Goal: Task Accomplishment & Management: Use online tool/utility

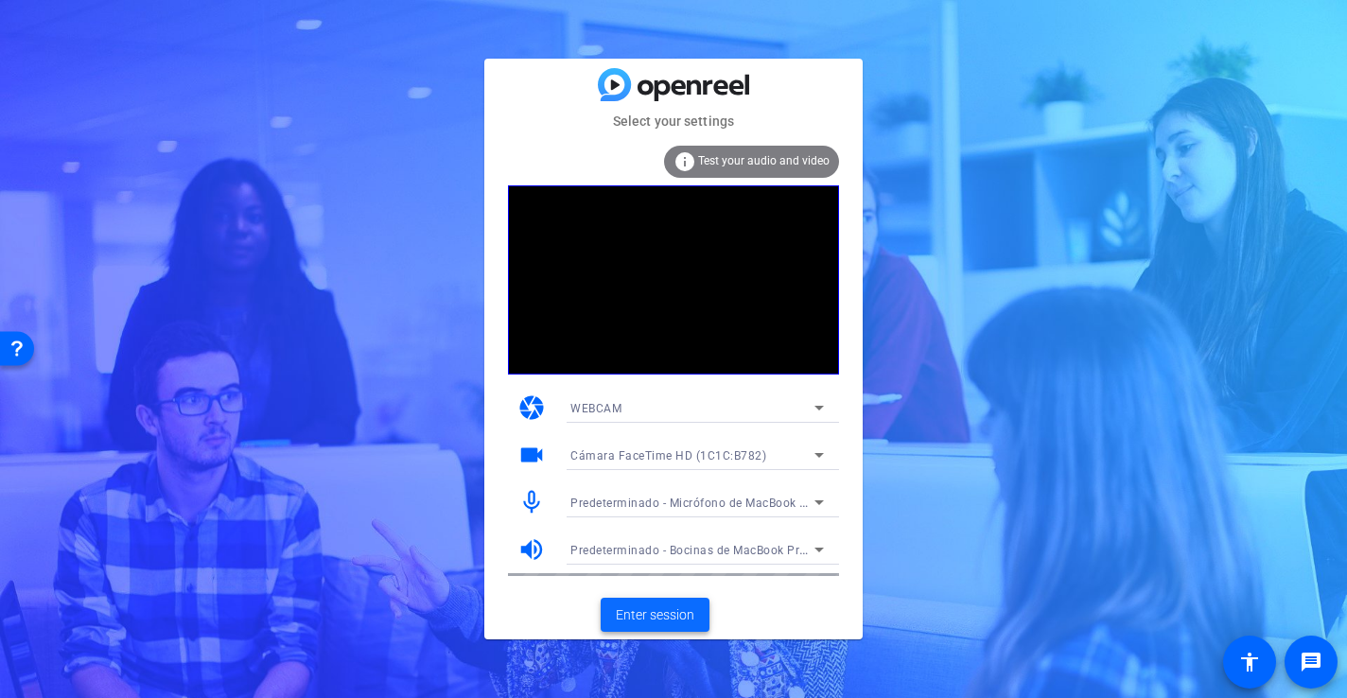
click at [675, 615] on span "Enter session" at bounding box center [655, 615] width 78 height 20
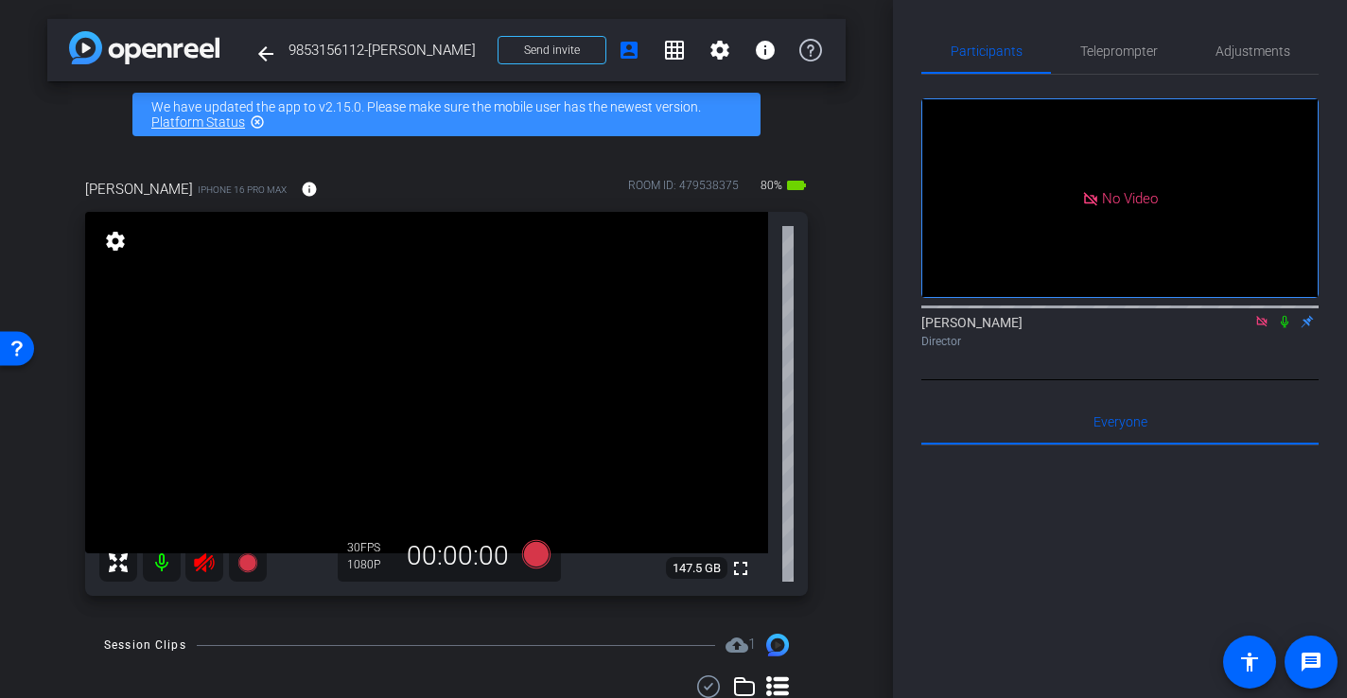
click at [203, 556] on icon at bounding box center [204, 562] width 20 height 19
click at [1261, 58] on span "Adjustments" at bounding box center [1252, 50] width 75 height 13
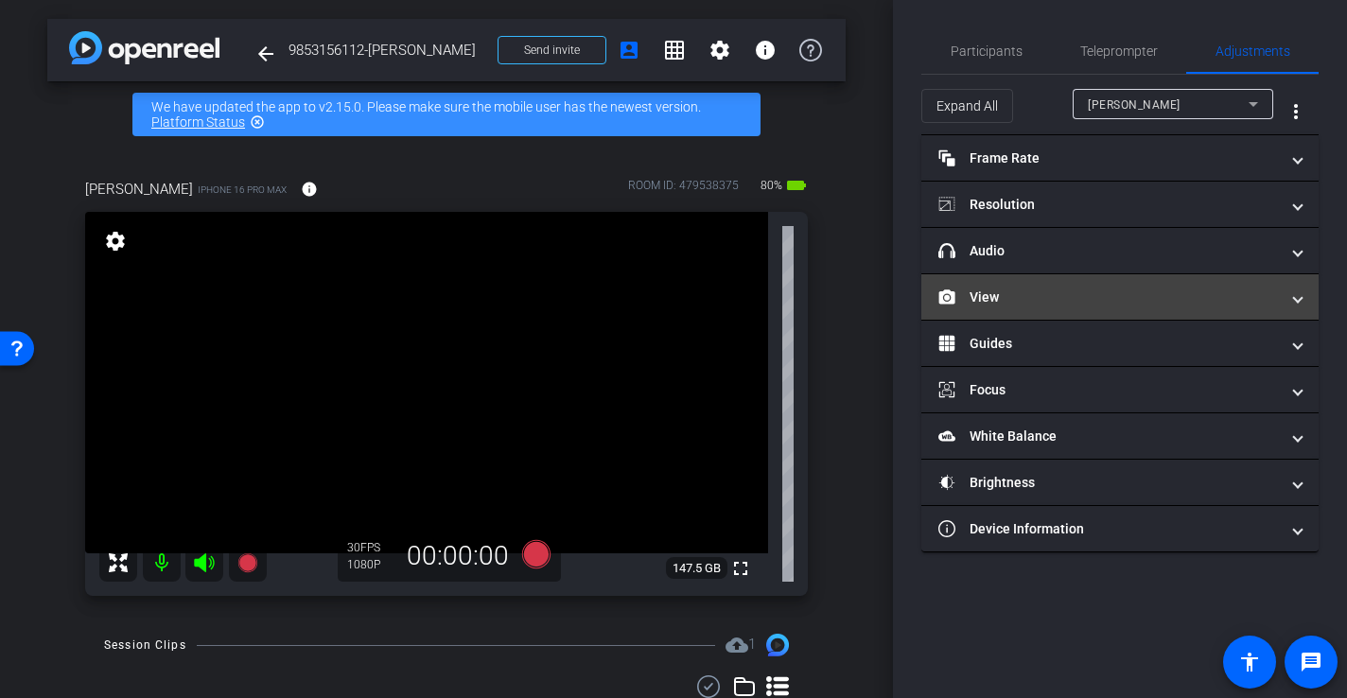
click at [991, 300] on mat-panel-title "View" at bounding box center [1108, 297] width 340 height 20
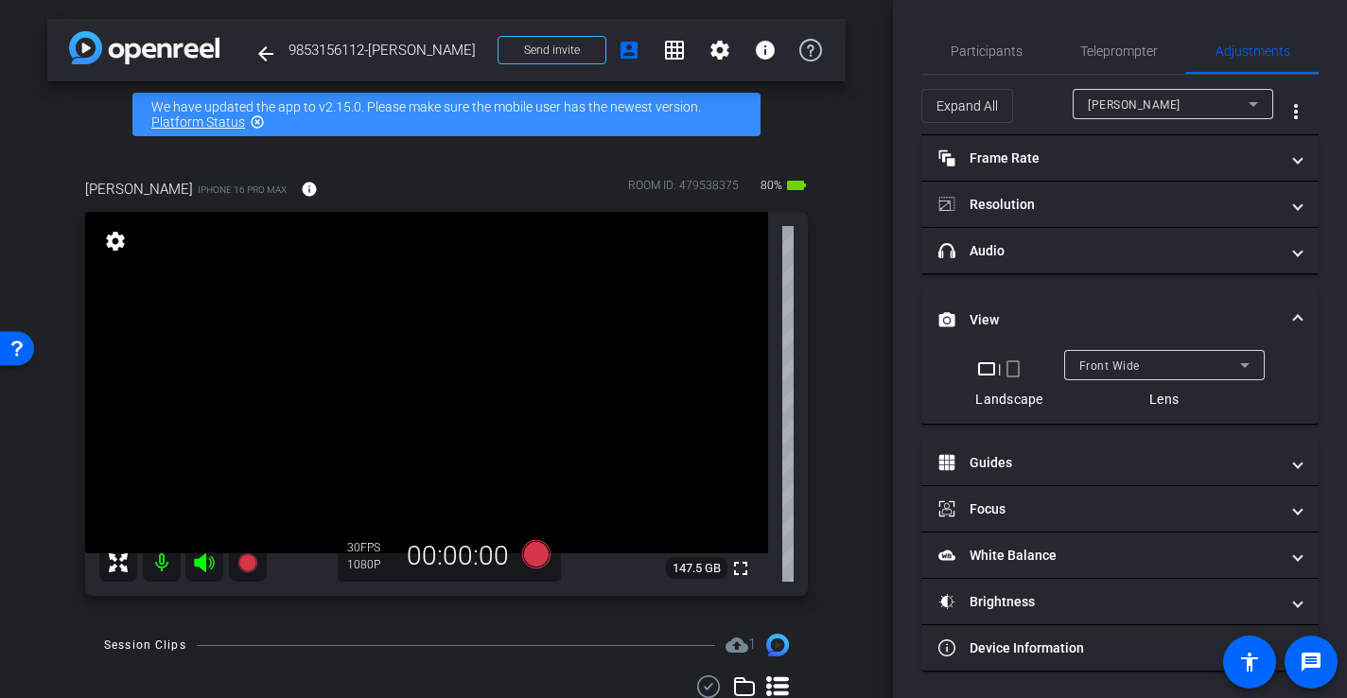
click at [1013, 374] on mat-icon "crop_portrait" at bounding box center [1012, 368] width 23 height 23
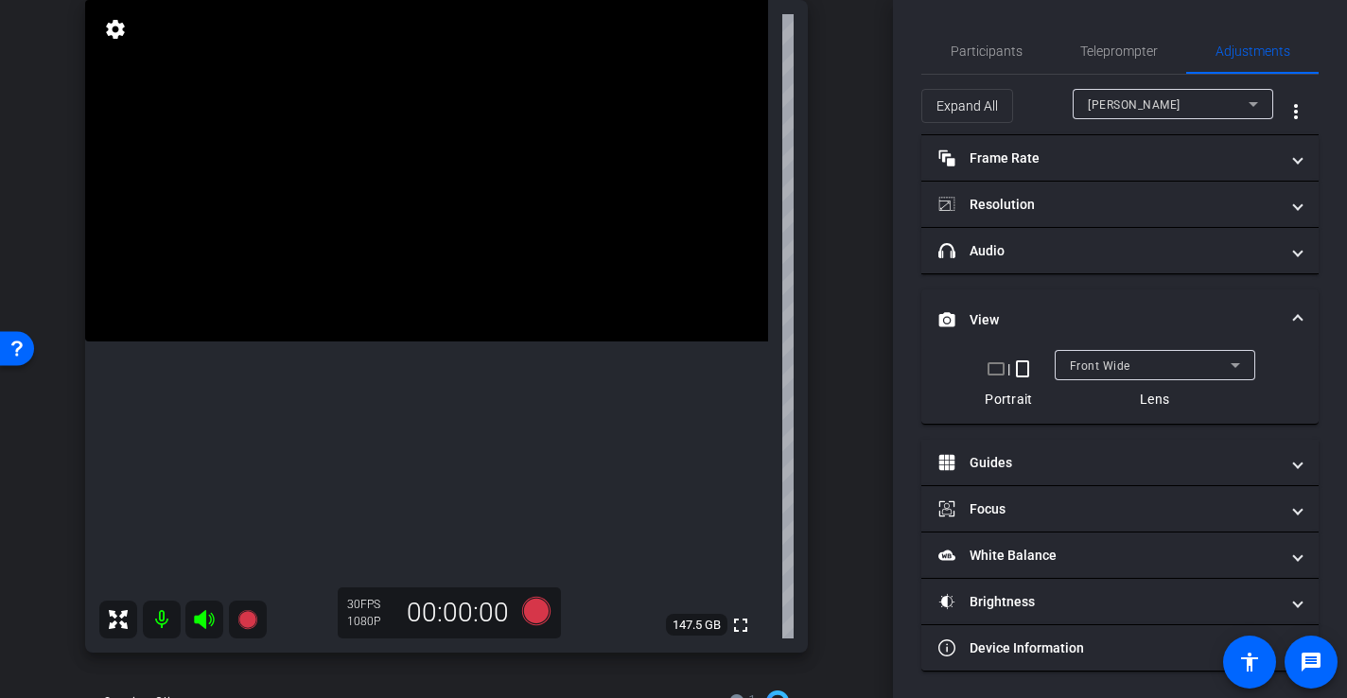
scroll to position [211, 0]
click at [989, 50] on span "Participants" at bounding box center [986, 50] width 72 height 13
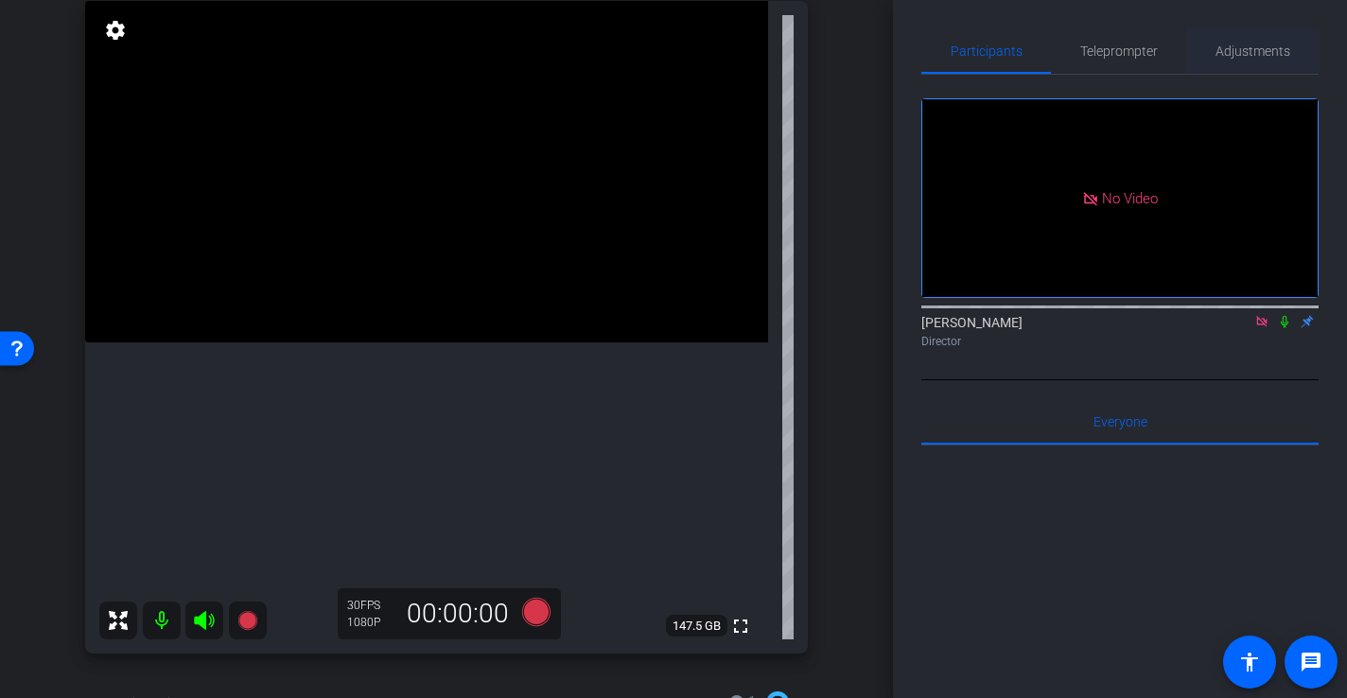
click at [1235, 49] on span "Adjustments" at bounding box center [1252, 50] width 75 height 13
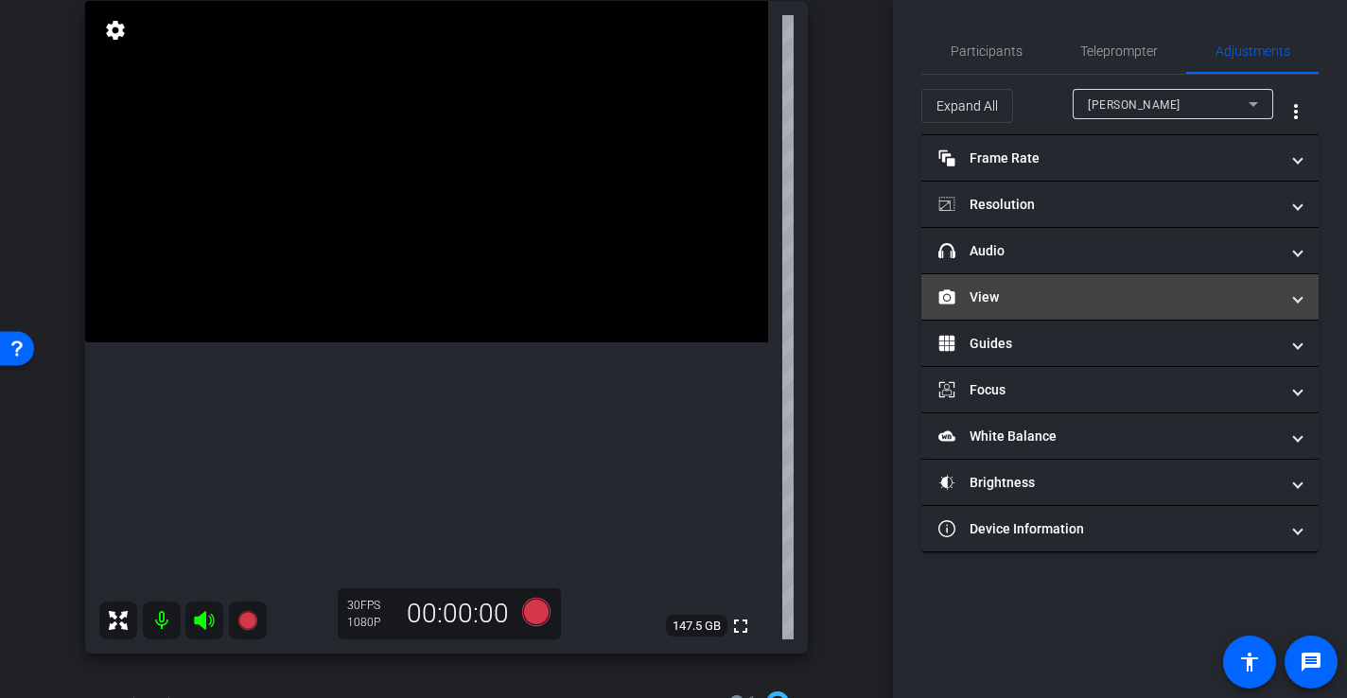
click at [1020, 281] on mat-expansion-panel-header "View" at bounding box center [1119, 296] width 397 height 45
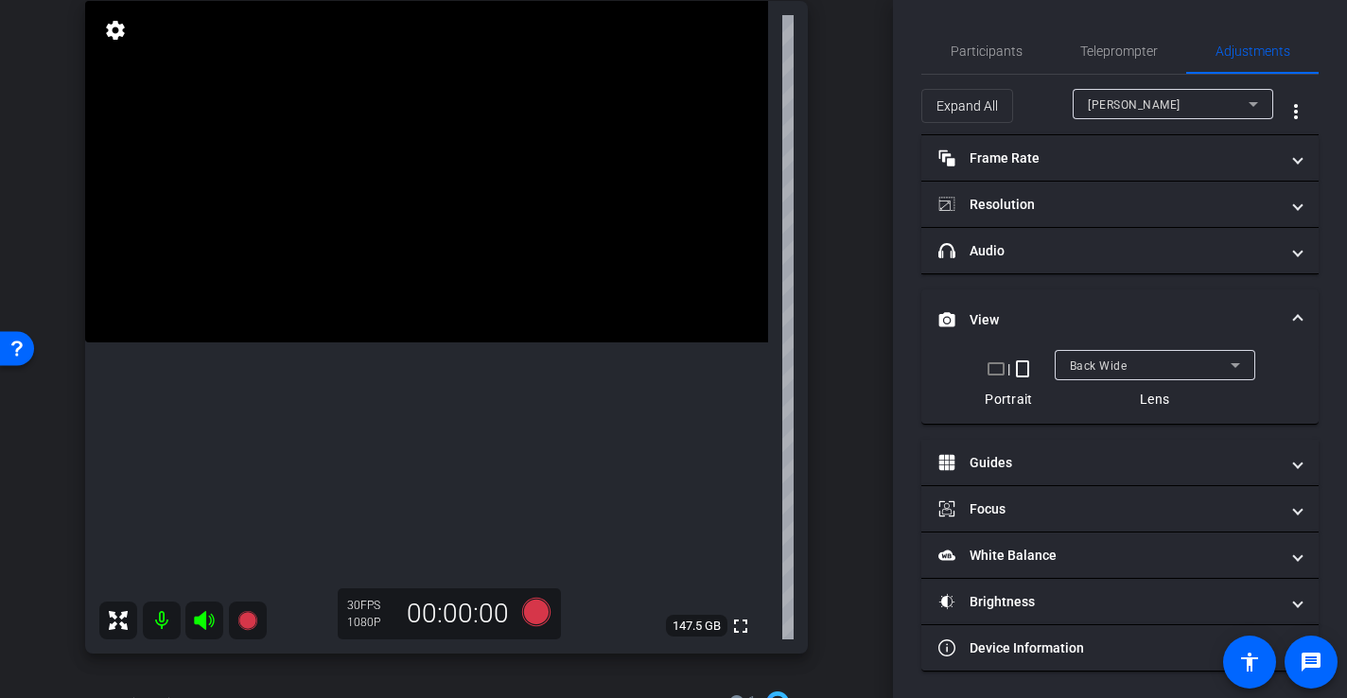
click at [1130, 377] on div "Back Wide" at bounding box center [1155, 365] width 170 height 30
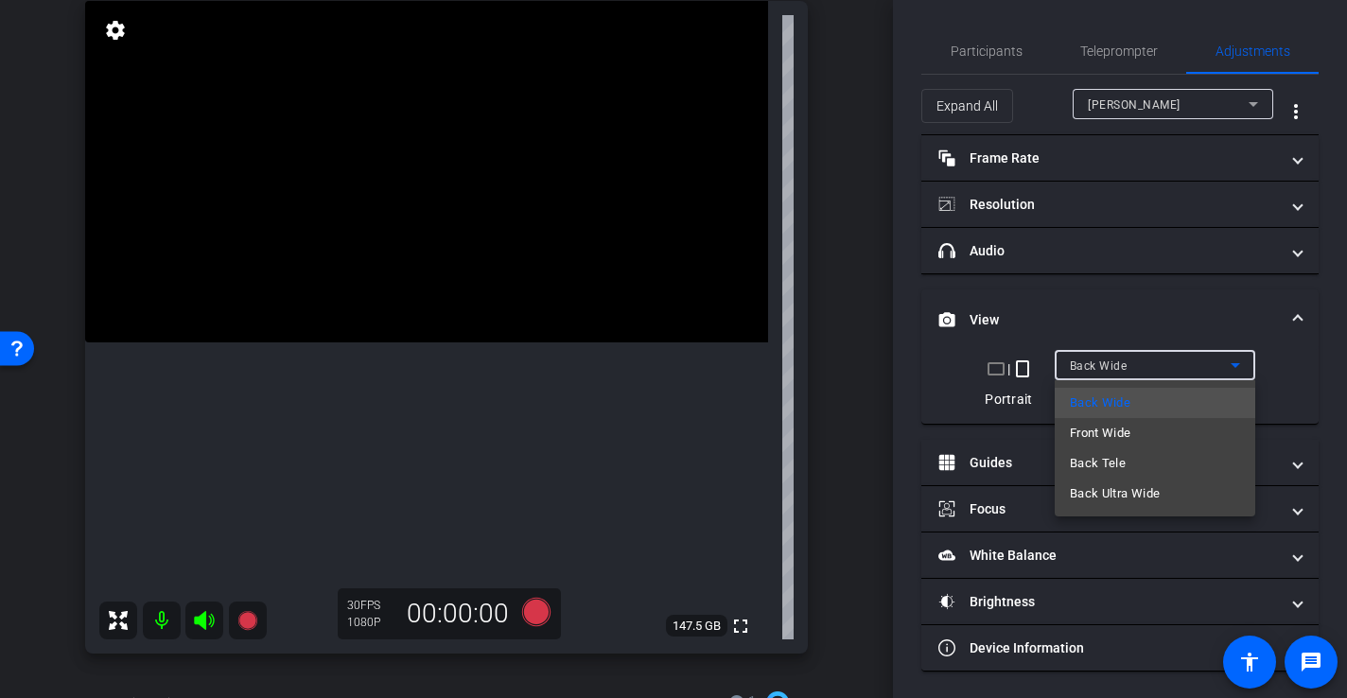
click at [1128, 501] on span "Back Ultra Wide" at bounding box center [1115, 493] width 91 height 23
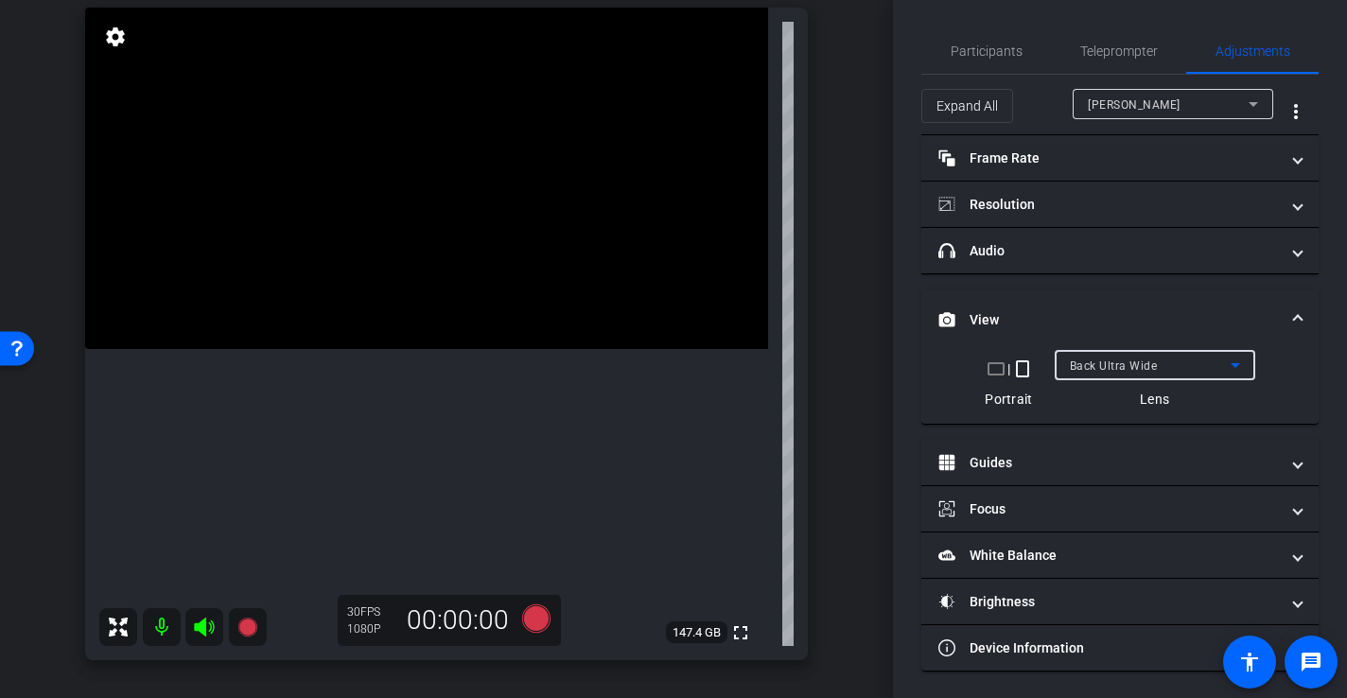
scroll to position [209, 0]
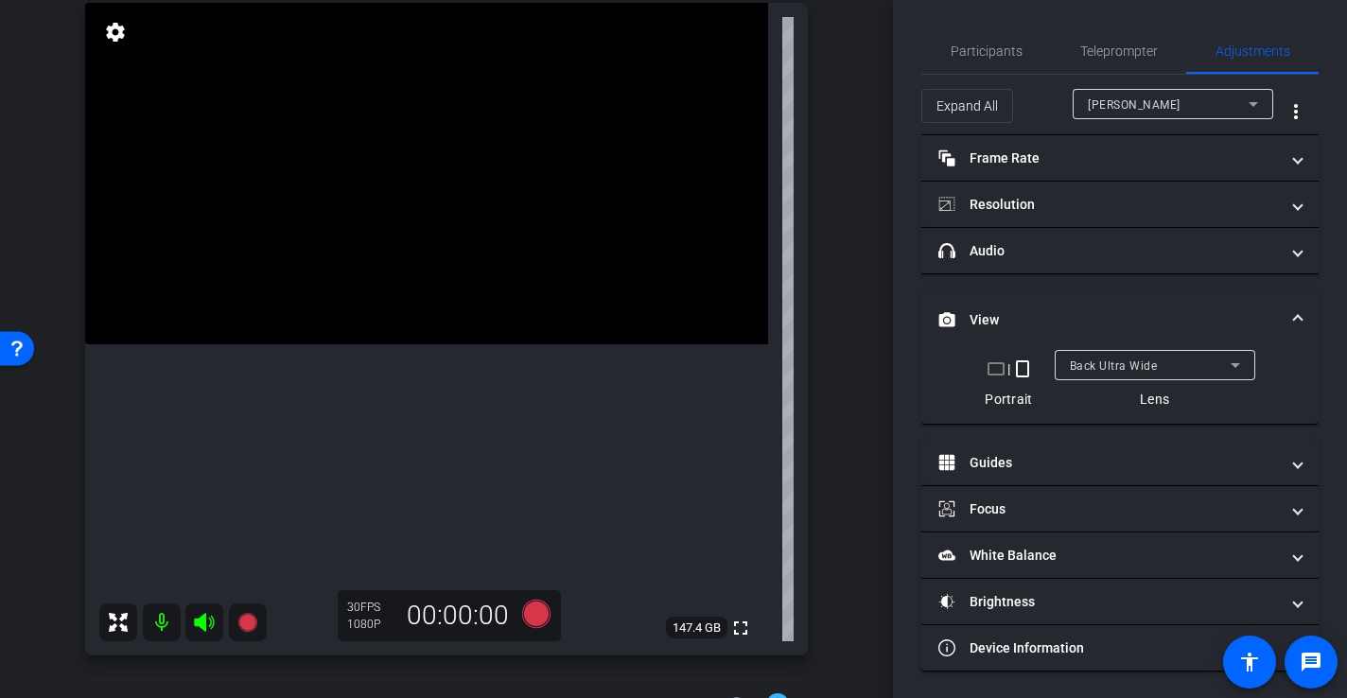
click at [345, 321] on video at bounding box center [426, 173] width 683 height 341
click at [567, 324] on video at bounding box center [426, 173] width 683 height 341
click at [372, 323] on video at bounding box center [426, 173] width 683 height 341
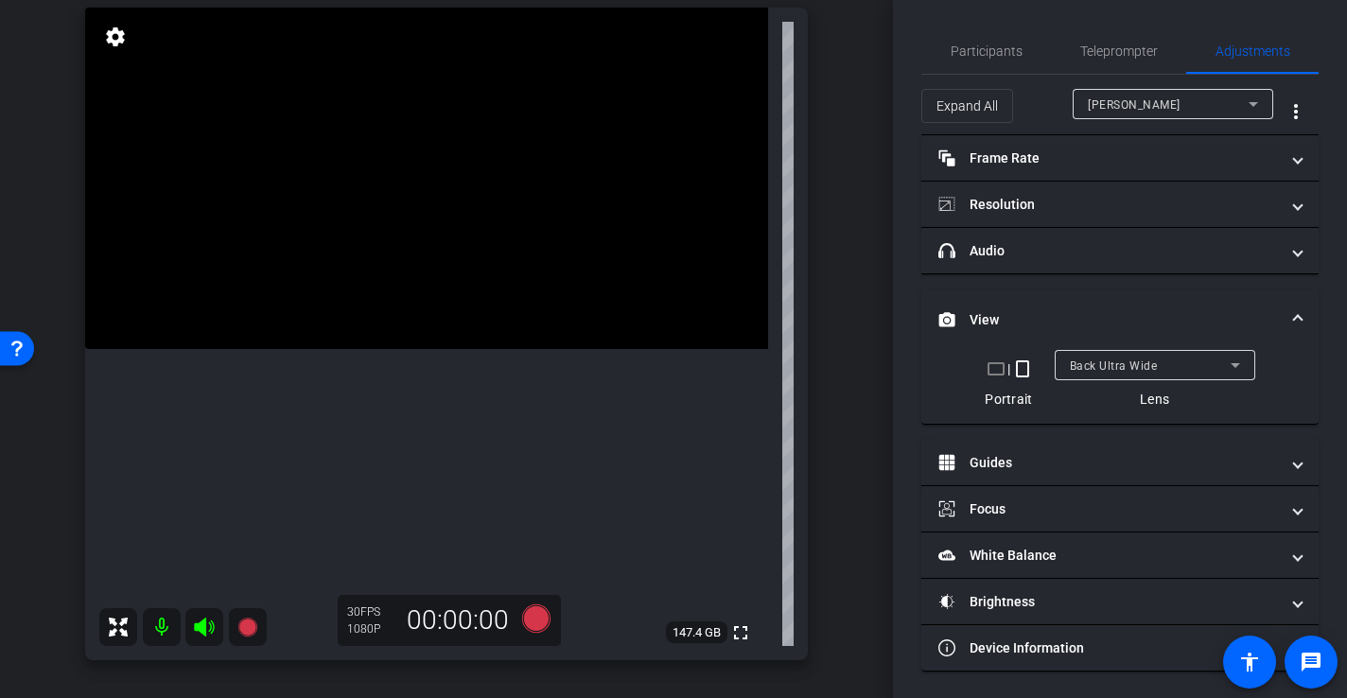
click at [346, 339] on video at bounding box center [426, 178] width 683 height 341
click at [982, 52] on span "Participants" at bounding box center [986, 50] width 72 height 13
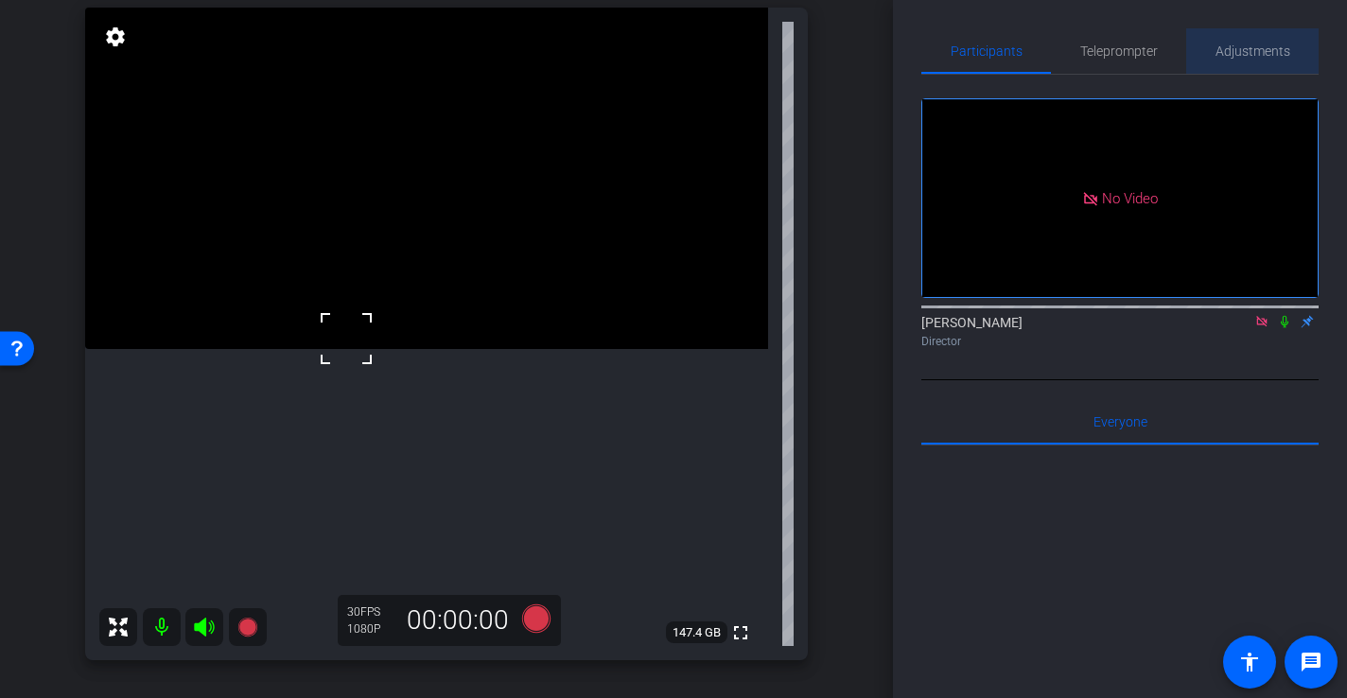
click at [1247, 52] on span "Adjustments" at bounding box center [1252, 50] width 75 height 13
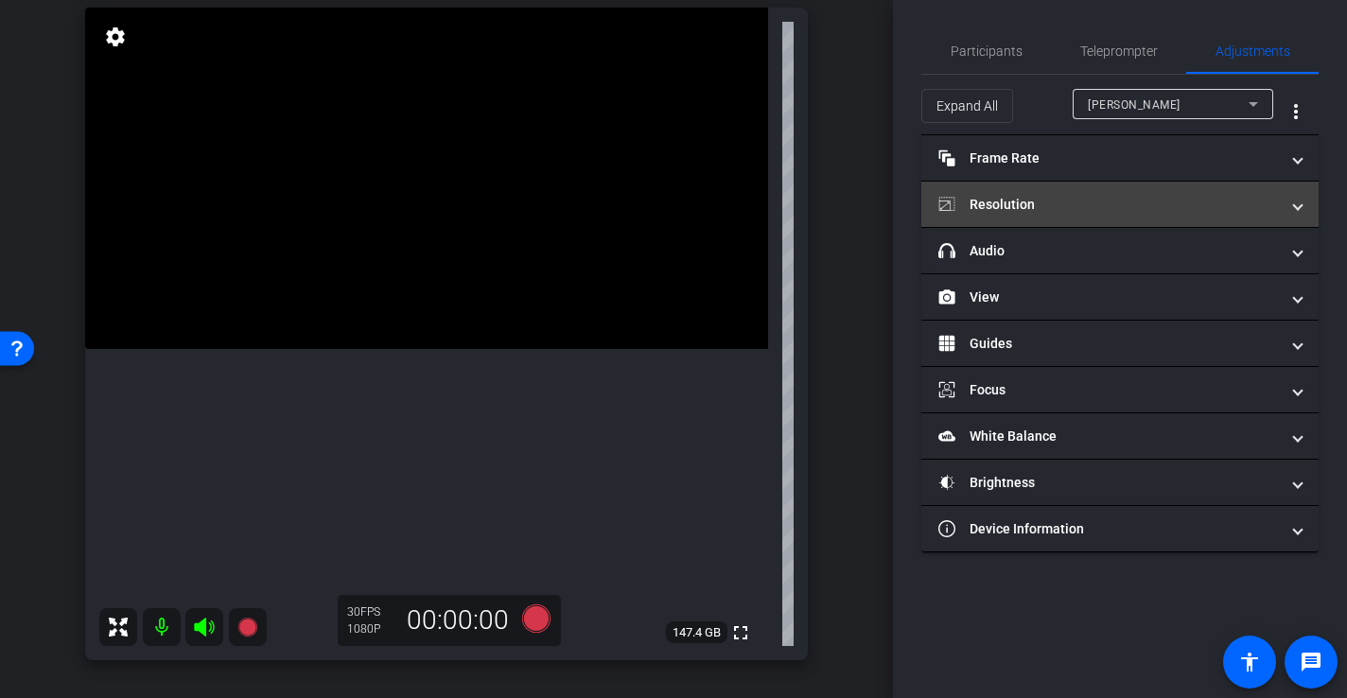
click at [1020, 213] on mat-panel-title "Resolution" at bounding box center [1108, 205] width 340 height 20
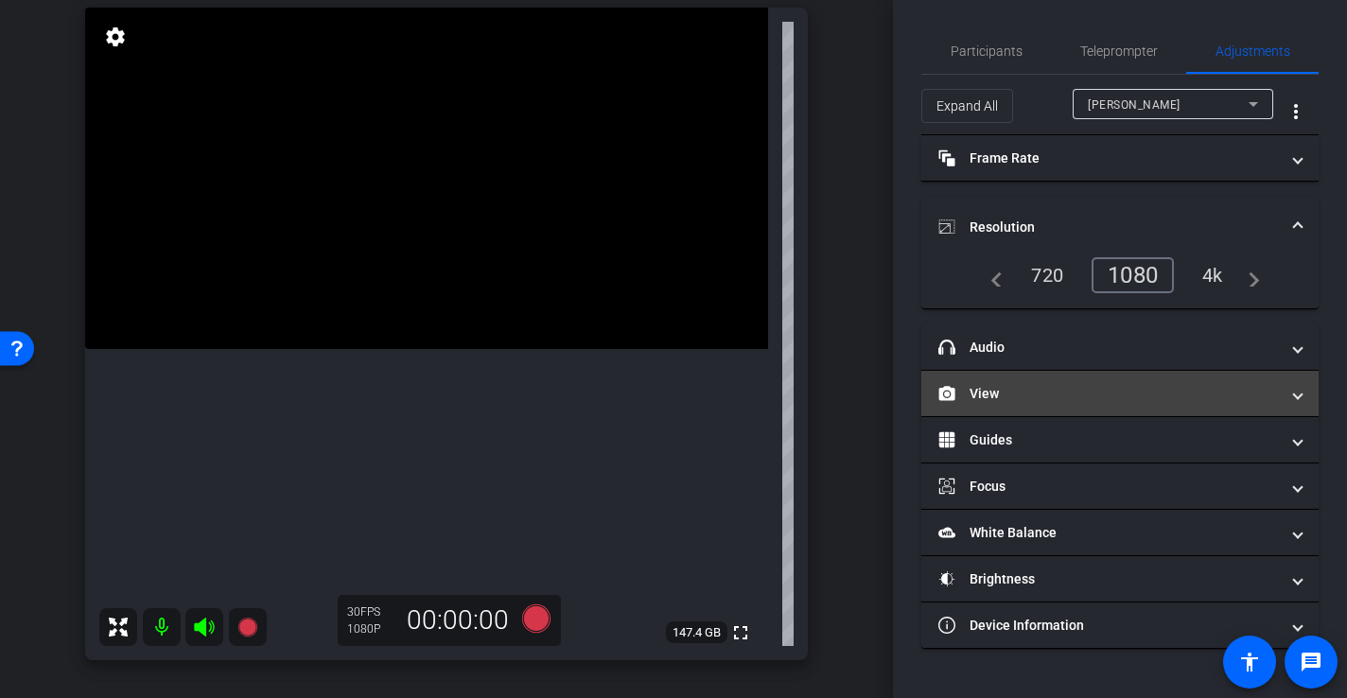
click at [1080, 402] on mat-panel-title "View" at bounding box center [1108, 394] width 340 height 20
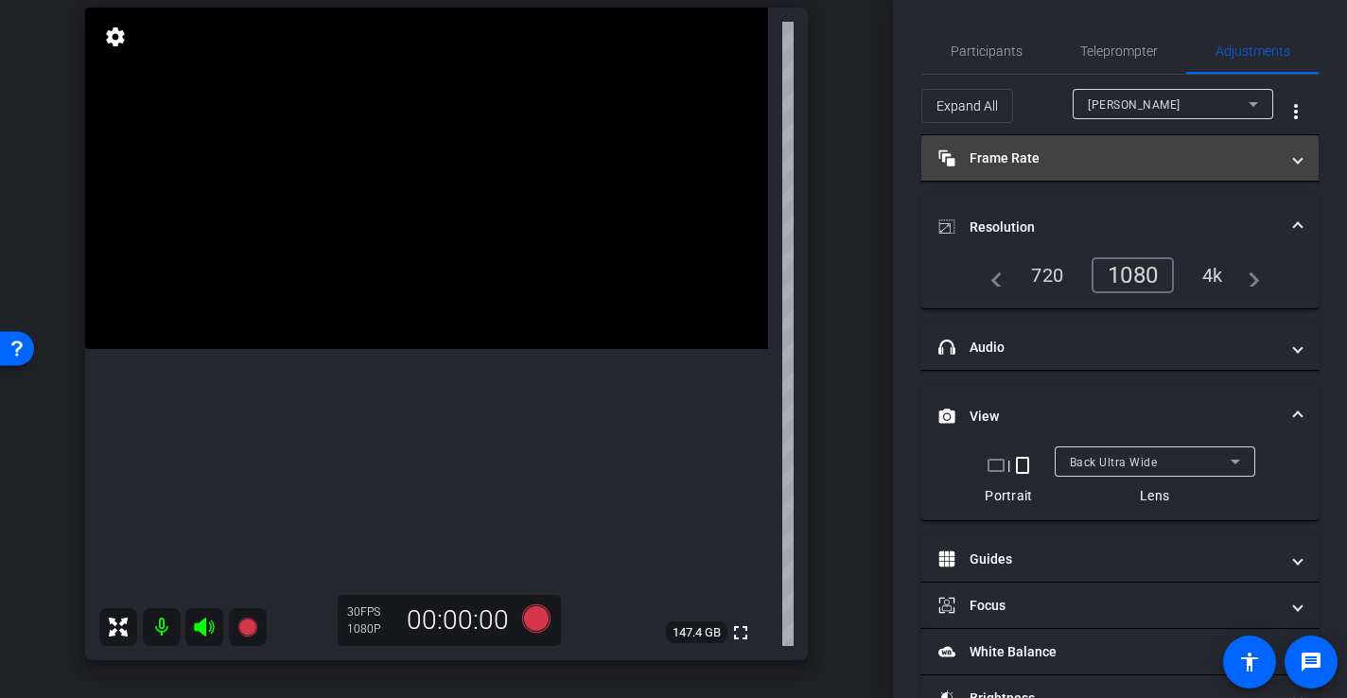
click at [1081, 161] on mat-panel-title "Frame Rate Frame Rate" at bounding box center [1108, 158] width 340 height 20
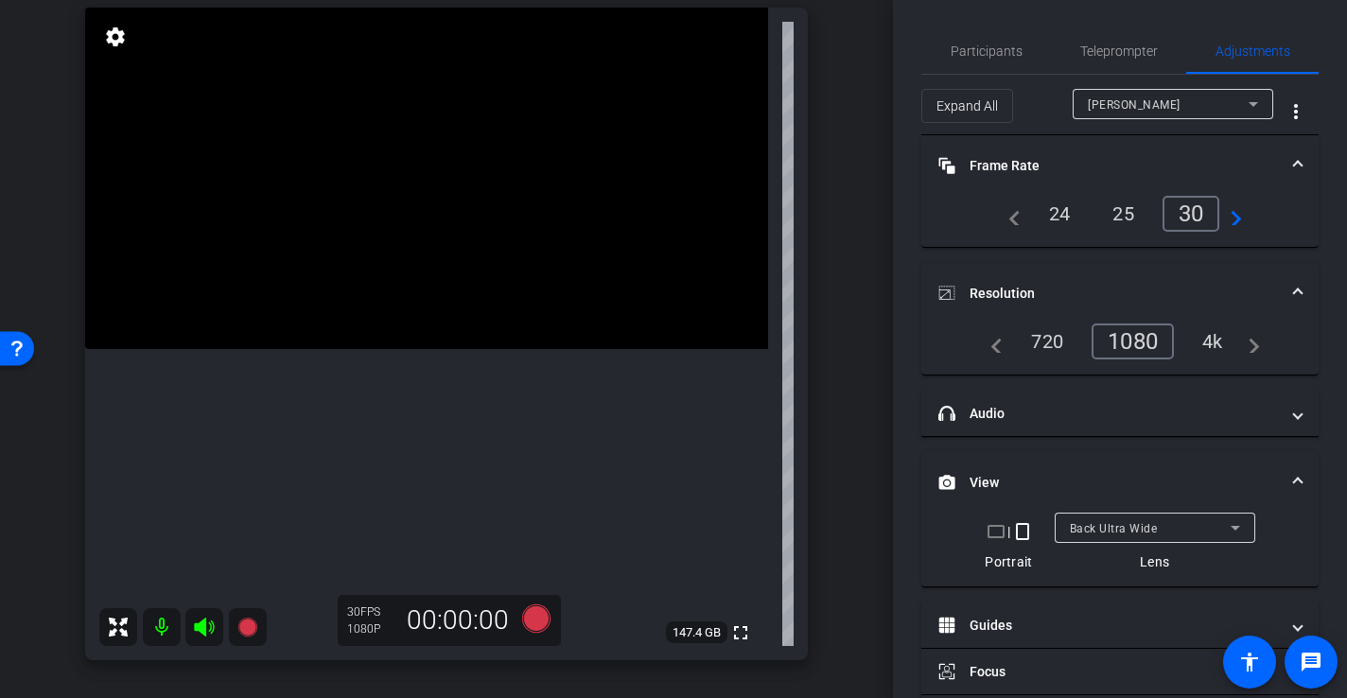
click at [1216, 336] on div "4k" at bounding box center [1212, 341] width 49 height 32
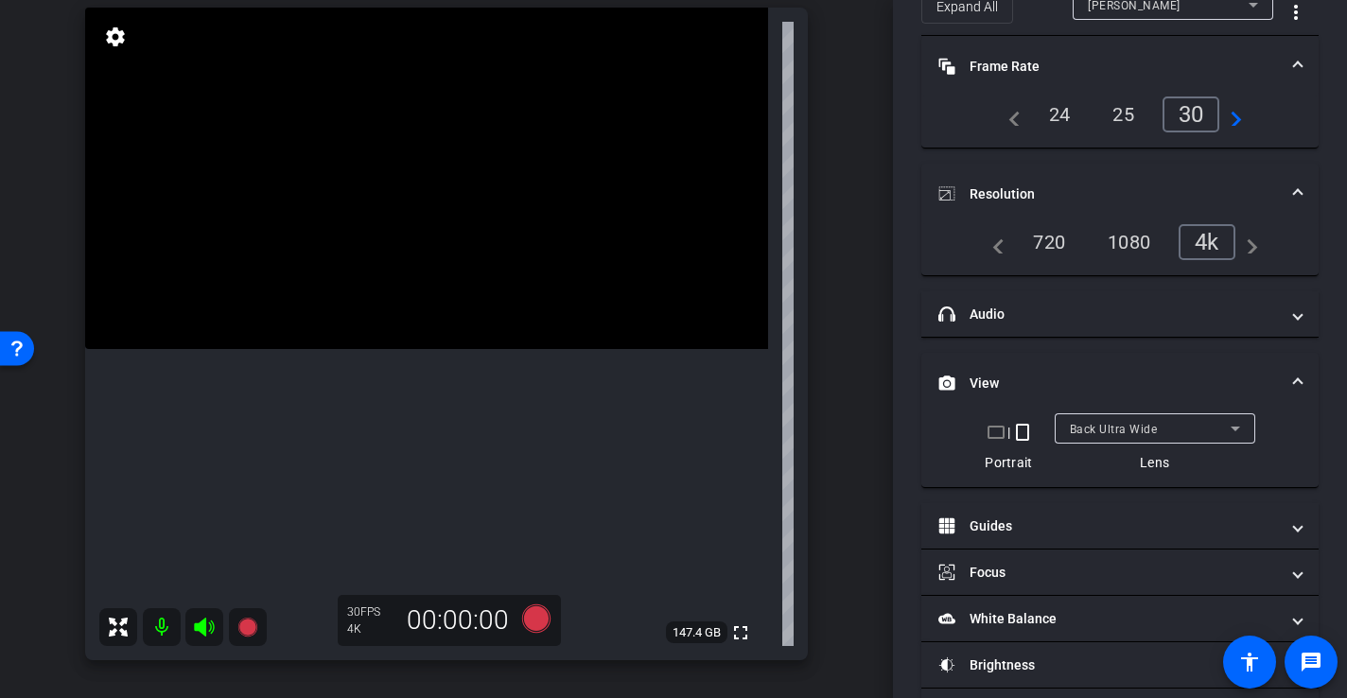
click at [550, 334] on video at bounding box center [426, 178] width 683 height 341
click at [535, 625] on icon at bounding box center [536, 618] width 28 height 28
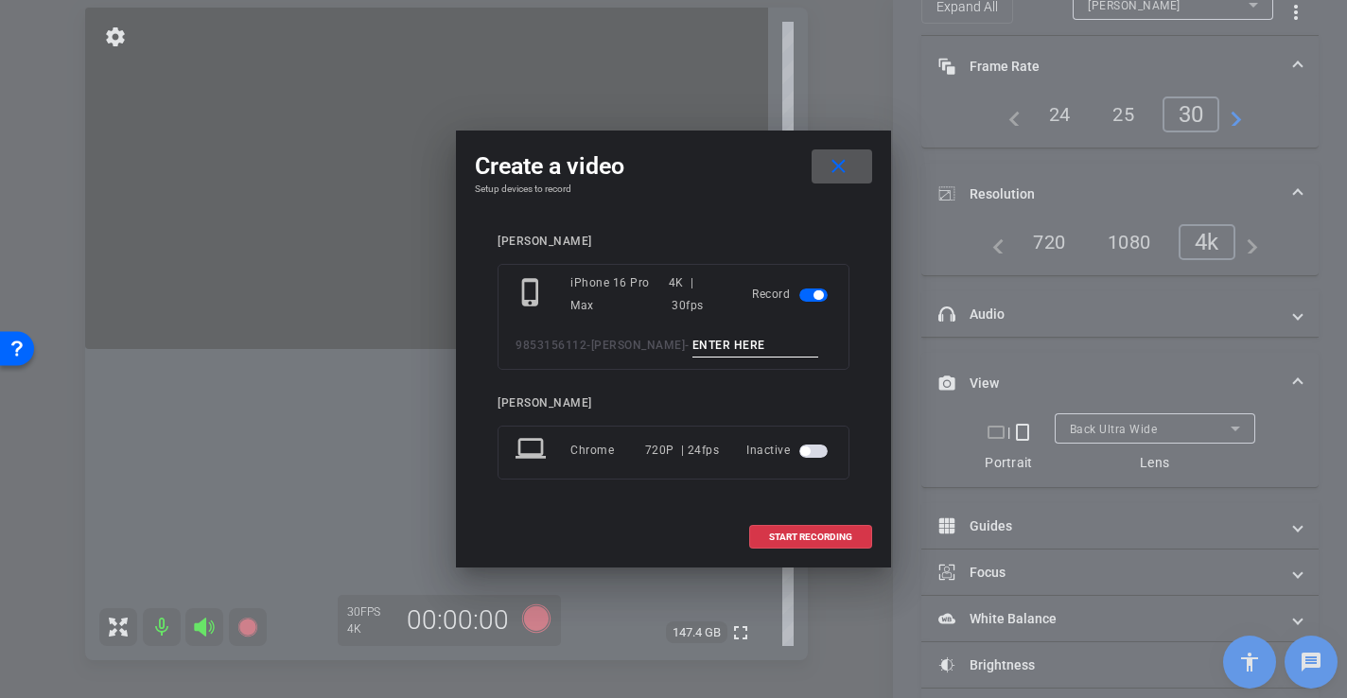
click at [756, 342] on input at bounding box center [755, 346] width 127 height 24
type input "-"
click at [771, 543] on span at bounding box center [810, 536] width 121 height 45
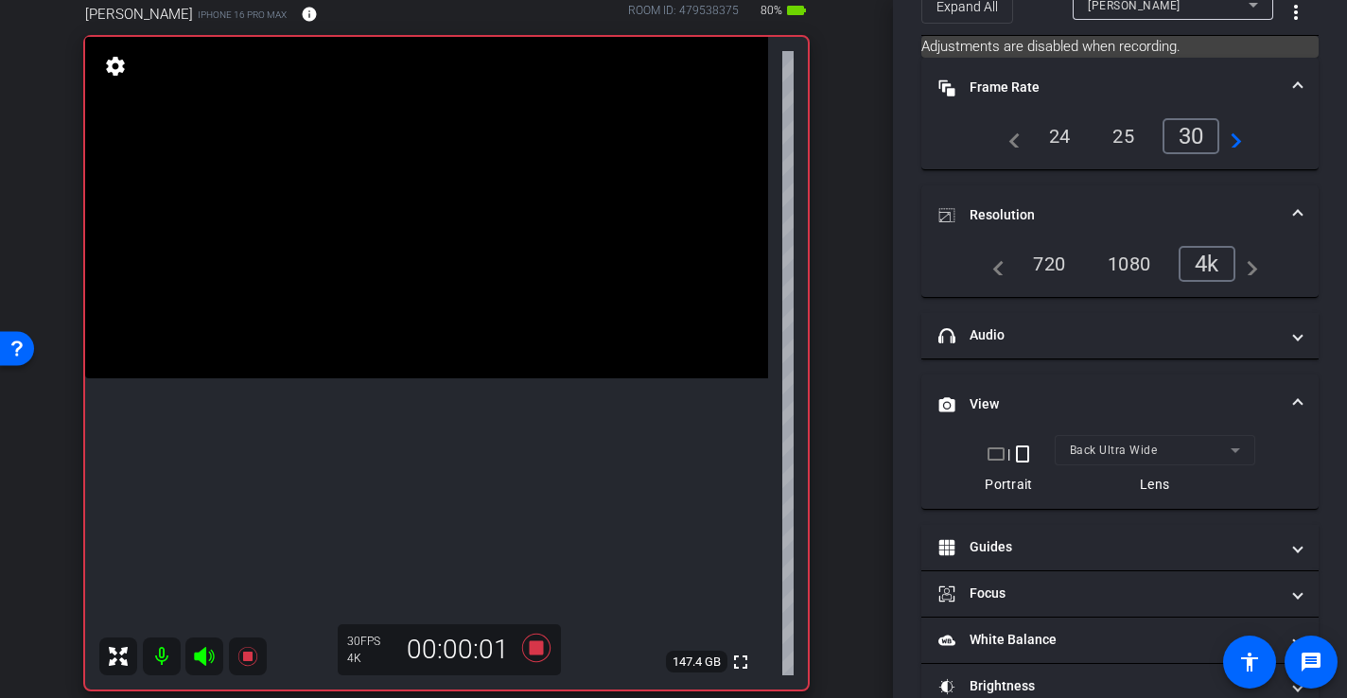
scroll to position [178, 0]
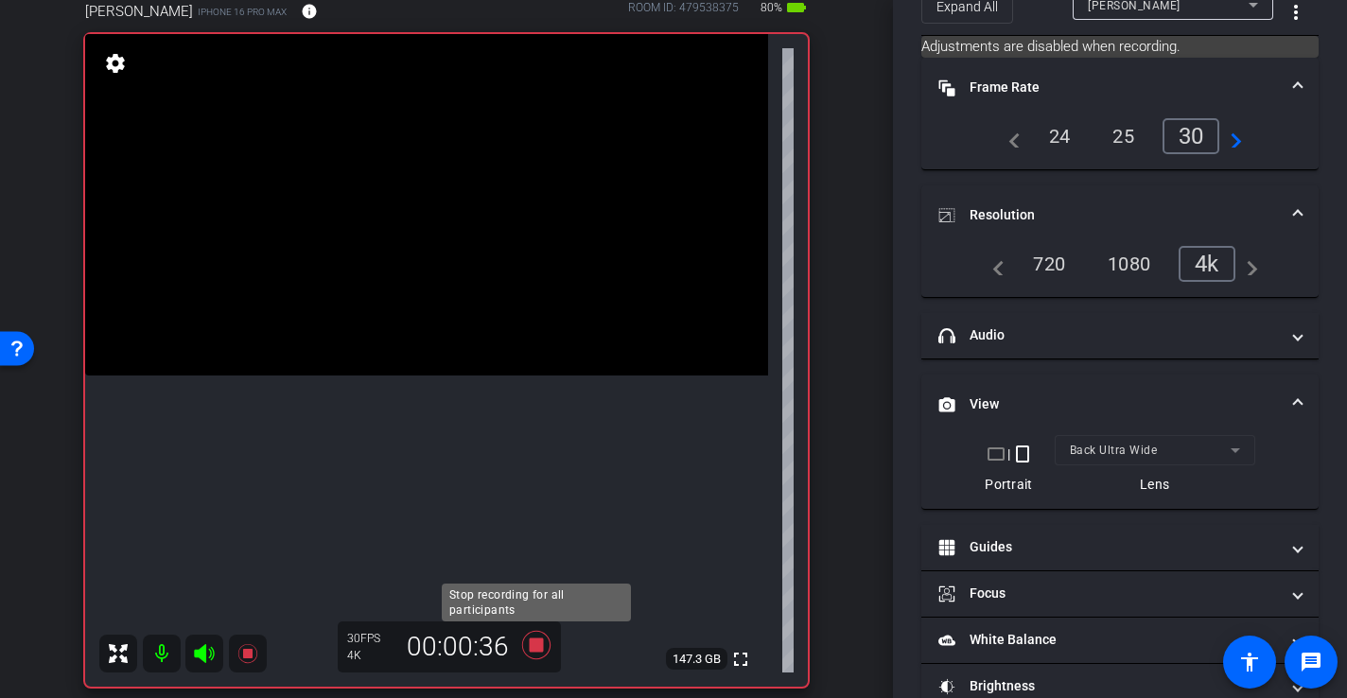
click at [545, 640] on icon at bounding box center [535, 645] width 45 height 34
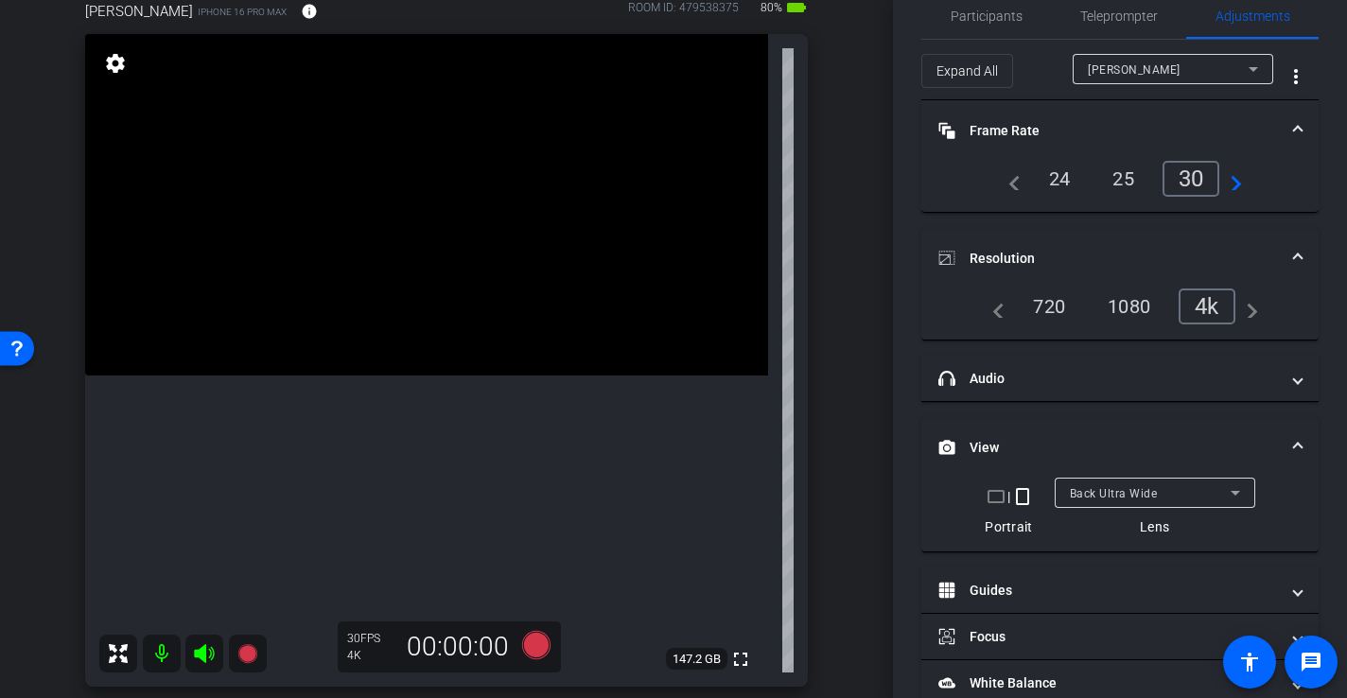
scroll to position [0, 0]
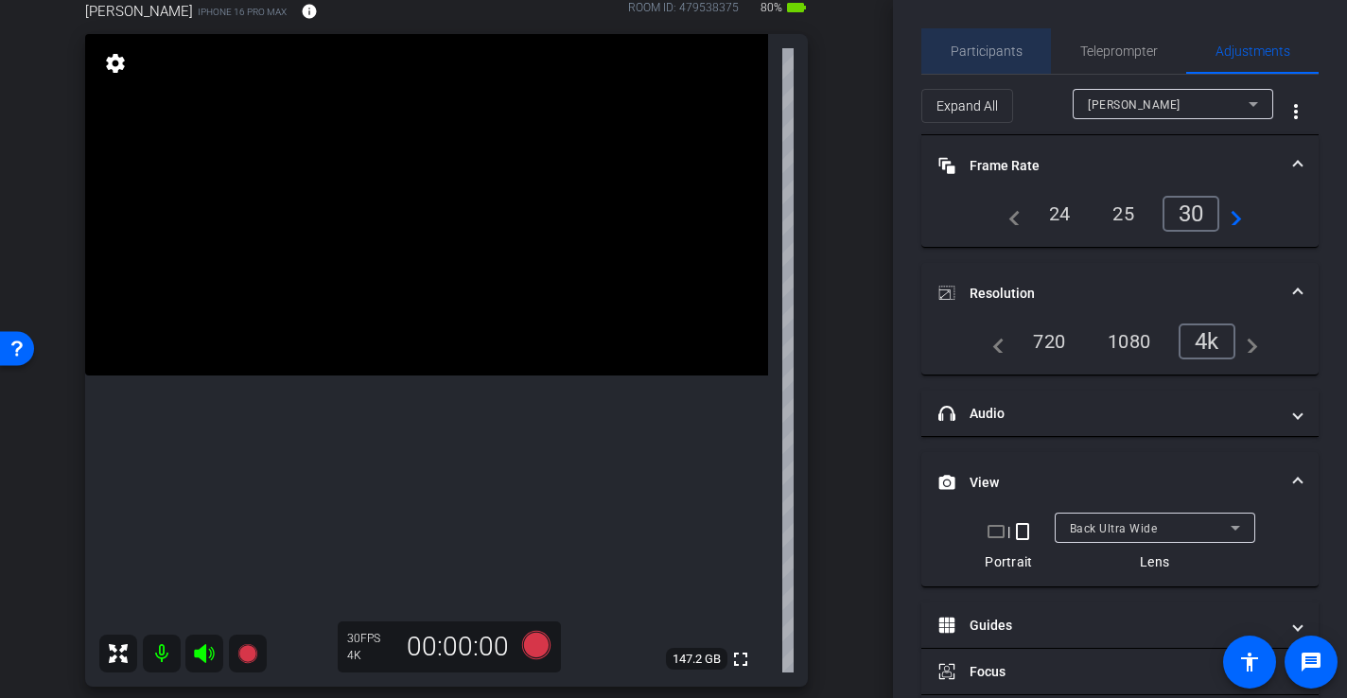
click at [991, 42] on span "Participants" at bounding box center [986, 50] width 72 height 45
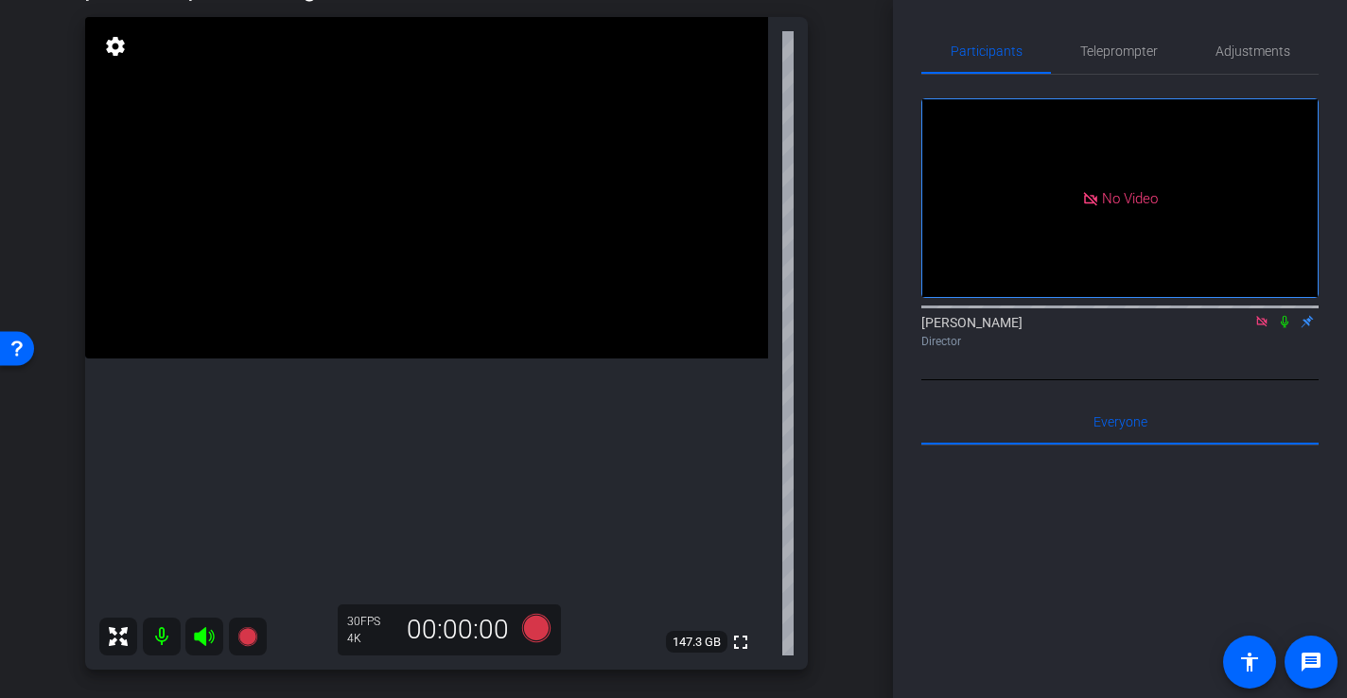
scroll to position [194, 0]
click at [557, 324] on video at bounding box center [426, 188] width 683 height 341
click at [533, 626] on icon at bounding box center [536, 629] width 28 height 28
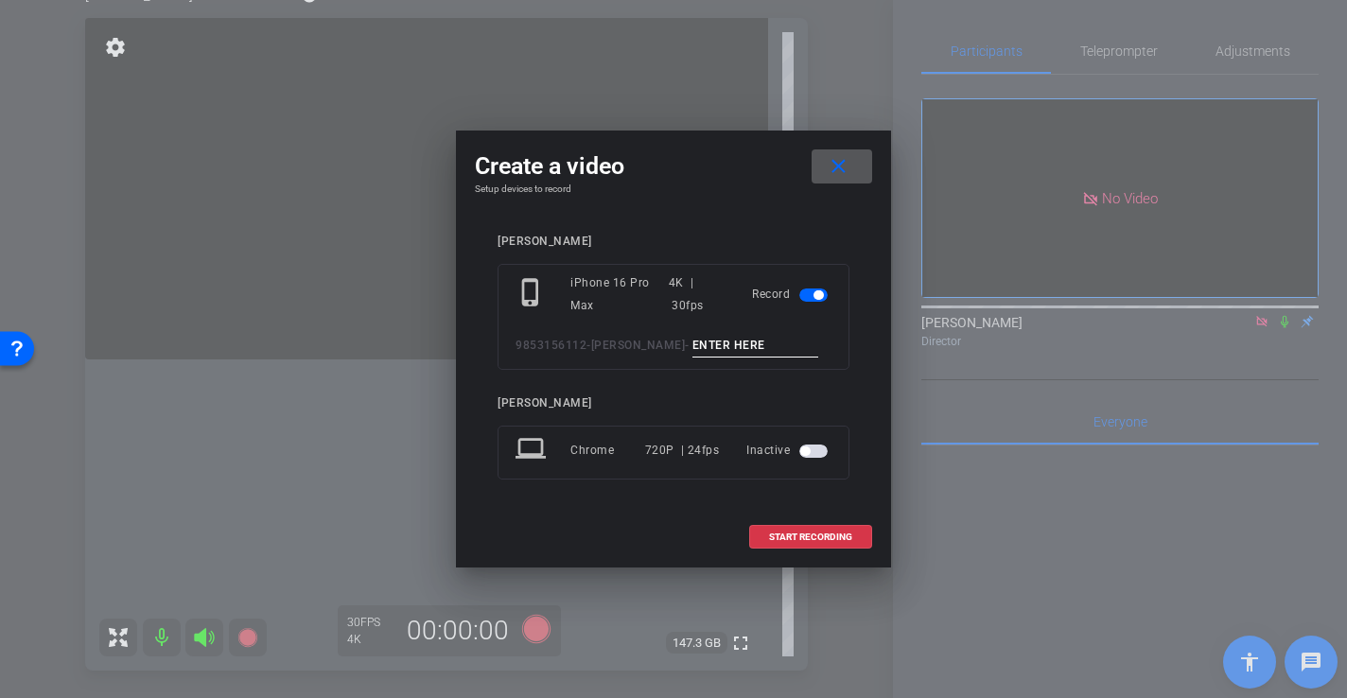
click at [731, 345] on input at bounding box center [755, 346] width 127 height 24
type input "-"
click at [805, 521] on span at bounding box center [810, 536] width 121 height 45
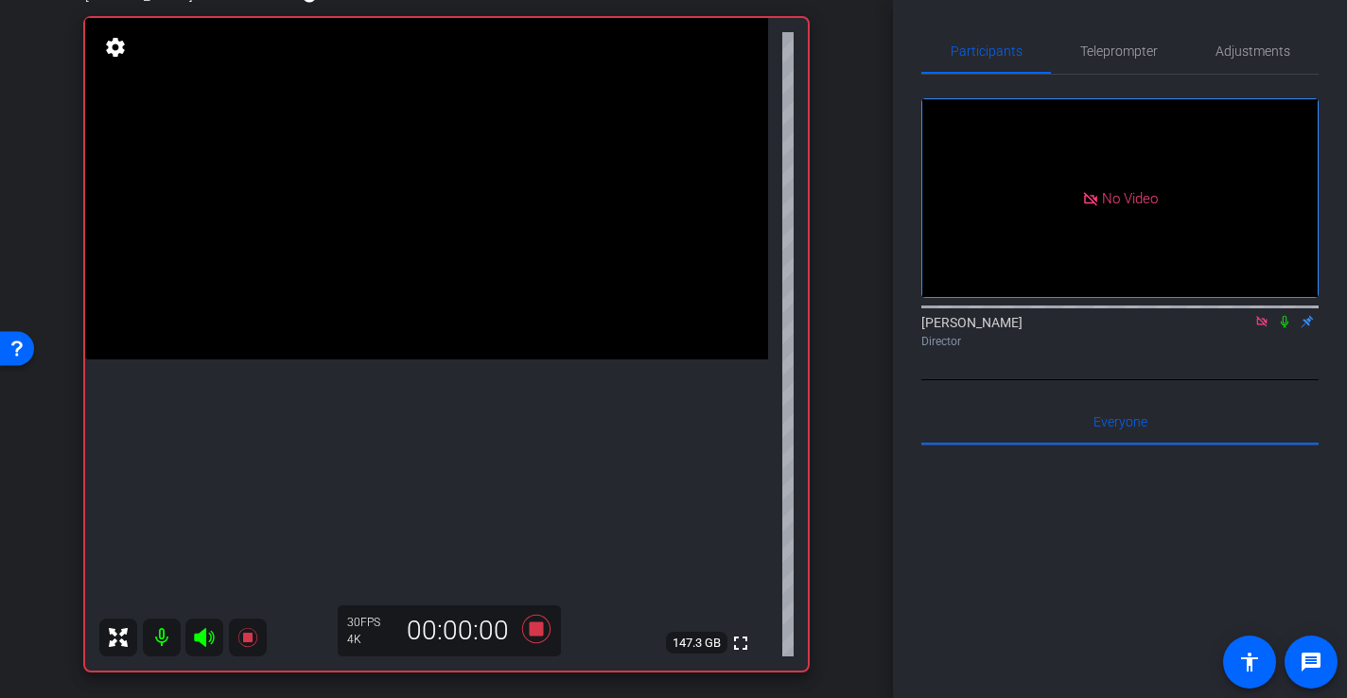
click at [559, 253] on video at bounding box center [426, 188] width 683 height 341
click at [580, 278] on video at bounding box center [426, 188] width 683 height 341
click at [544, 637] on icon at bounding box center [535, 629] width 45 height 34
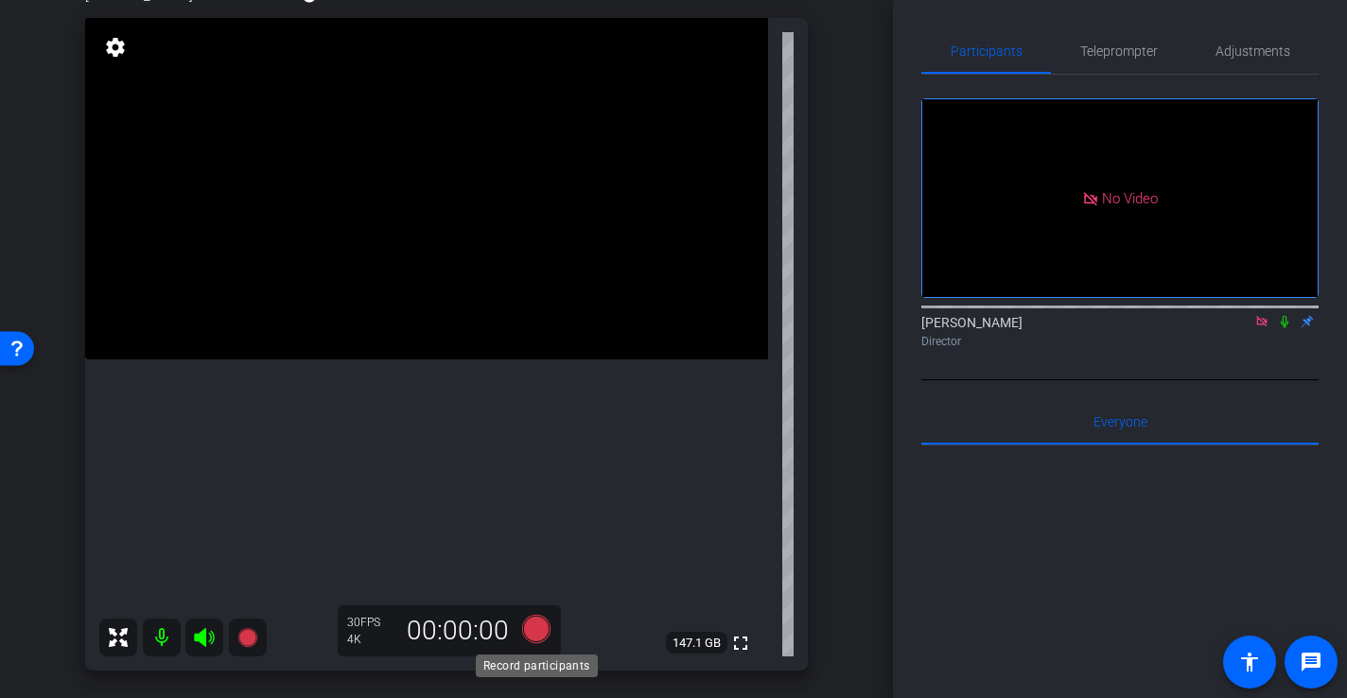
click at [539, 620] on icon at bounding box center [536, 629] width 28 height 28
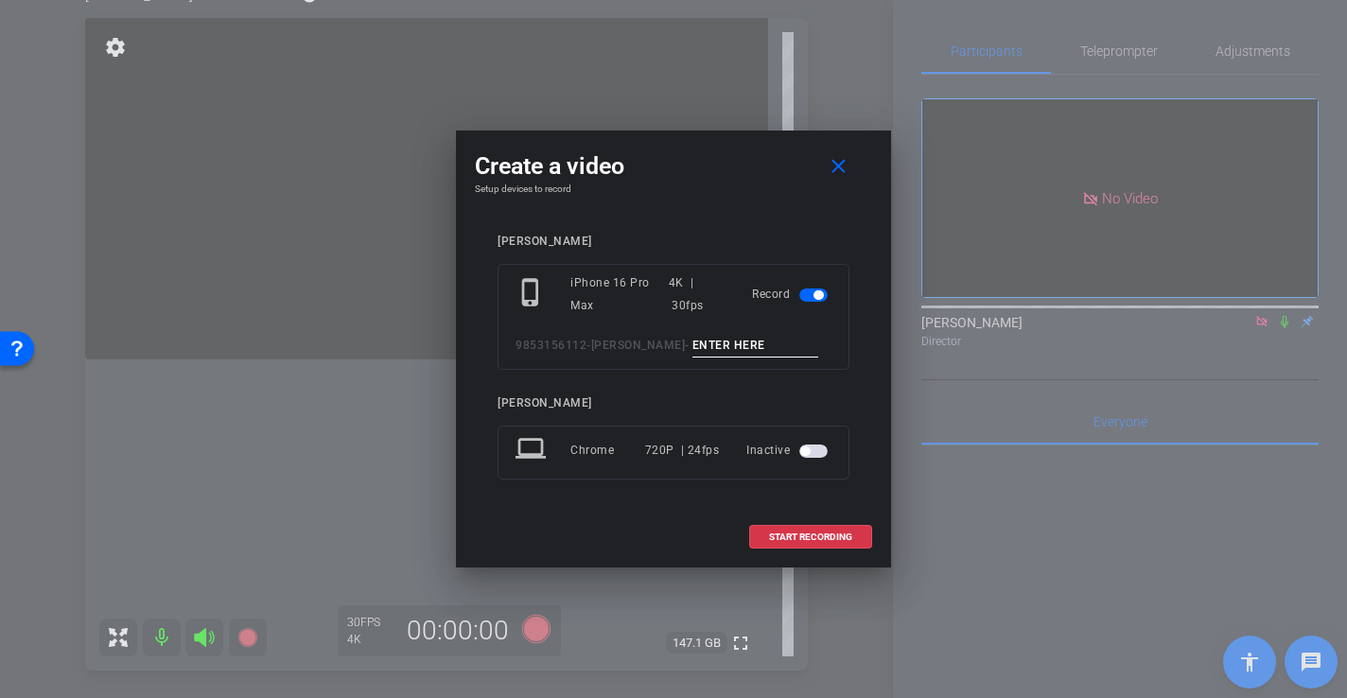
click at [703, 345] on input at bounding box center [755, 346] width 127 height 24
type input "-"
click at [820, 525] on span at bounding box center [810, 536] width 121 height 45
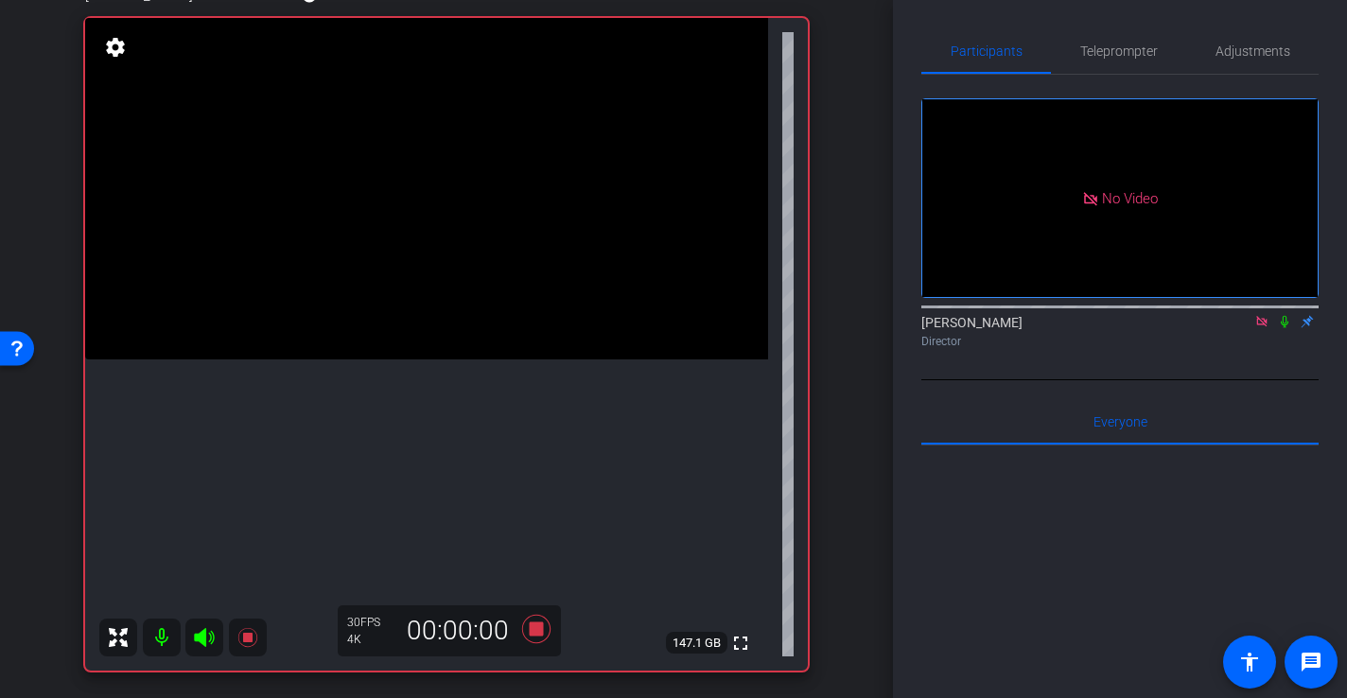
click at [543, 260] on video at bounding box center [426, 188] width 683 height 341
click at [530, 629] on icon at bounding box center [536, 629] width 28 height 28
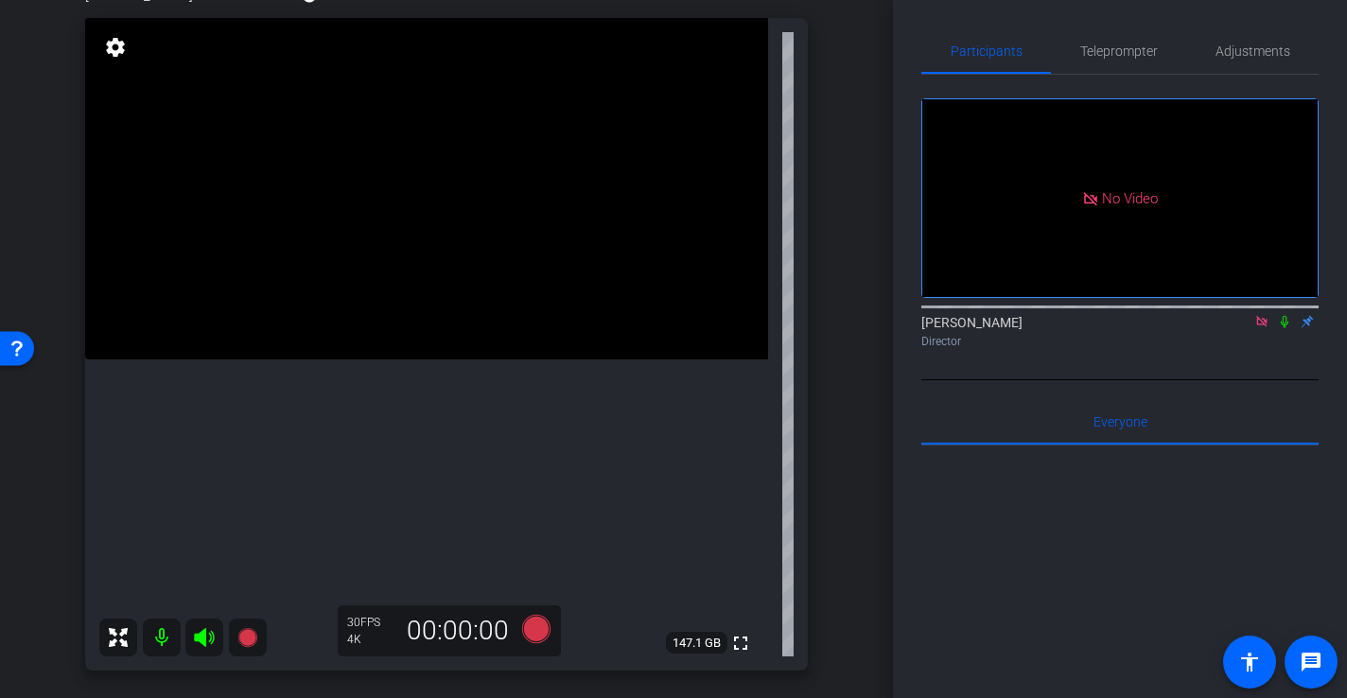
click at [207, 637] on icon at bounding box center [204, 637] width 23 height 23
click at [209, 647] on icon at bounding box center [204, 637] width 23 height 23
click at [391, 289] on video at bounding box center [426, 188] width 683 height 341
click at [395, 279] on div at bounding box center [391, 289] width 47 height 47
click at [533, 625] on icon at bounding box center [536, 629] width 28 height 28
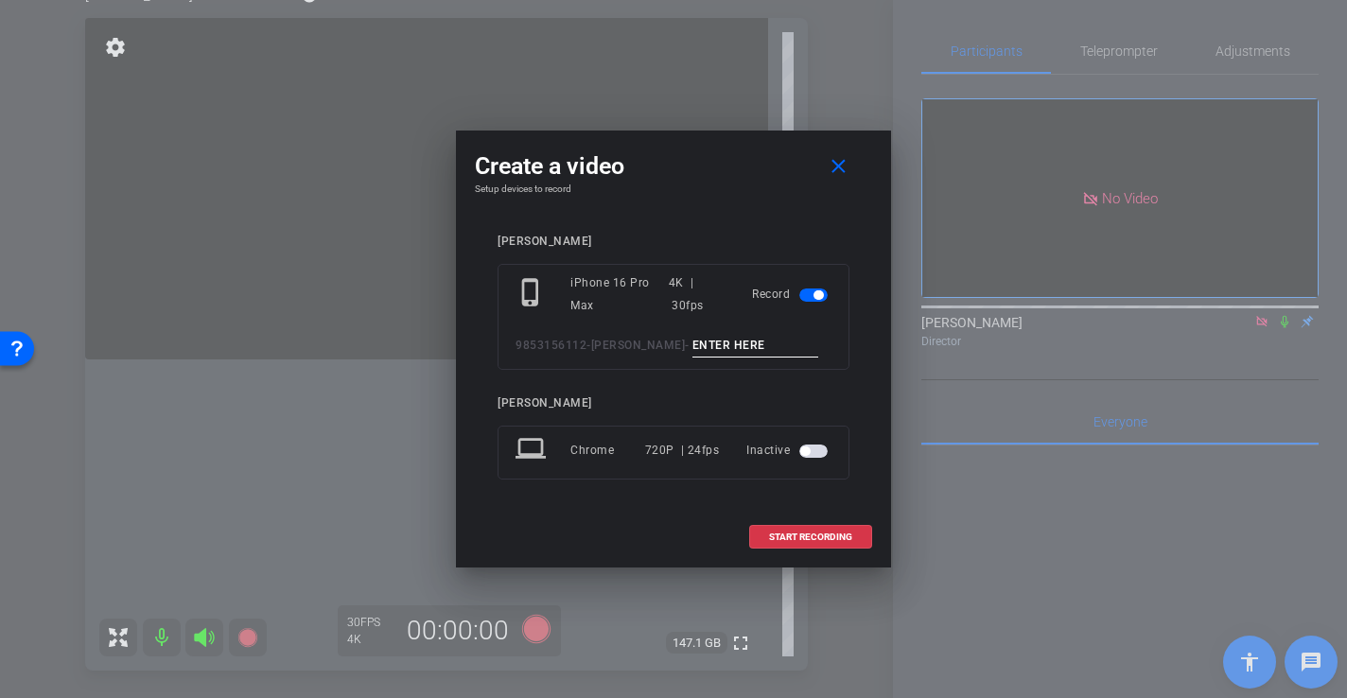
click at [710, 331] on div "phone_iphone iPhone 16 Pro Max 4K | 30fps Record 9853156112-[PERSON_NAME] -" at bounding box center [673, 317] width 352 height 106
click at [715, 347] on input at bounding box center [755, 346] width 127 height 24
type input "-"
click at [815, 535] on span "START RECORDING" at bounding box center [810, 536] width 83 height 9
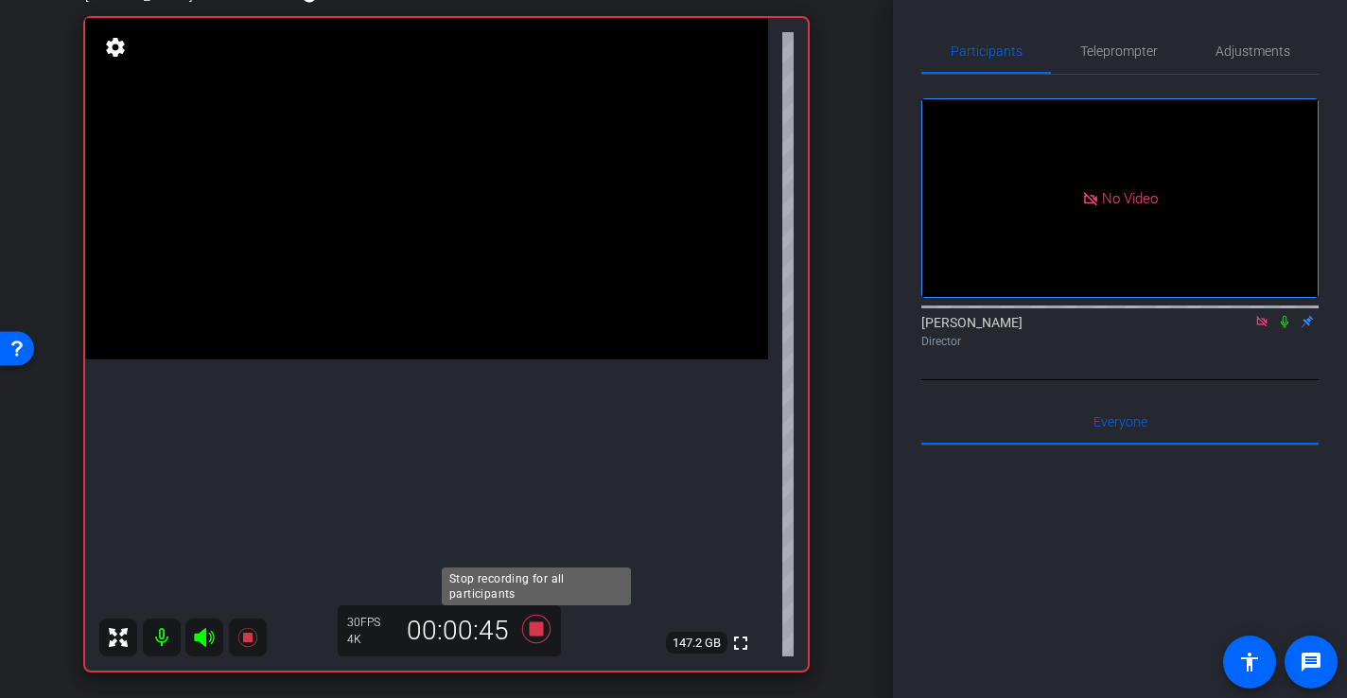
click at [533, 634] on icon at bounding box center [536, 629] width 28 height 28
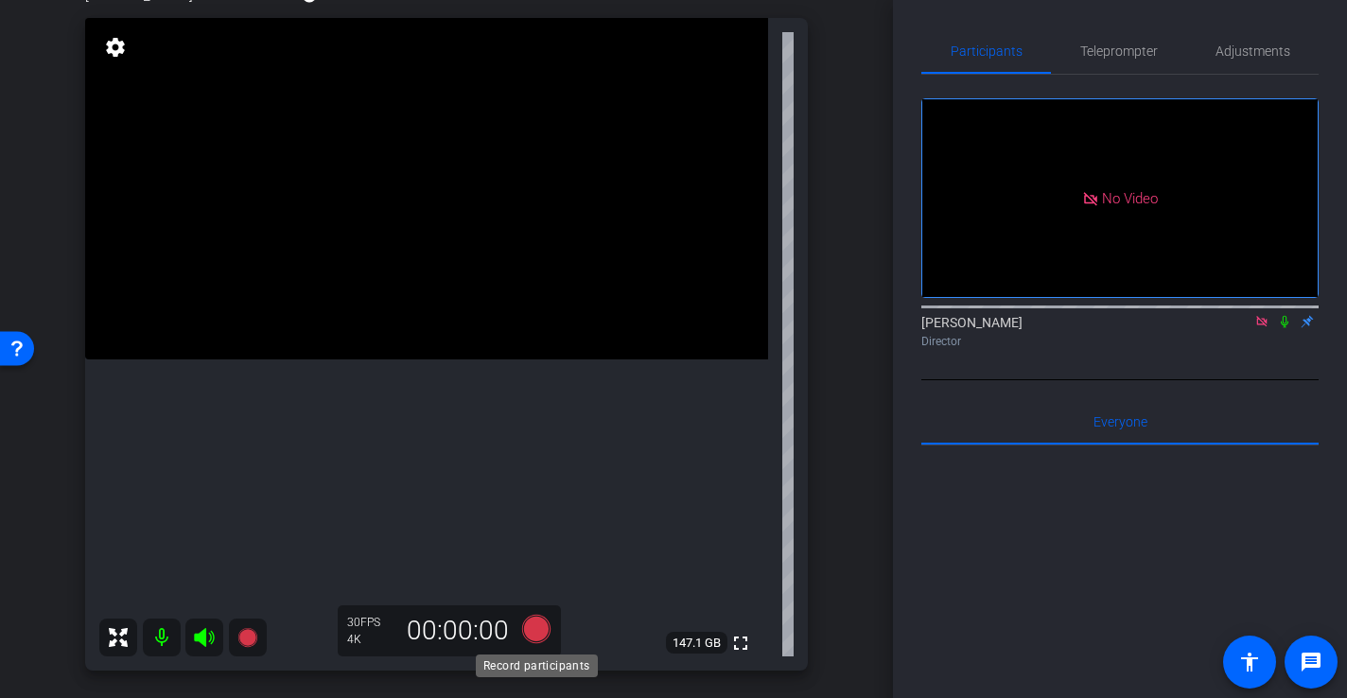
click at [533, 624] on icon at bounding box center [536, 629] width 28 height 28
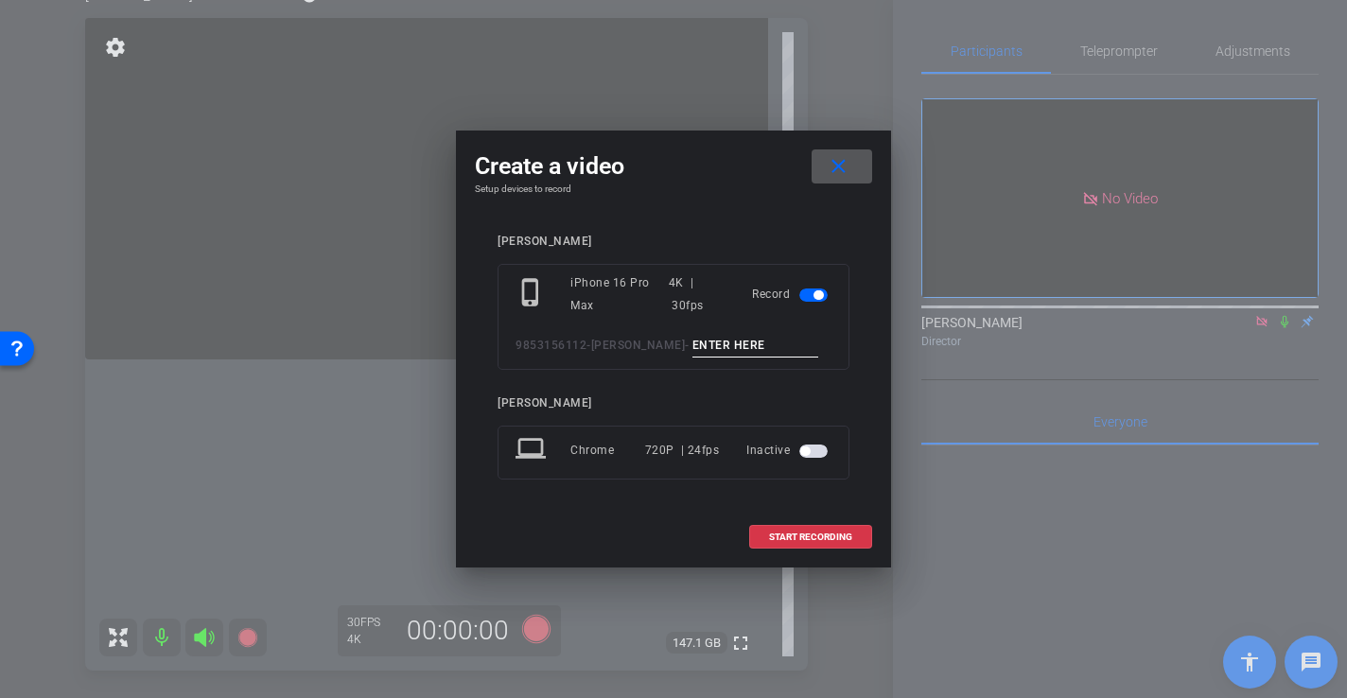
click at [703, 346] on input at bounding box center [755, 346] width 127 height 24
type input "-"
click at [796, 540] on span "START RECORDING" at bounding box center [810, 536] width 83 height 9
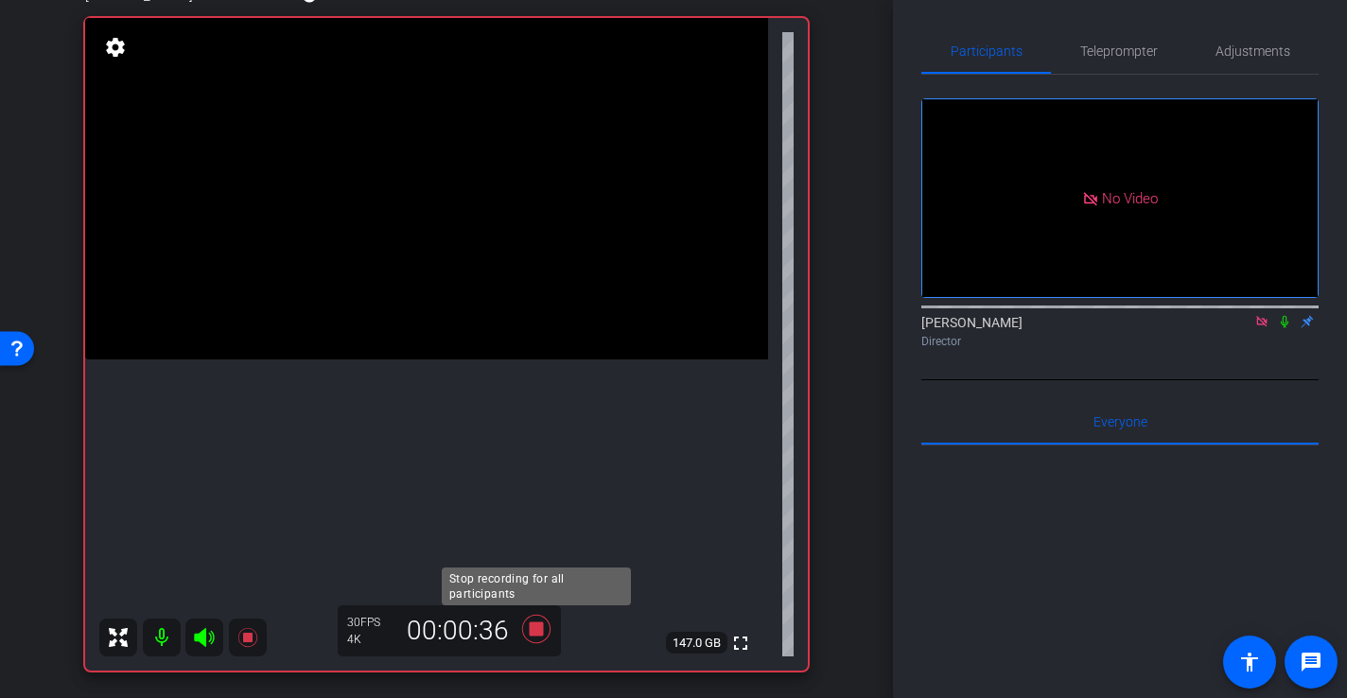
click at [538, 628] on icon at bounding box center [536, 629] width 28 height 28
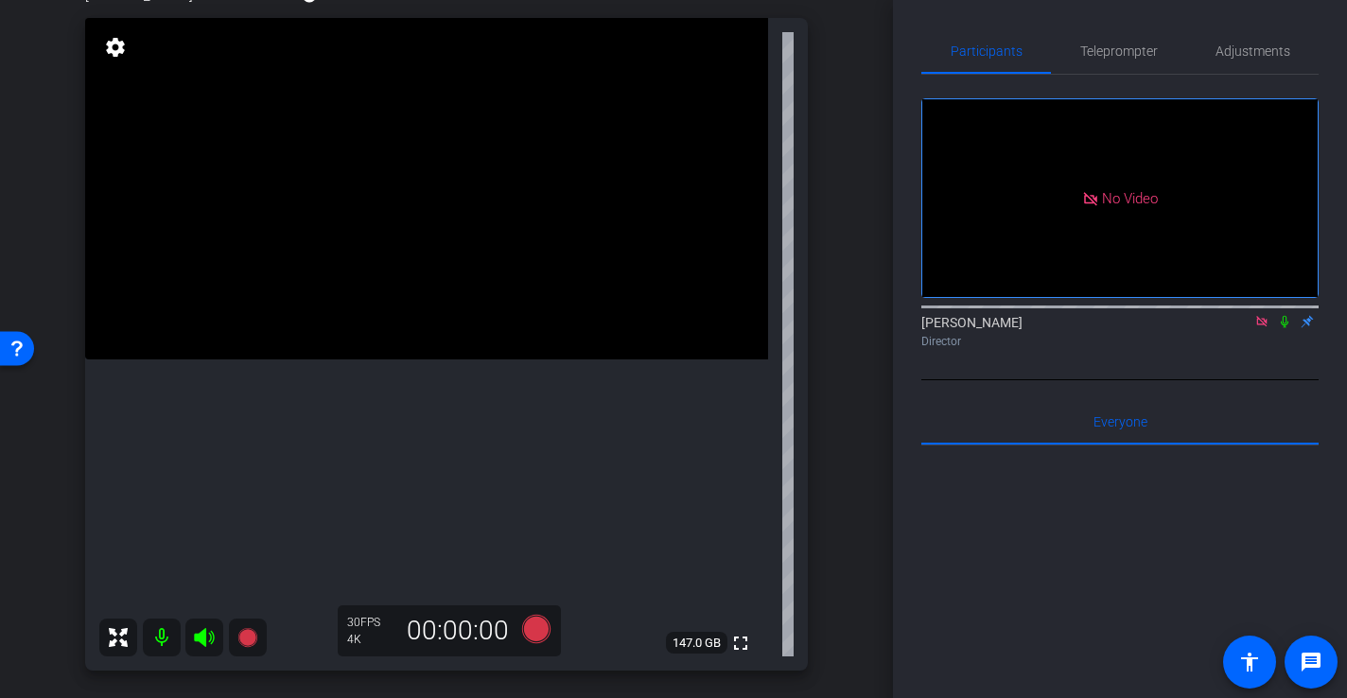
click at [206, 648] on icon at bounding box center [204, 637] width 23 height 23
click at [209, 640] on icon at bounding box center [204, 637] width 23 height 23
click at [480, 283] on video at bounding box center [426, 188] width 683 height 341
click at [478, 268] on div at bounding box center [480, 282] width 47 height 47
click at [493, 263] on div at bounding box center [480, 282] width 47 height 47
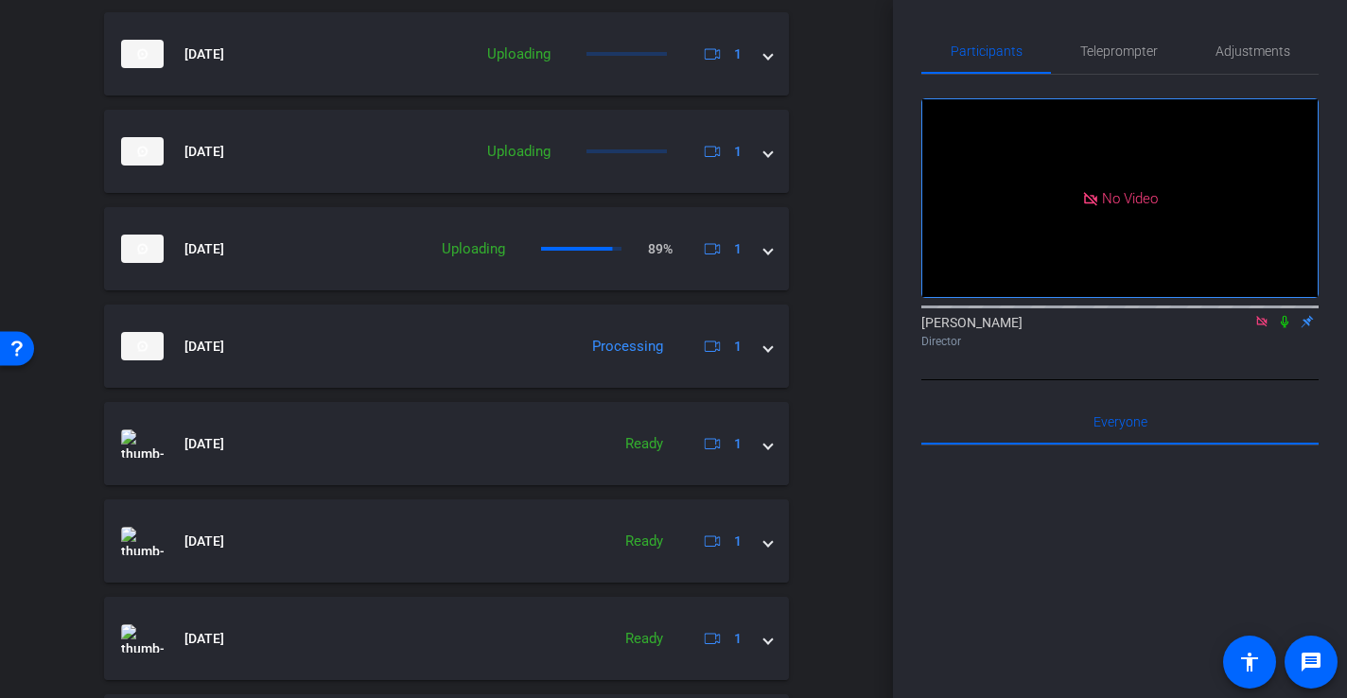
scroll to position [1049, 0]
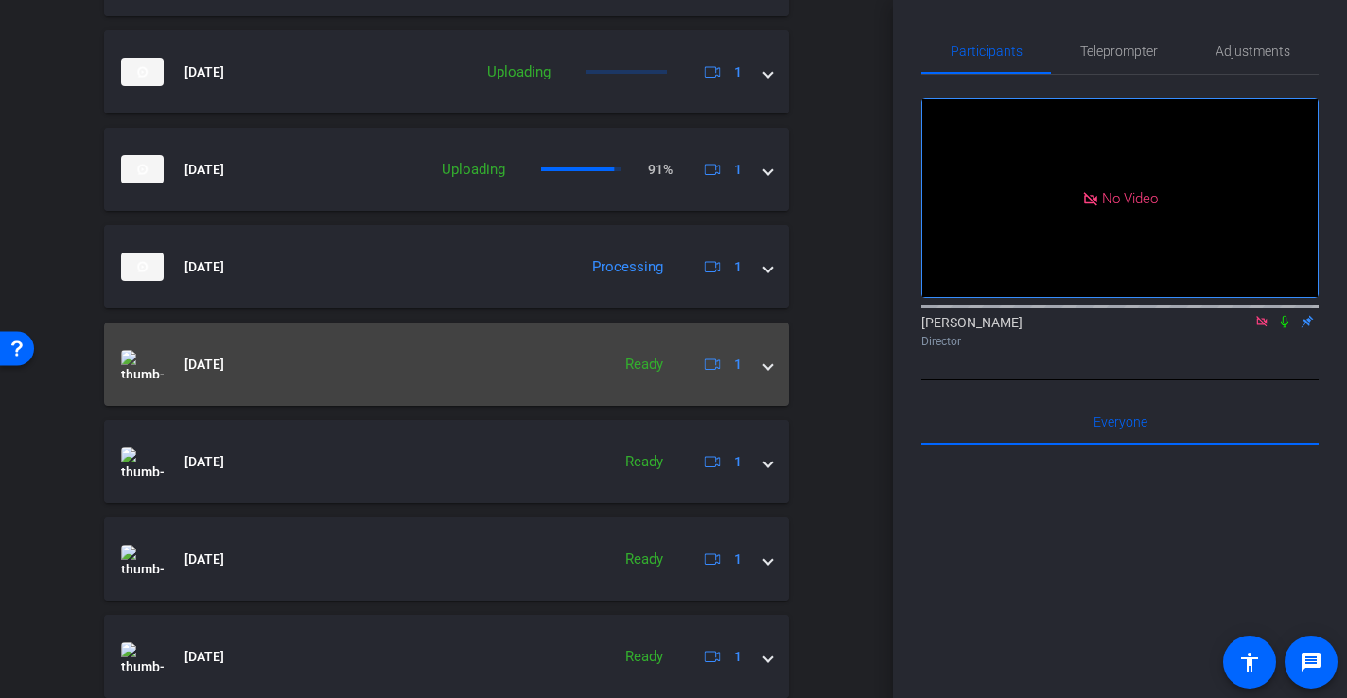
click at [774, 365] on mat-expansion-panel-header "[DATE] Ready 1" at bounding box center [446, 363] width 685 height 83
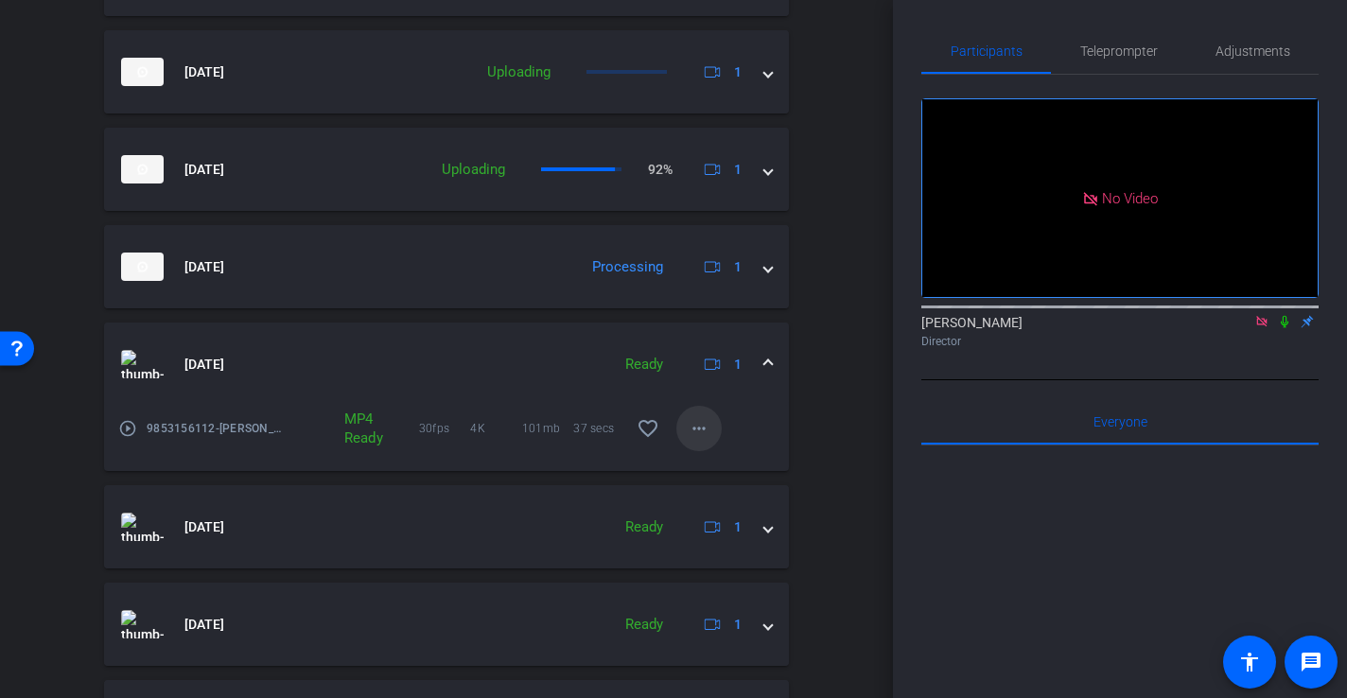
click at [698, 434] on mat-icon "more_horiz" at bounding box center [698, 428] width 23 height 23
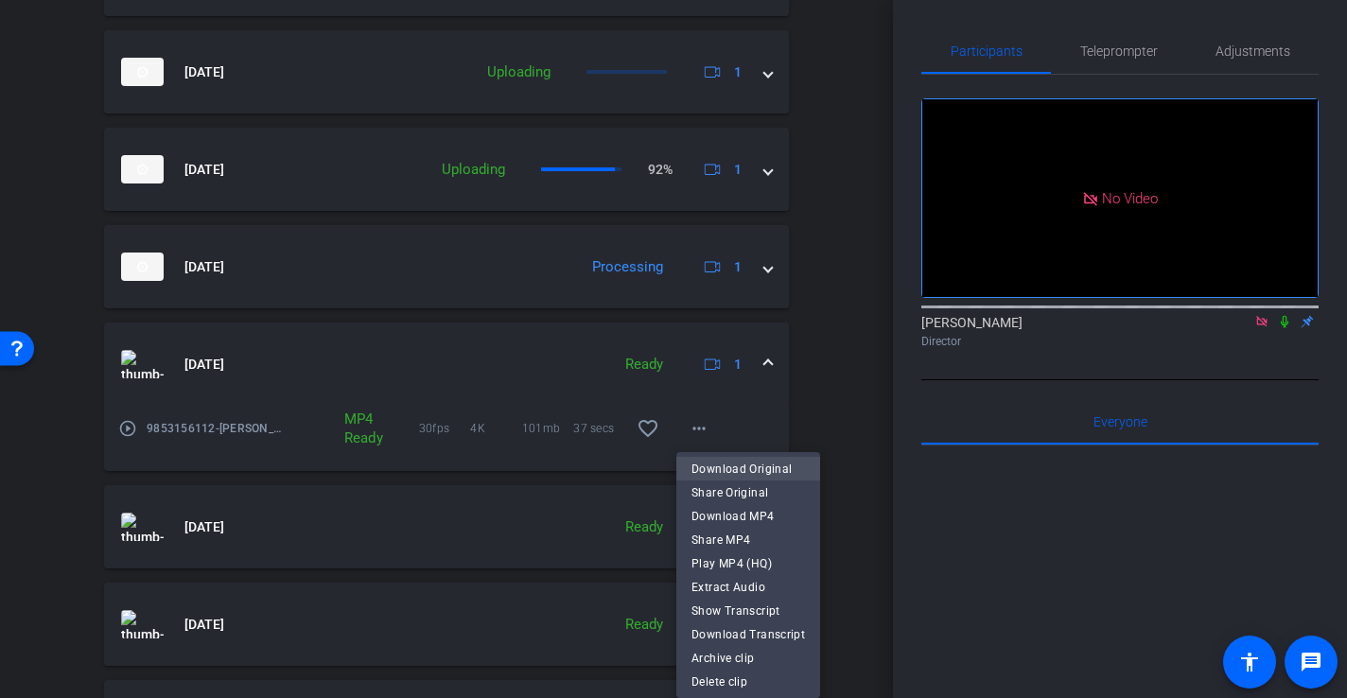
click at [754, 466] on span "Download Original" at bounding box center [747, 468] width 113 height 23
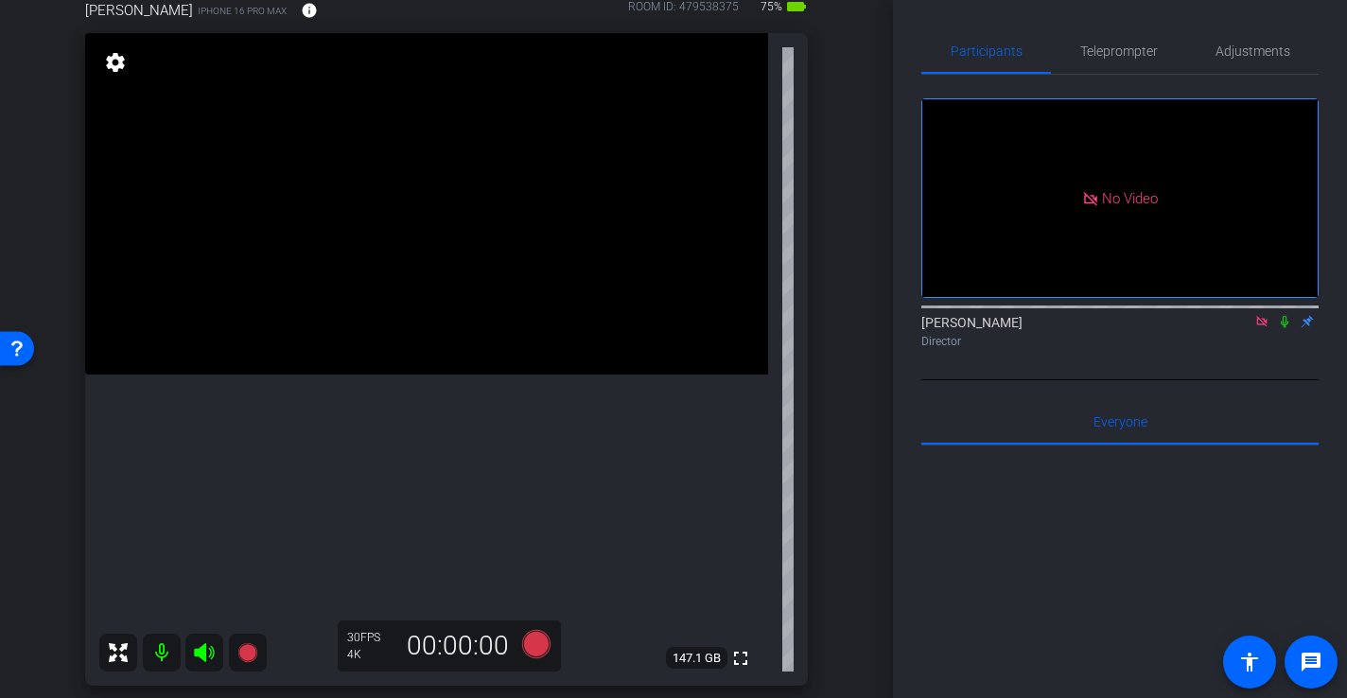
scroll to position [186, 0]
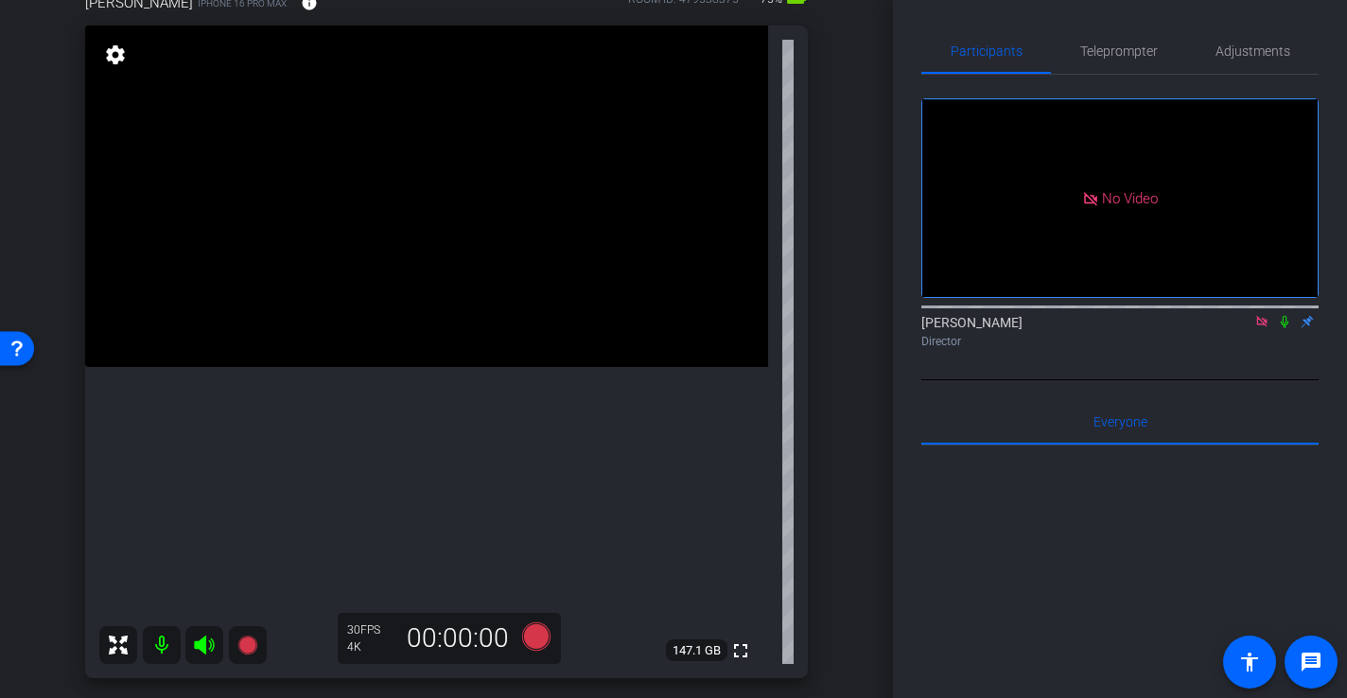
click at [503, 270] on video at bounding box center [426, 196] width 683 height 341
click at [537, 624] on icon at bounding box center [536, 636] width 28 height 28
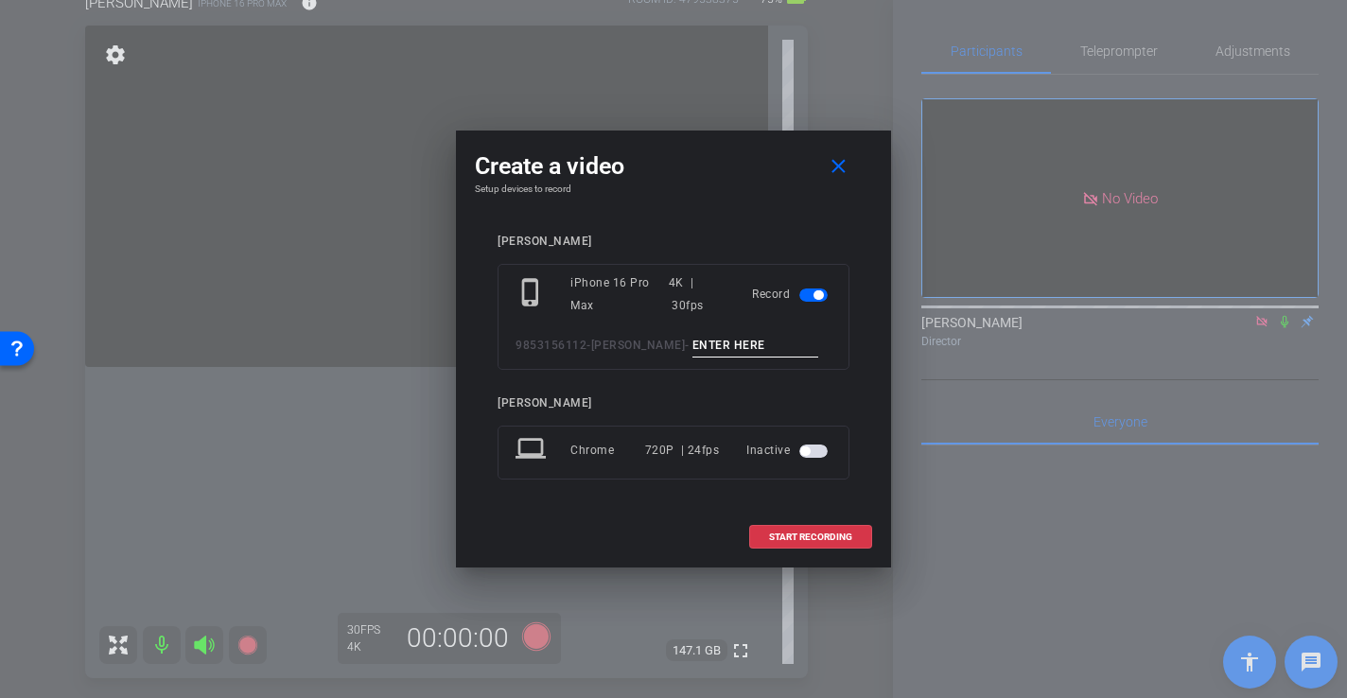
click at [737, 345] on input at bounding box center [755, 346] width 127 height 24
click at [832, 166] on mat-icon "close" at bounding box center [838, 167] width 24 height 24
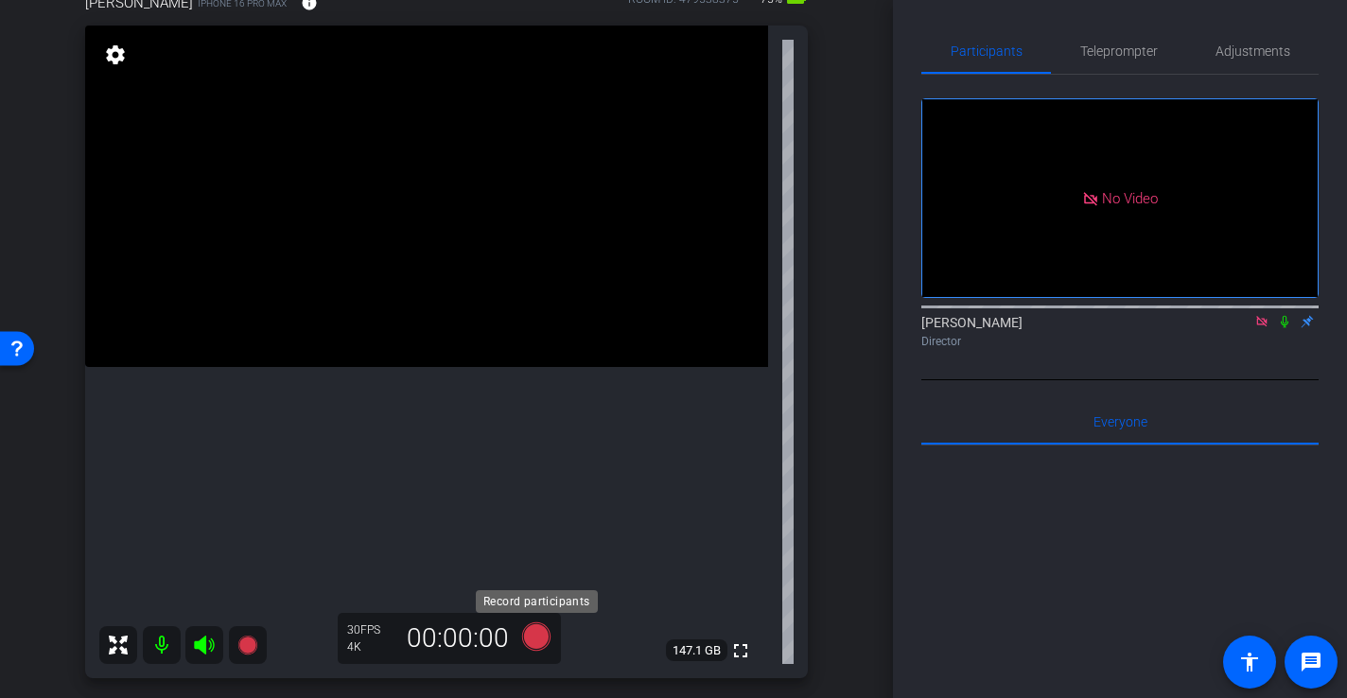
click at [545, 636] on icon at bounding box center [536, 636] width 28 height 28
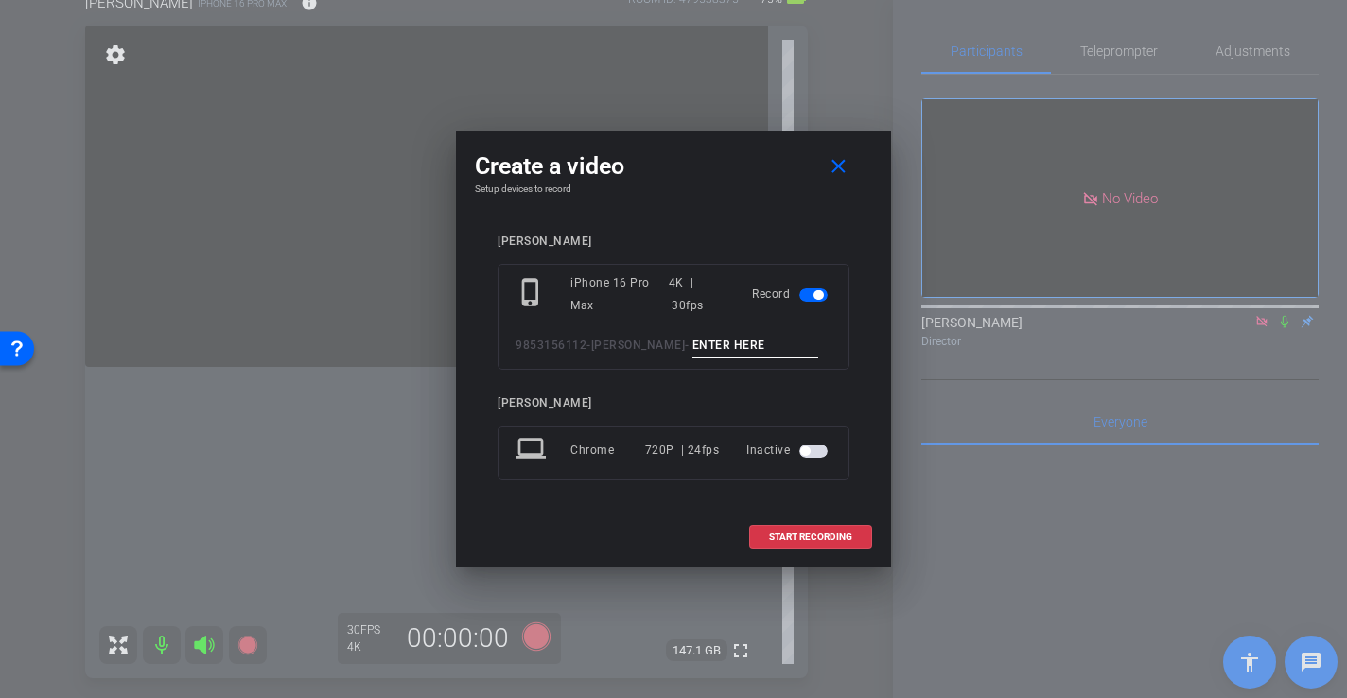
drag, startPoint x: 710, startPoint y: 347, endPoint x: 698, endPoint y: 342, distance: 13.2
click at [704, 345] on input at bounding box center [755, 346] width 127 height 24
type input "-"
click at [800, 540] on span "START RECORDING" at bounding box center [810, 536] width 83 height 9
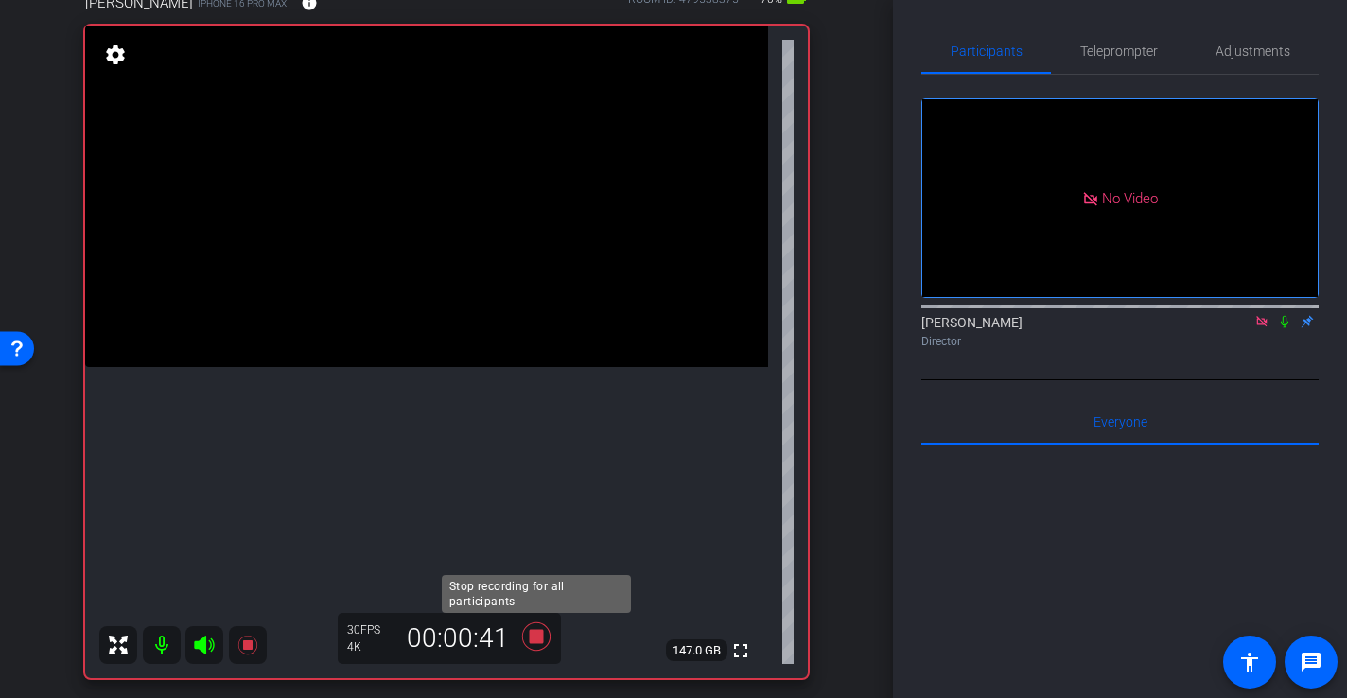
click at [535, 639] on icon at bounding box center [536, 636] width 28 height 28
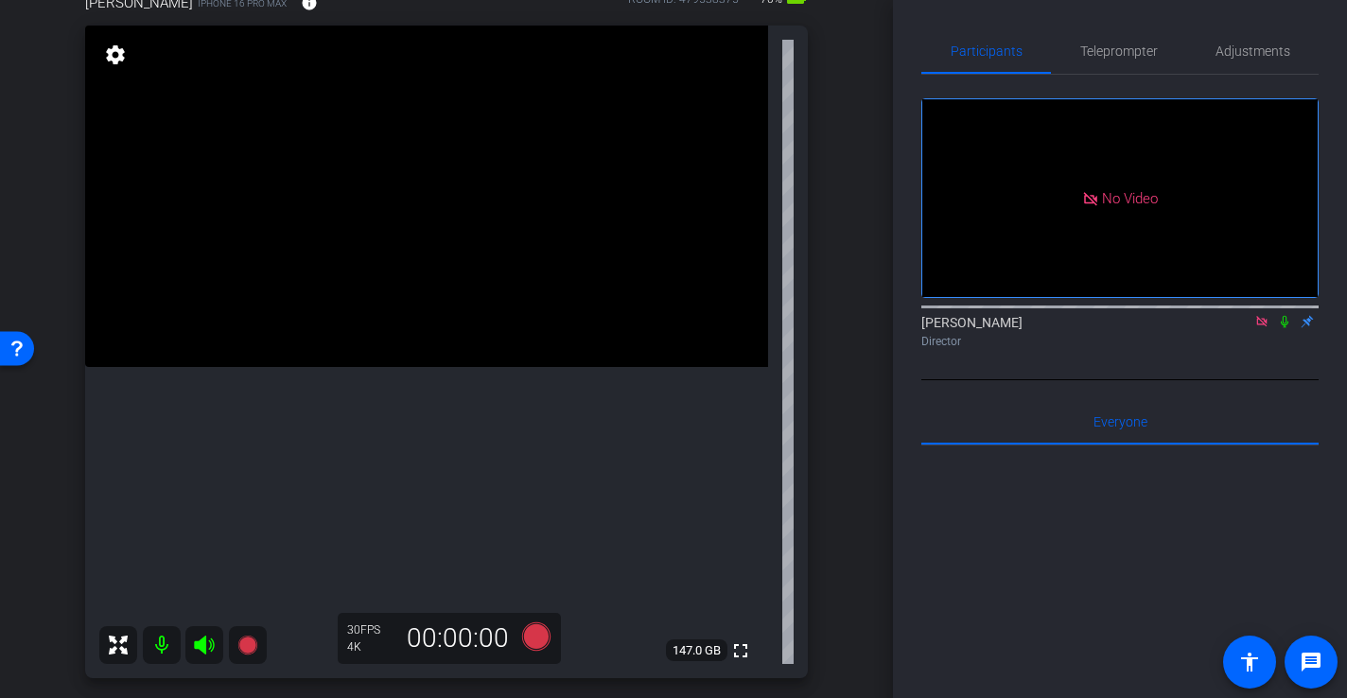
click at [492, 270] on video at bounding box center [426, 196] width 683 height 341
click at [537, 640] on icon at bounding box center [536, 636] width 28 height 28
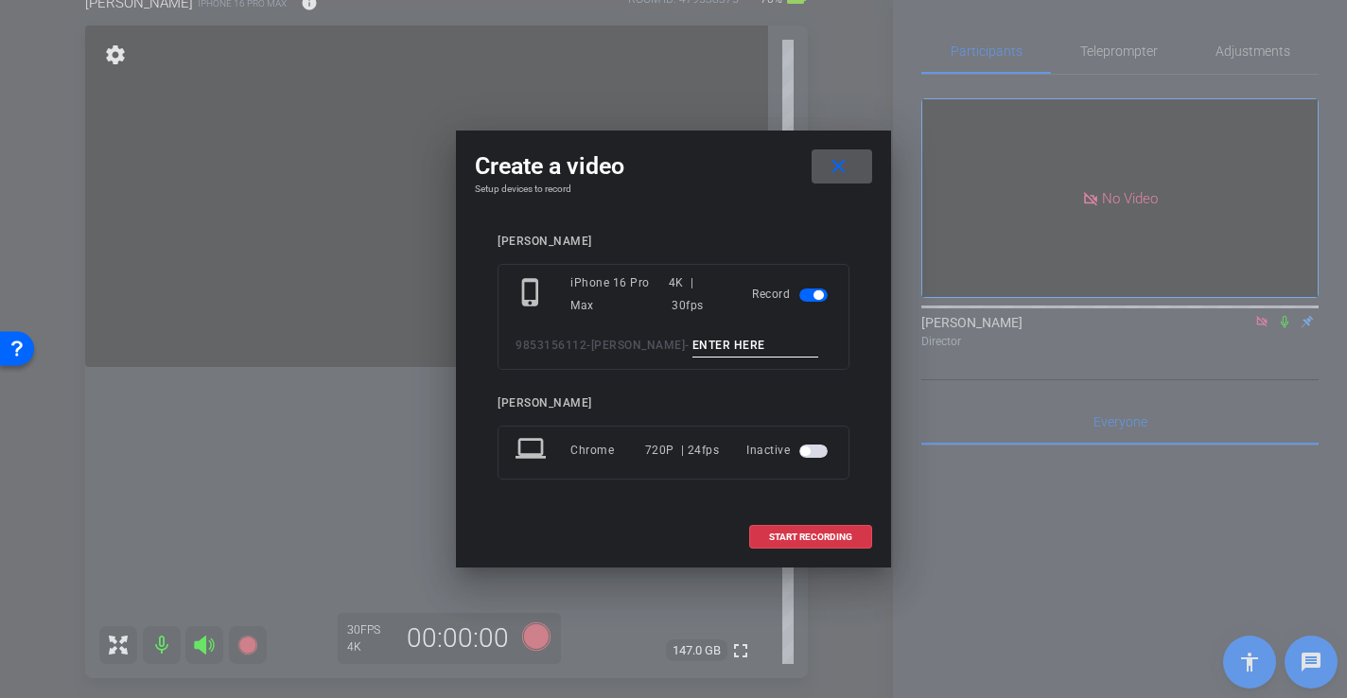
click at [765, 357] on div "phone_iphone iPhone 16 Pro Max 4K | 30fps Record 9853156112-[PERSON_NAME] -" at bounding box center [673, 317] width 352 height 106
click at [762, 351] on input at bounding box center [755, 346] width 127 height 24
type input "-"
click at [821, 539] on span "START RECORDING" at bounding box center [810, 536] width 83 height 9
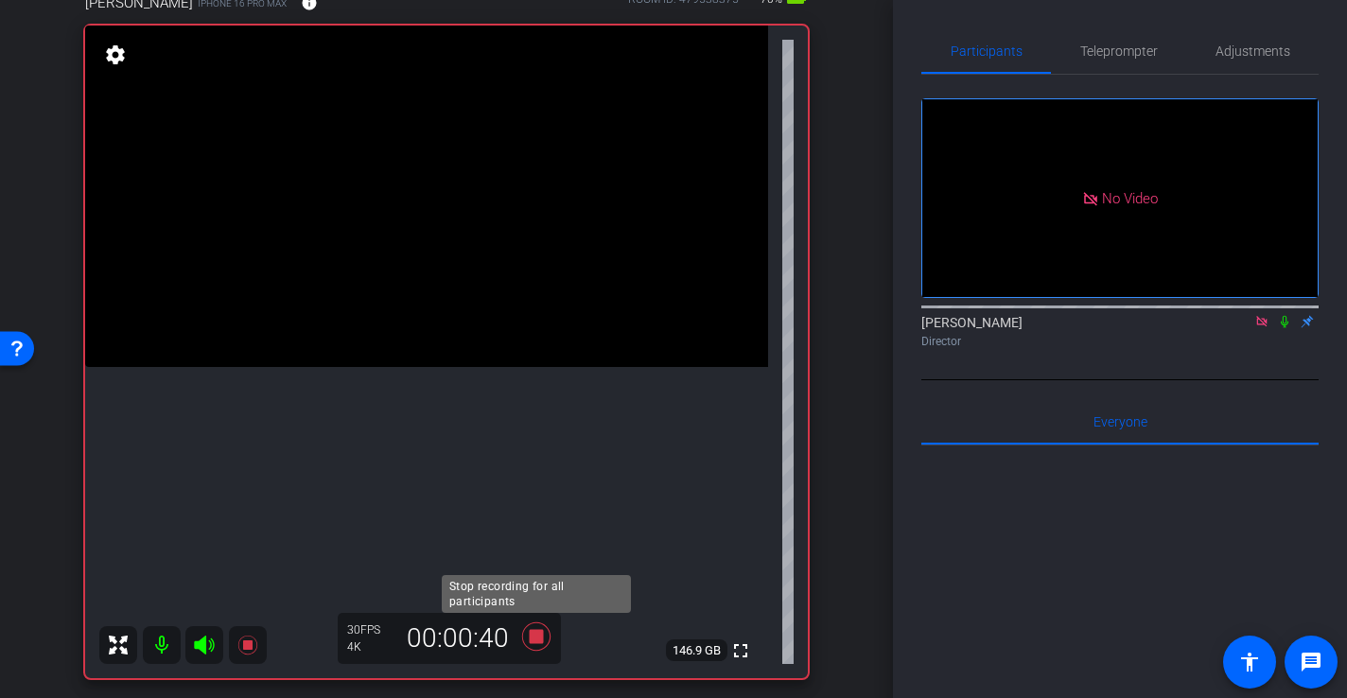
click at [535, 636] on icon at bounding box center [536, 636] width 28 height 28
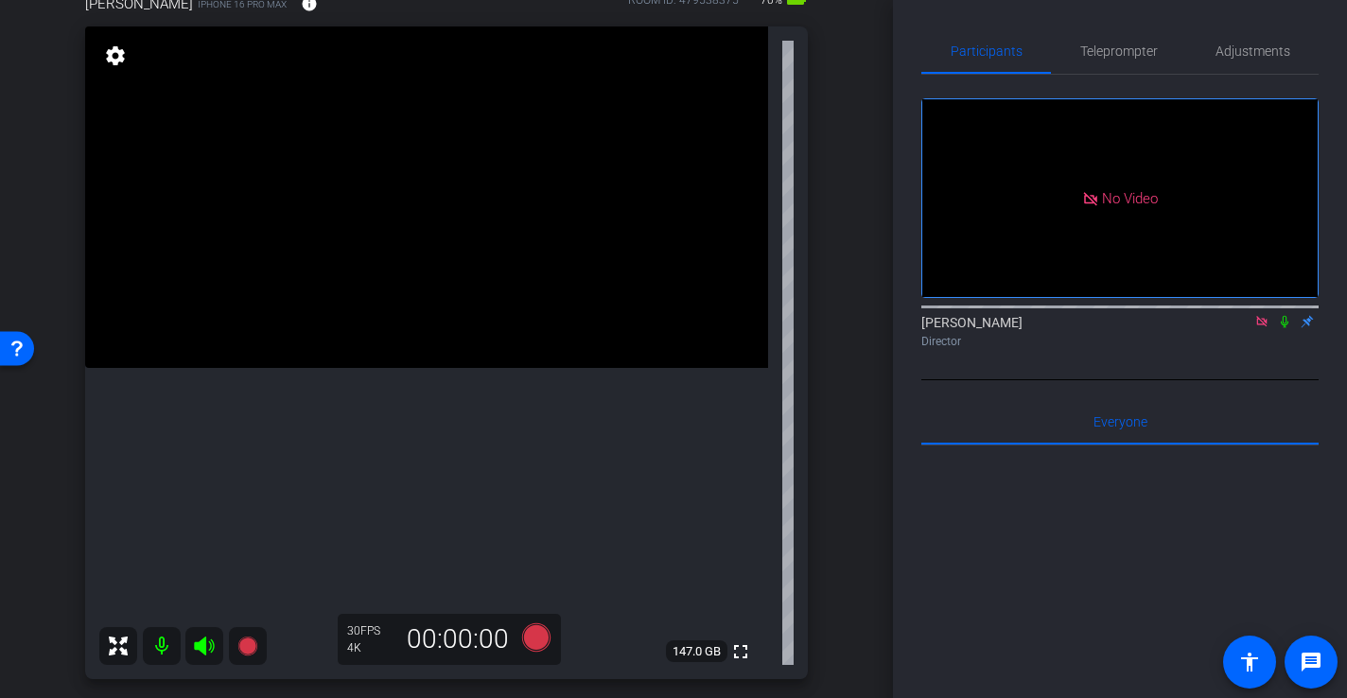
scroll to position [238, 0]
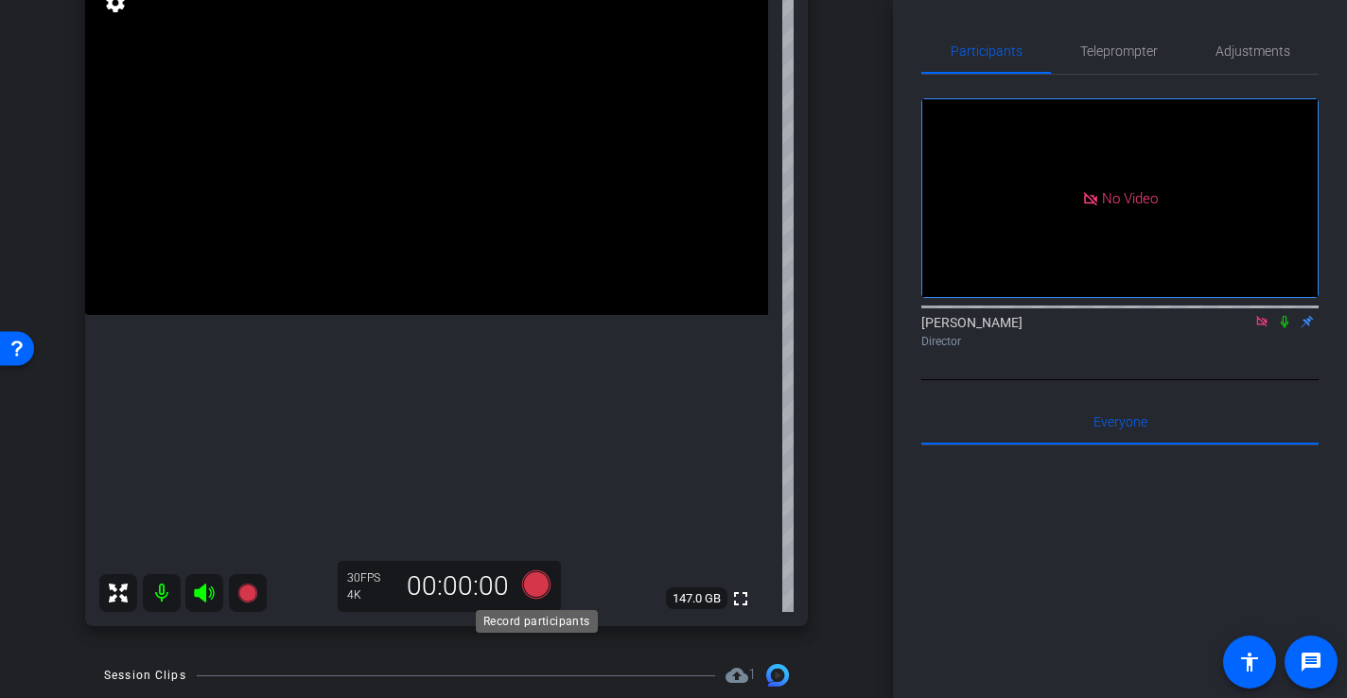
click at [541, 588] on icon at bounding box center [536, 584] width 28 height 28
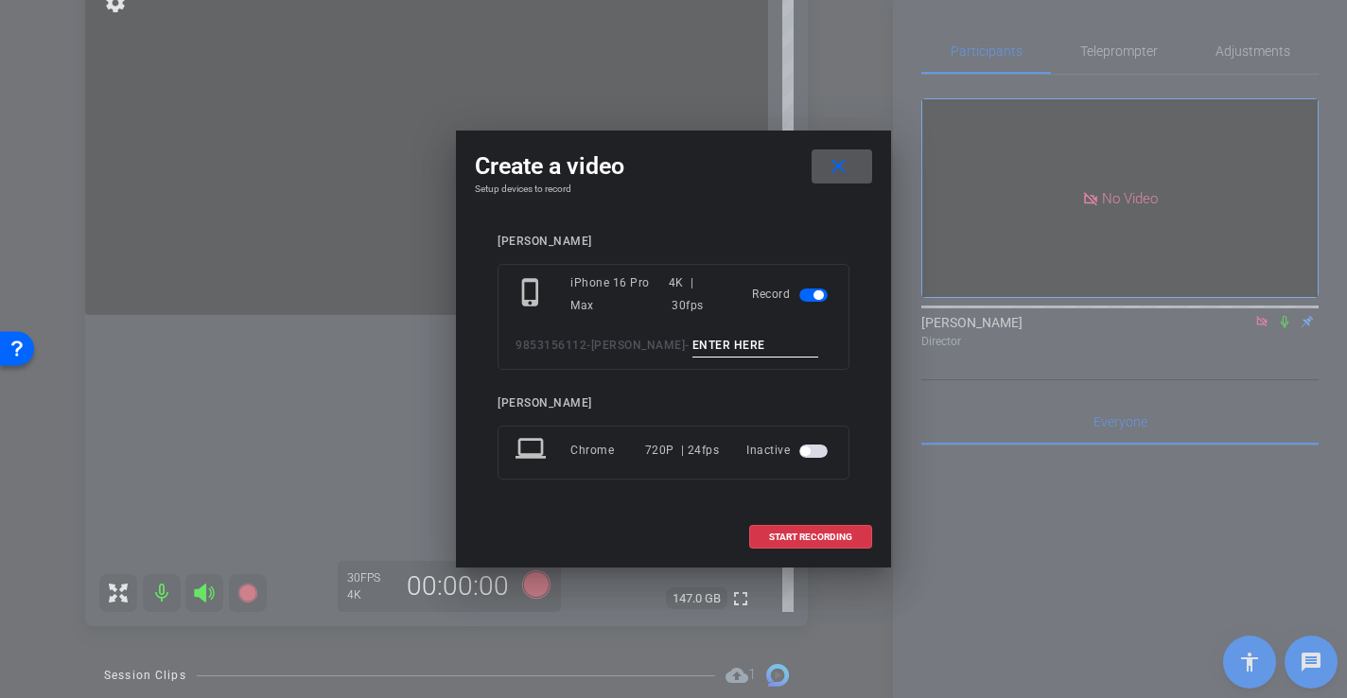
click at [720, 339] on input at bounding box center [755, 346] width 127 height 24
type input "-"
click at [842, 542] on span "START RECORDING" at bounding box center [810, 536] width 83 height 9
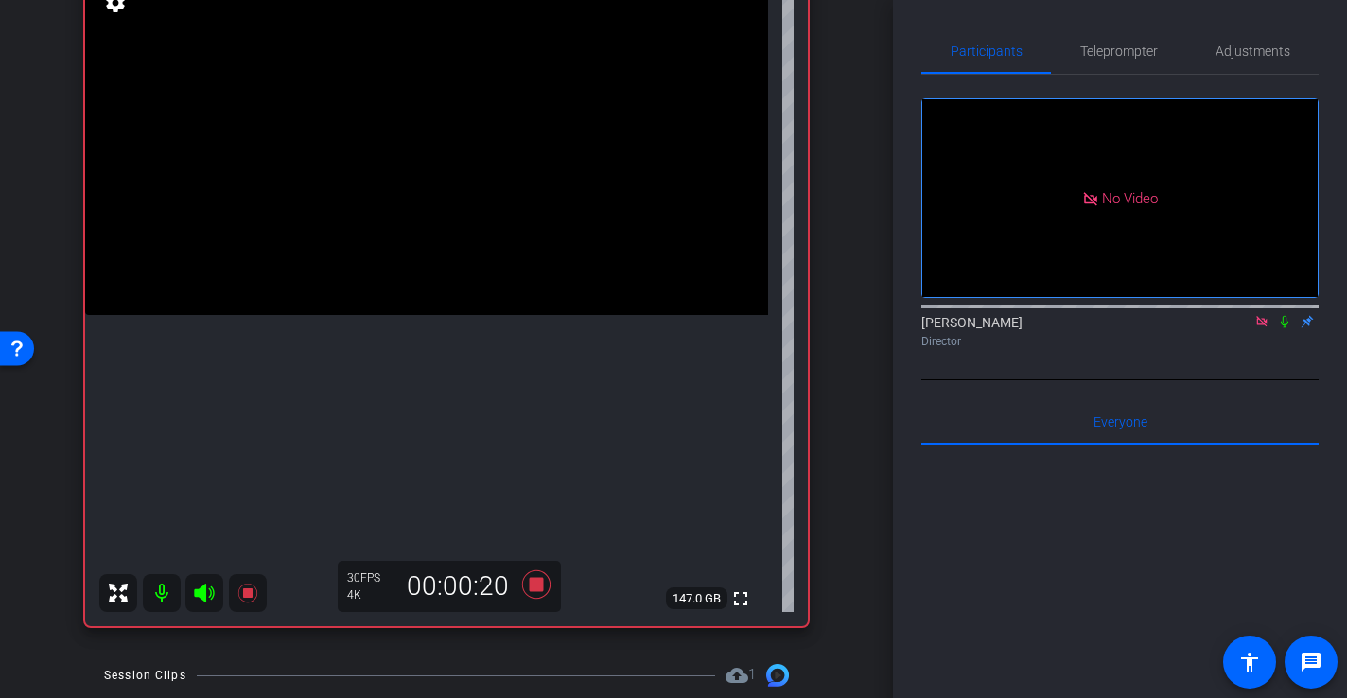
click at [316, 235] on video at bounding box center [426, 144] width 683 height 341
click at [308, 230] on div at bounding box center [315, 235] width 47 height 47
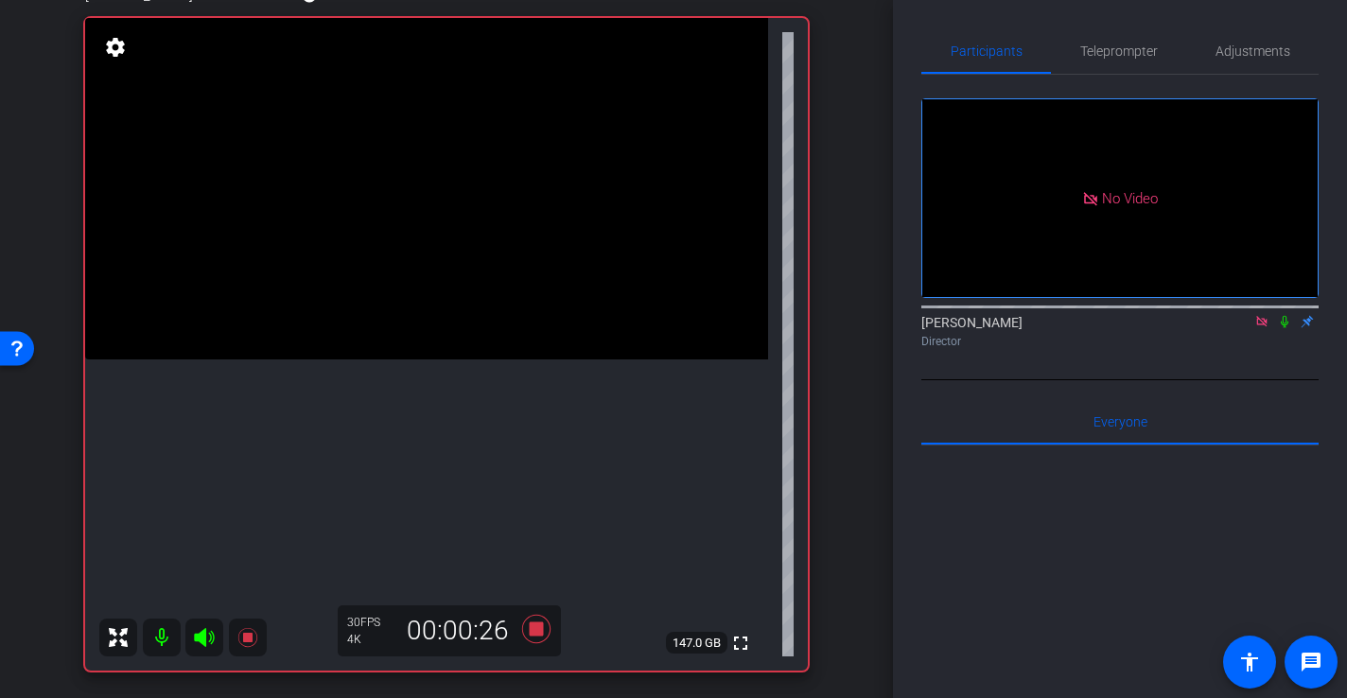
scroll to position [189, 0]
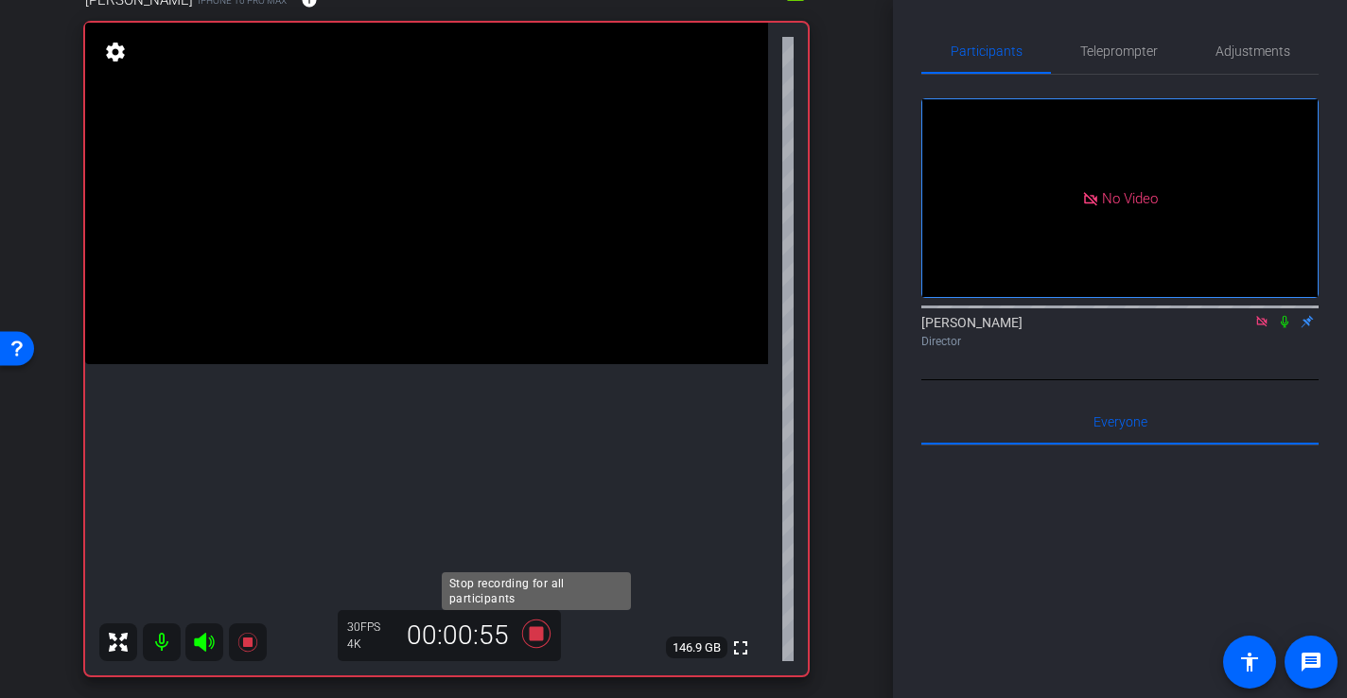
click at [536, 634] on icon at bounding box center [536, 633] width 28 height 28
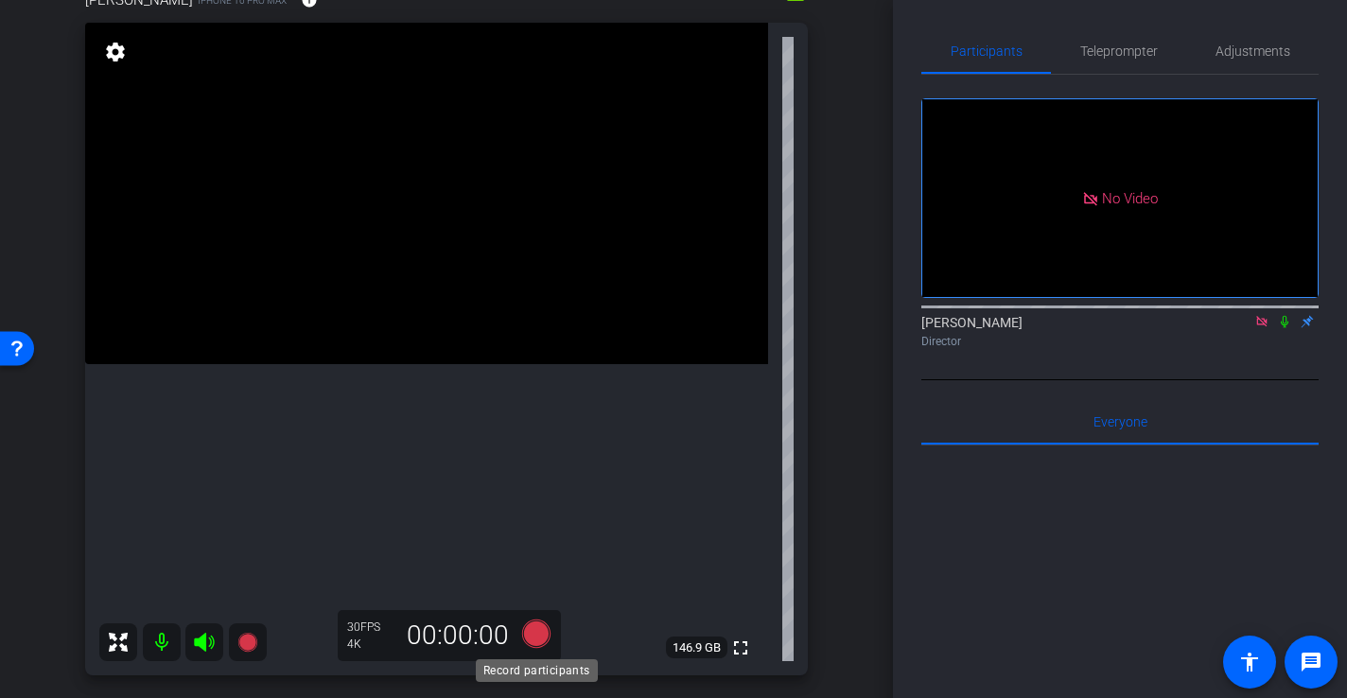
click at [544, 632] on icon at bounding box center [536, 633] width 28 height 28
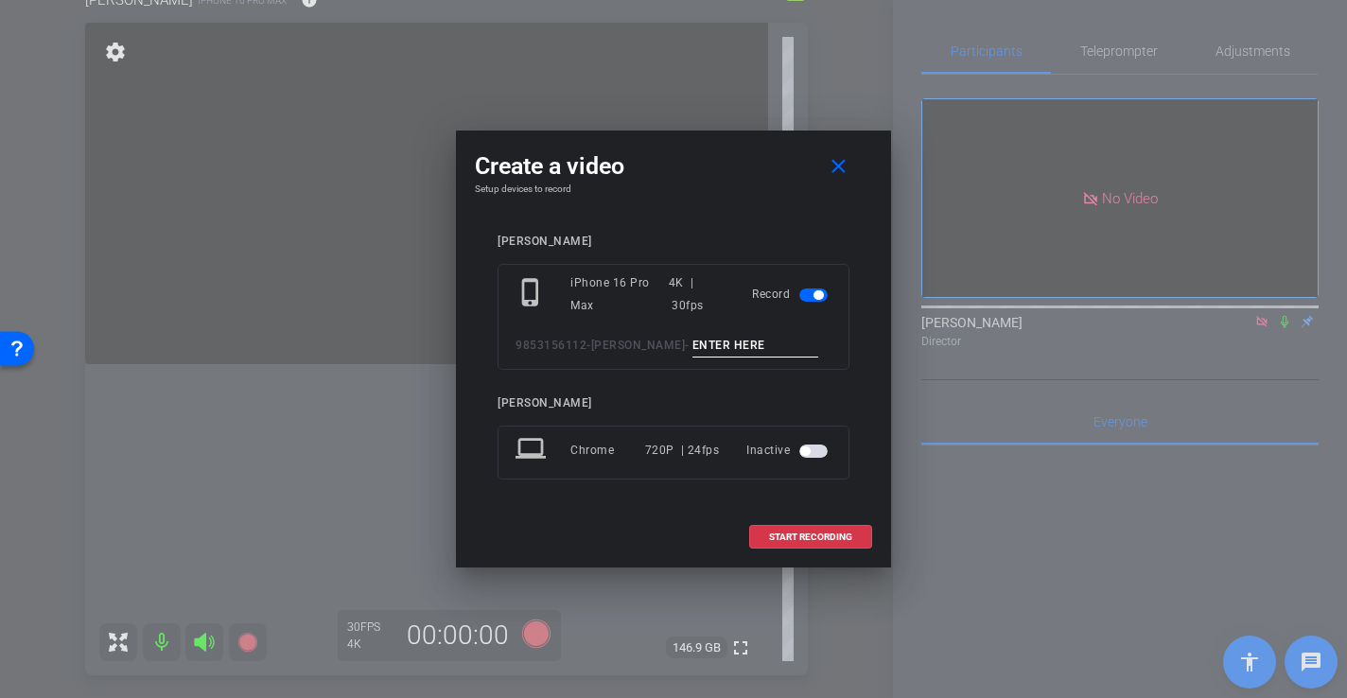
click at [739, 346] on input at bounding box center [755, 346] width 127 height 24
type input "-"
click at [849, 542] on button "START RECORDING" at bounding box center [810, 537] width 123 height 24
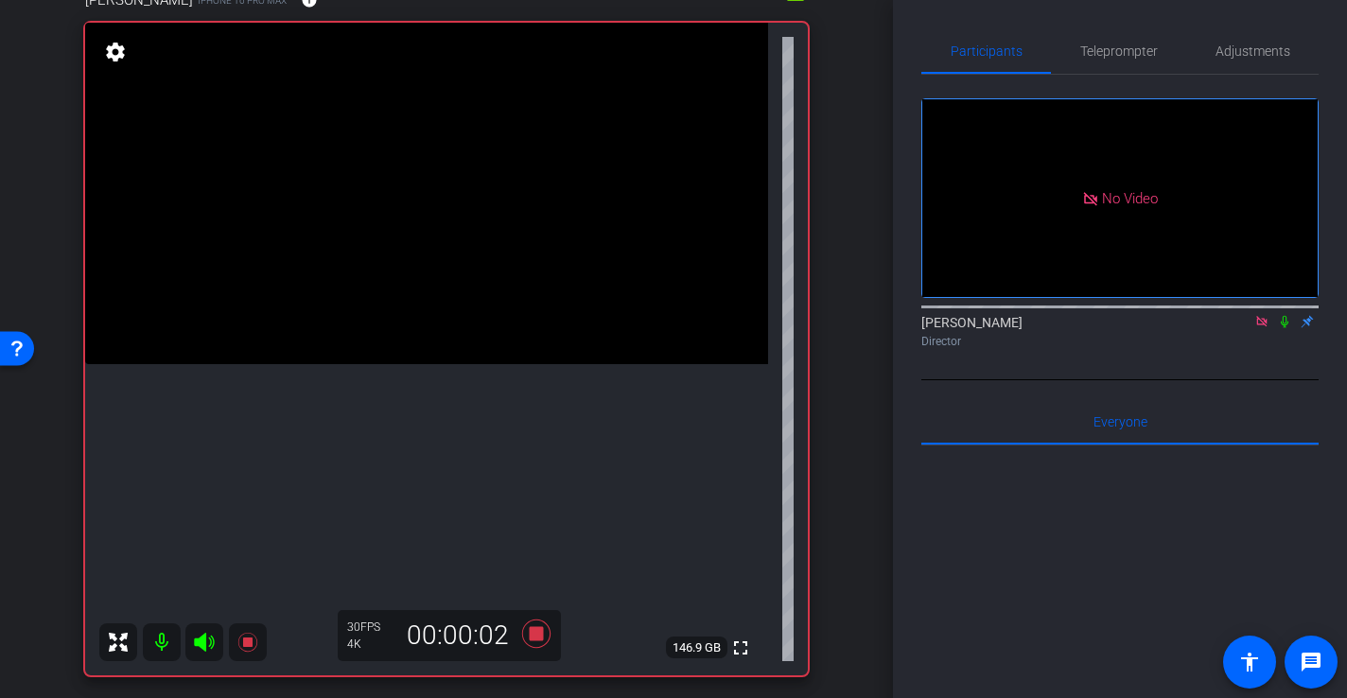
click at [337, 302] on video at bounding box center [426, 193] width 683 height 341
click at [314, 290] on div at bounding box center [336, 301] width 47 height 47
click at [300, 272] on video at bounding box center [426, 193] width 683 height 341
click at [535, 638] on icon at bounding box center [536, 633] width 28 height 28
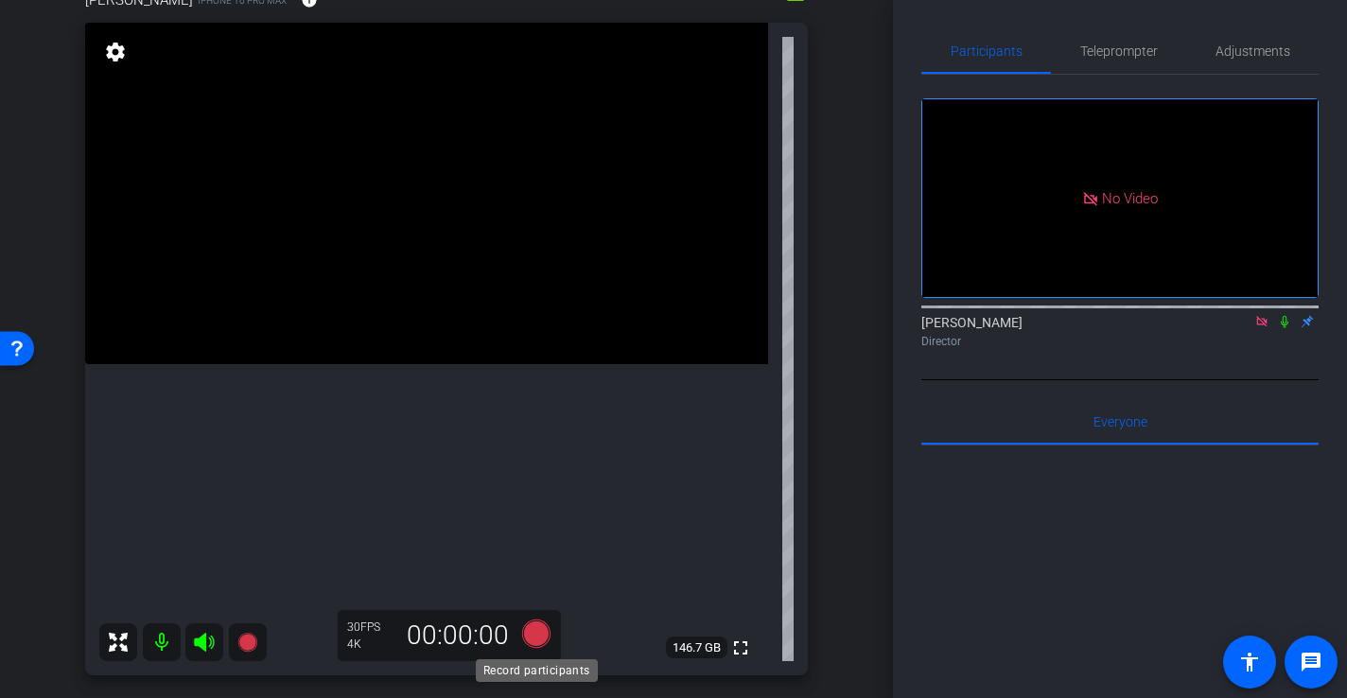
click at [541, 635] on icon at bounding box center [536, 633] width 28 height 28
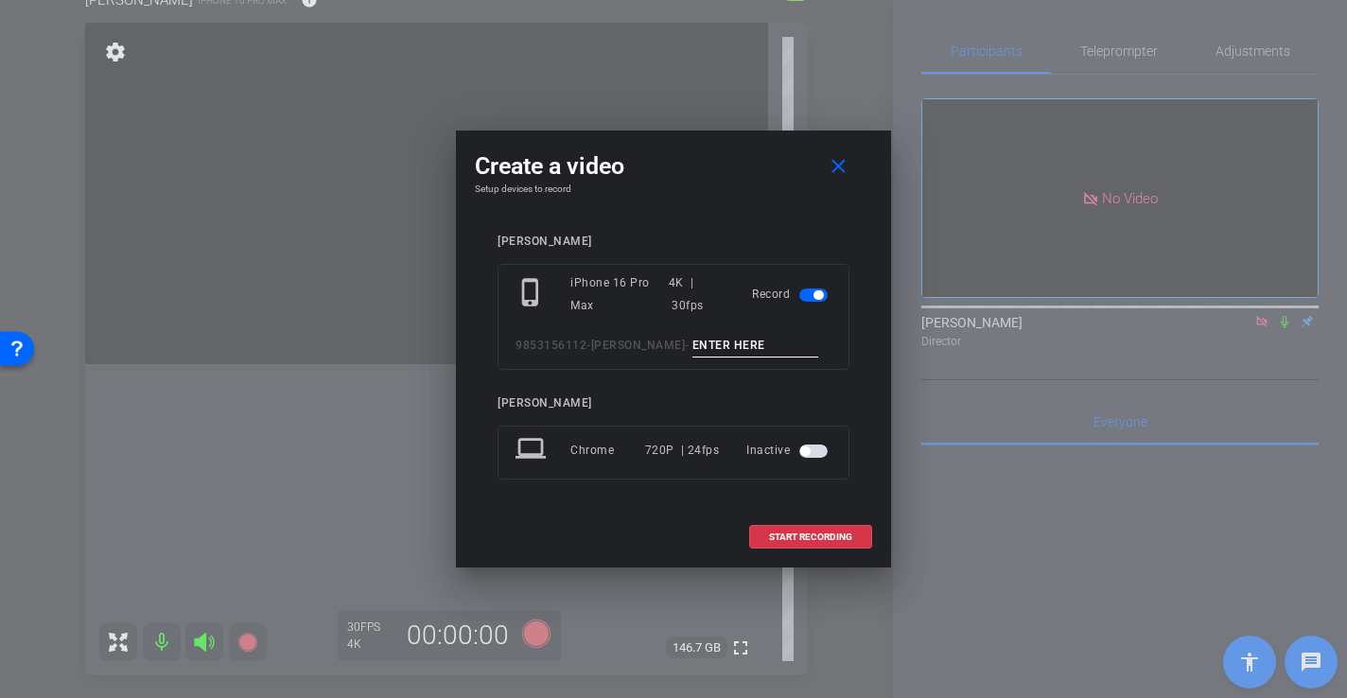
click at [705, 336] on input at bounding box center [755, 346] width 127 height 24
type input "{"
type input "-"
click at [781, 528] on span at bounding box center [810, 536] width 121 height 45
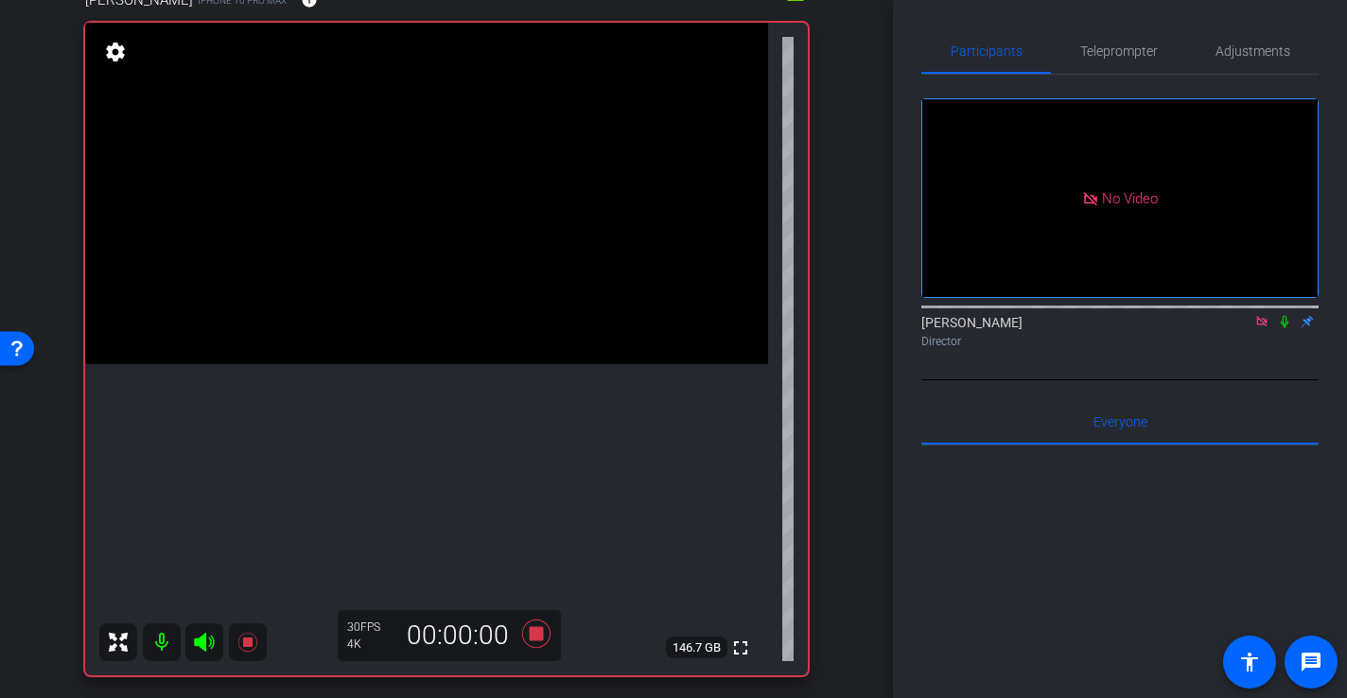
click at [310, 282] on video at bounding box center [426, 193] width 683 height 341
click at [536, 629] on icon at bounding box center [536, 633] width 28 height 28
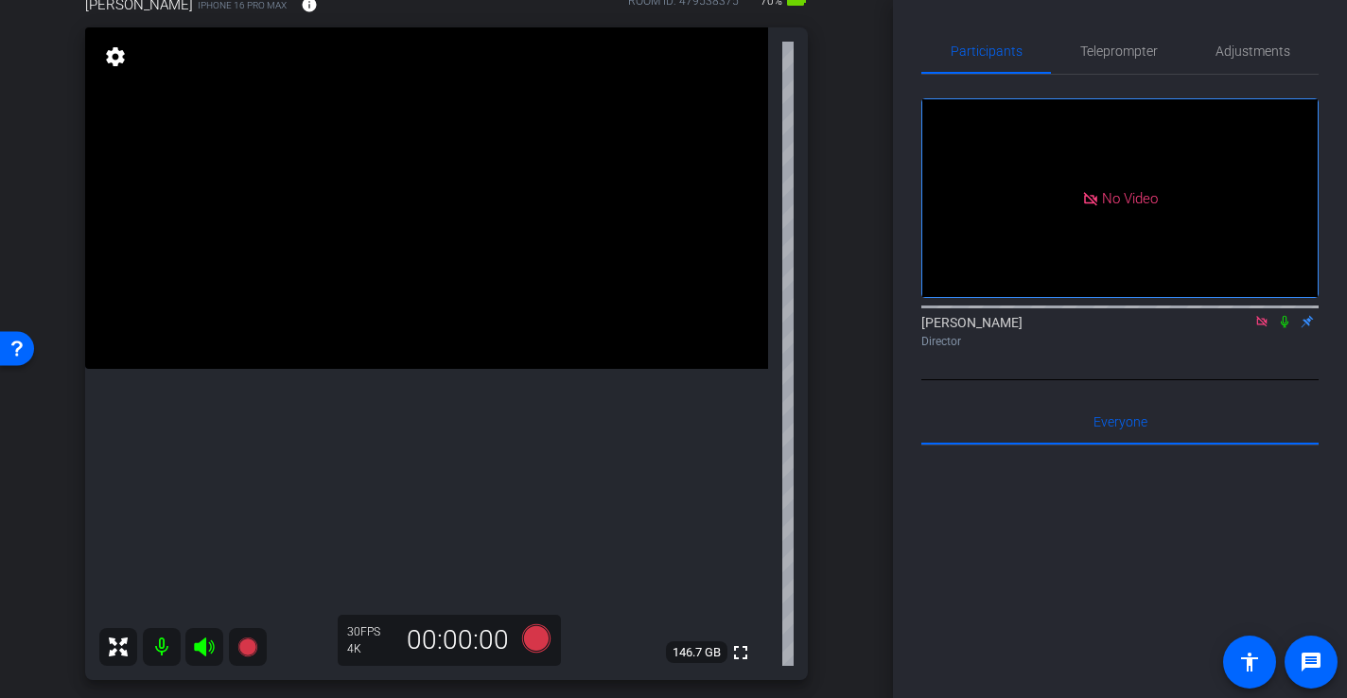
scroll to position [188, 0]
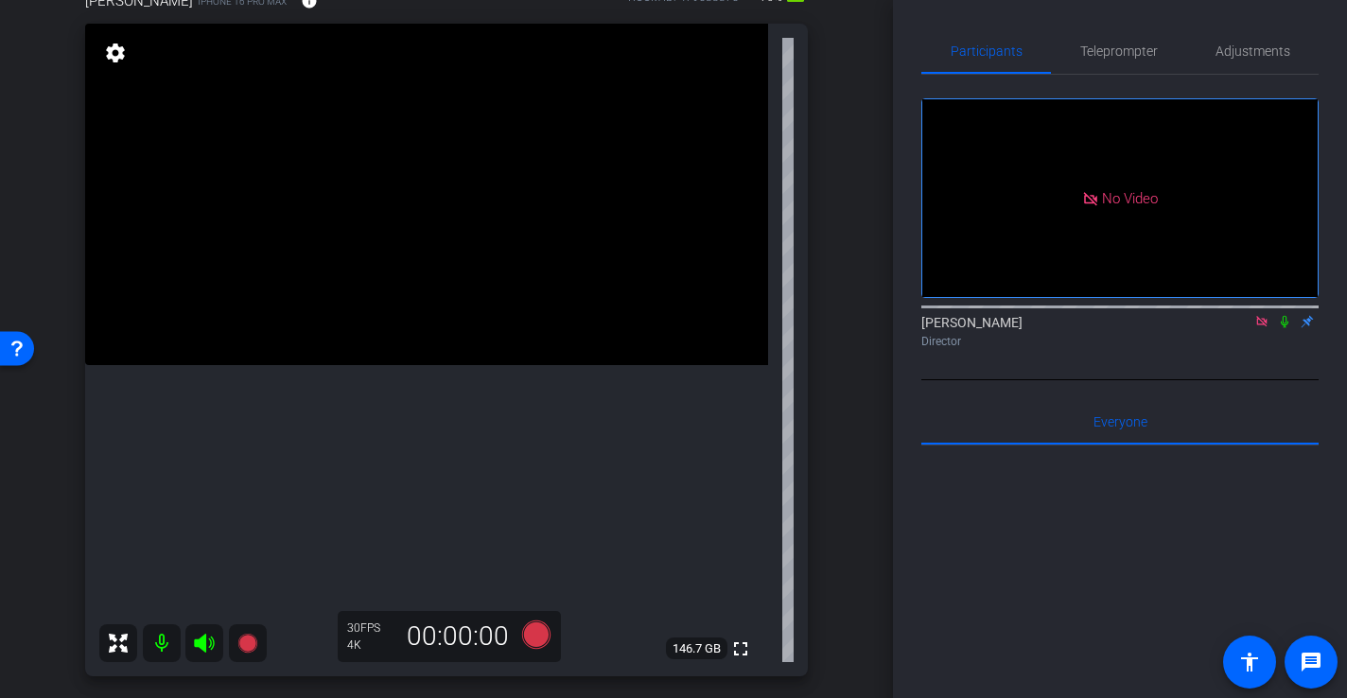
click at [343, 321] on video at bounding box center [426, 194] width 683 height 341
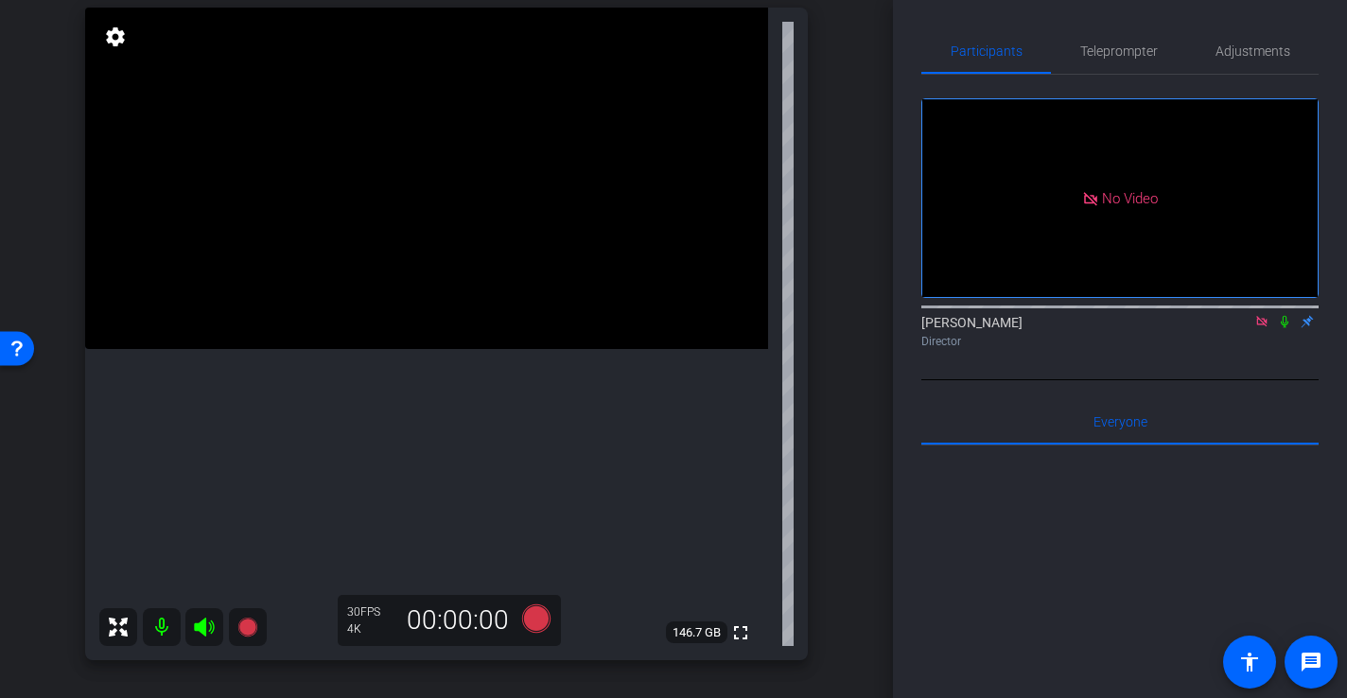
scroll to position [197, 0]
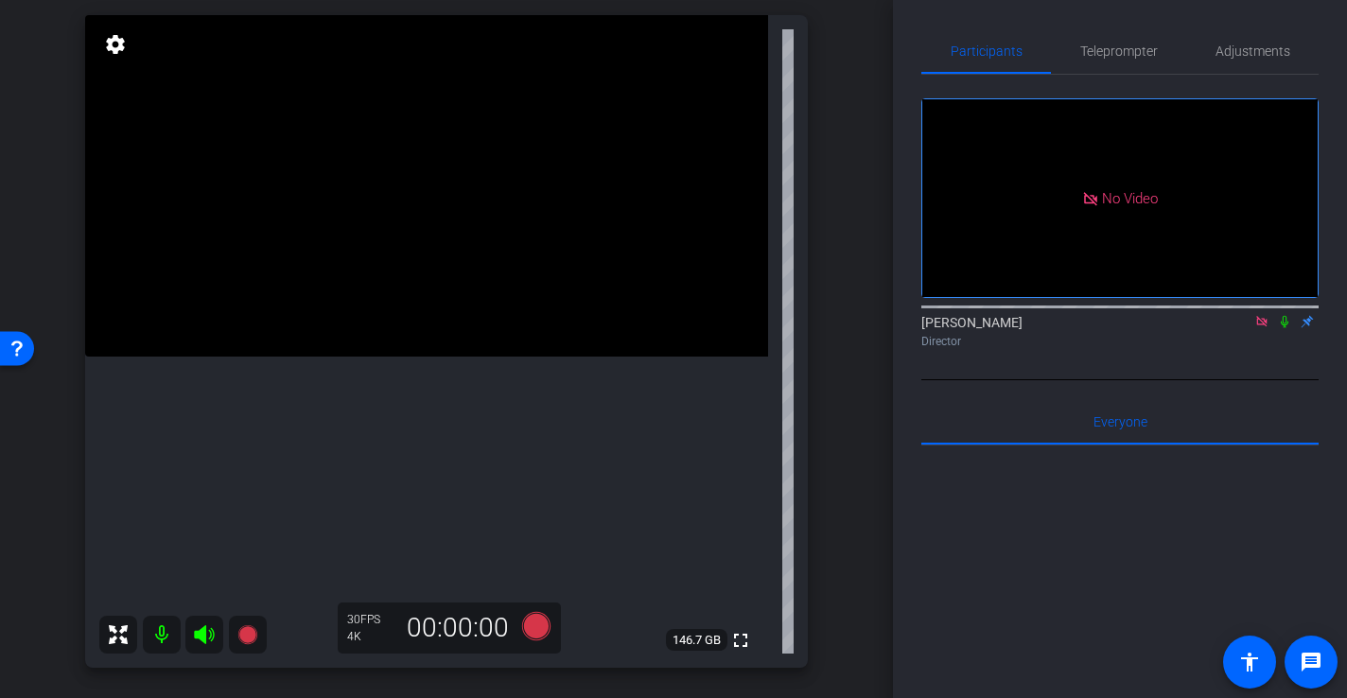
click at [317, 286] on video at bounding box center [426, 185] width 683 height 341
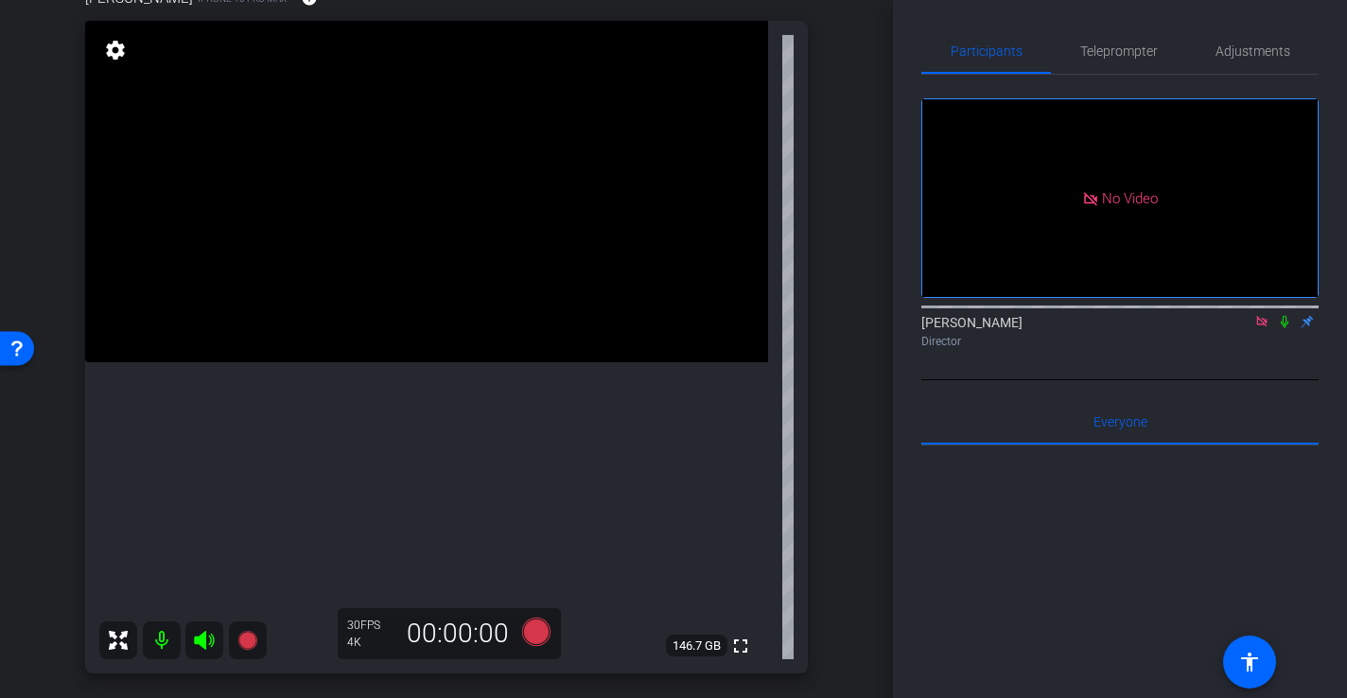
scroll to position [184, 0]
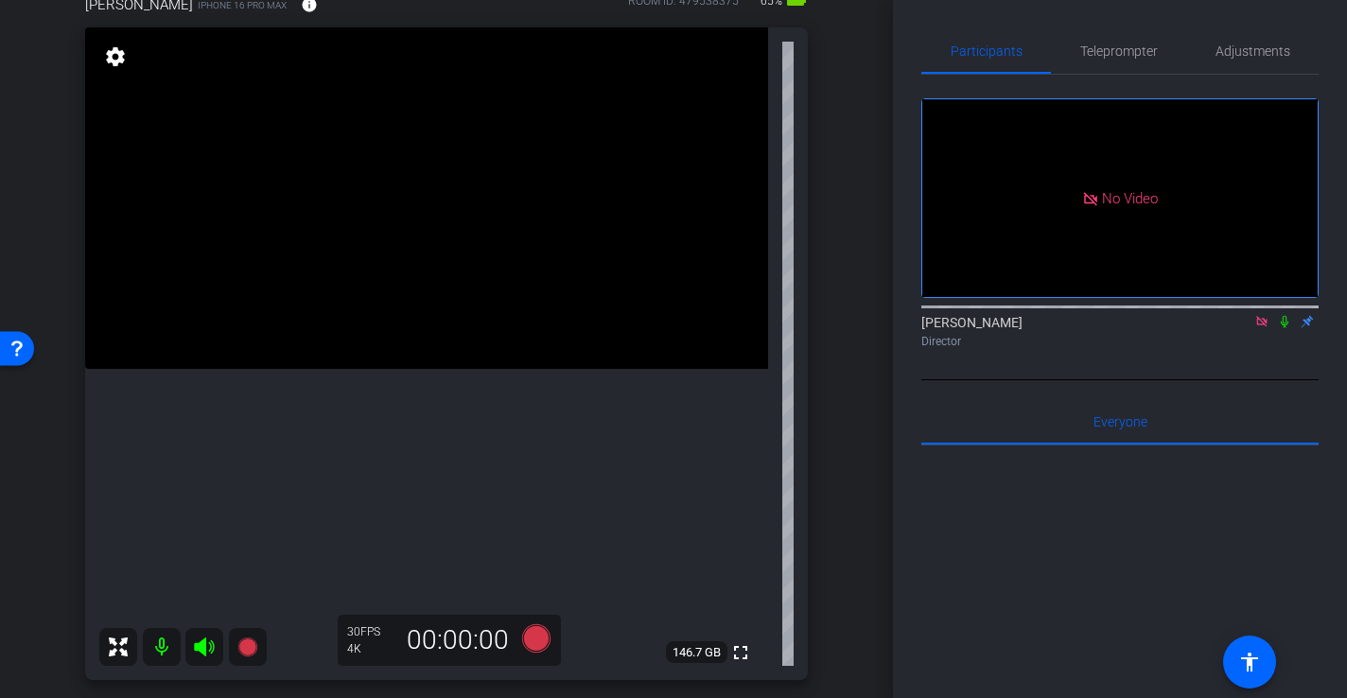
click at [513, 201] on video at bounding box center [426, 197] width 683 height 341
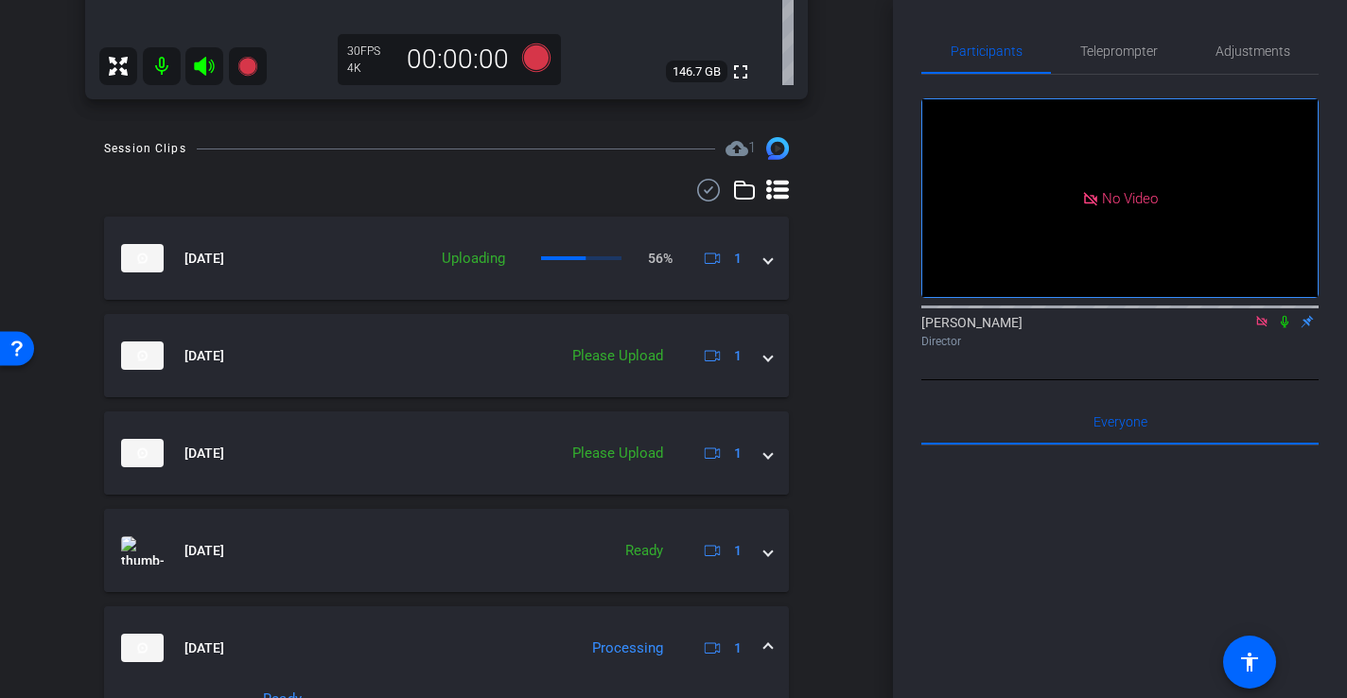
scroll to position [829, 0]
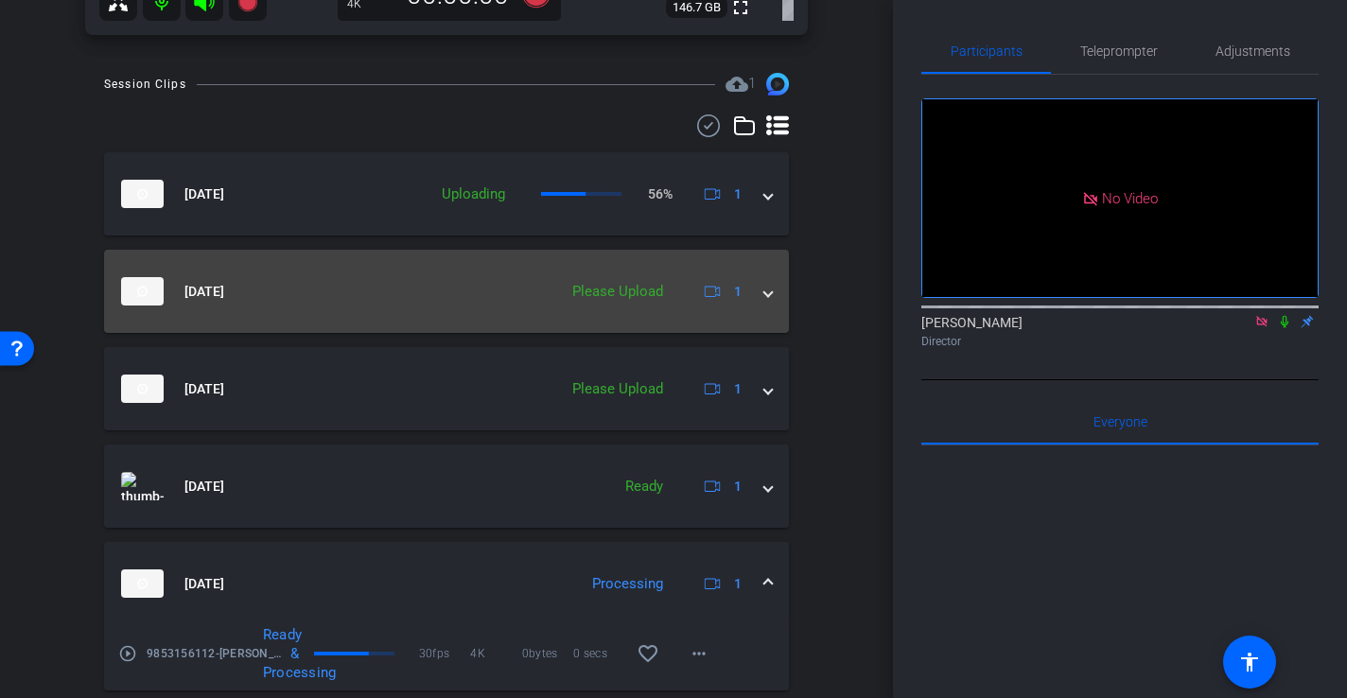
click at [766, 289] on span at bounding box center [768, 292] width 8 height 20
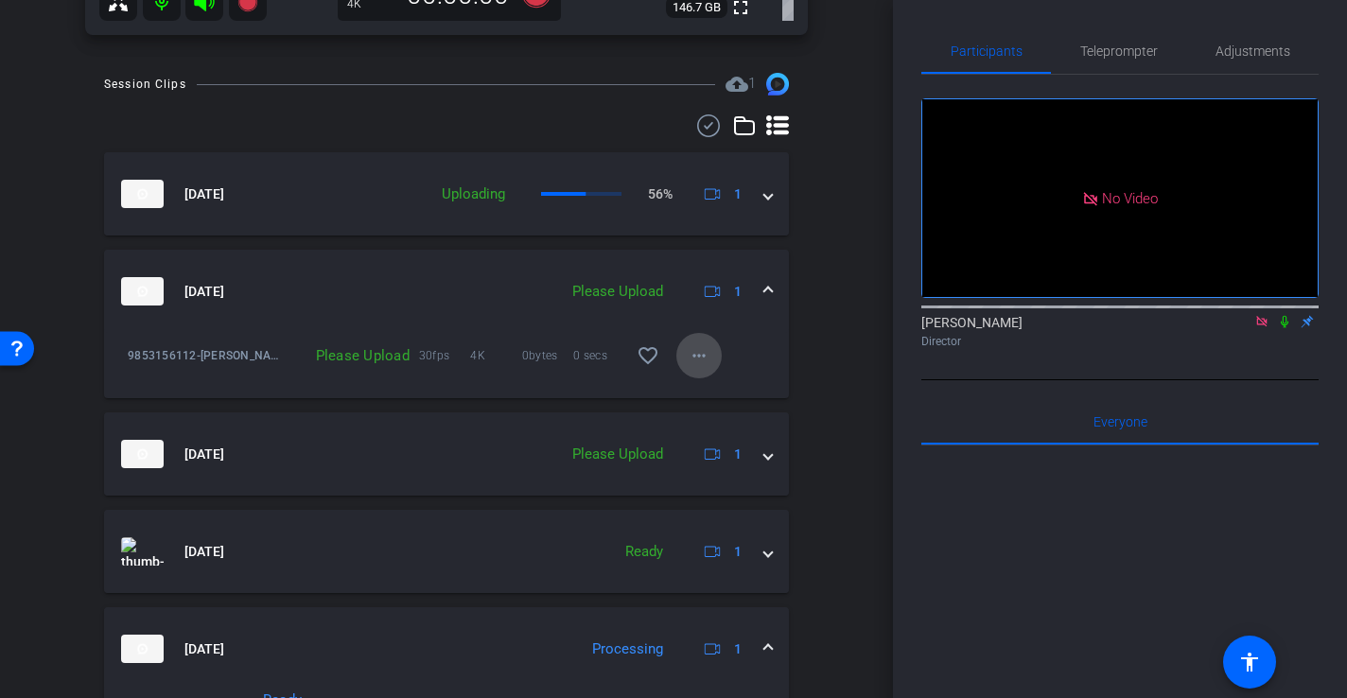
click at [693, 357] on mat-icon "more_horiz" at bounding box center [698, 355] width 23 height 23
click at [717, 395] on span "Upload" at bounding box center [729, 395] width 76 height 23
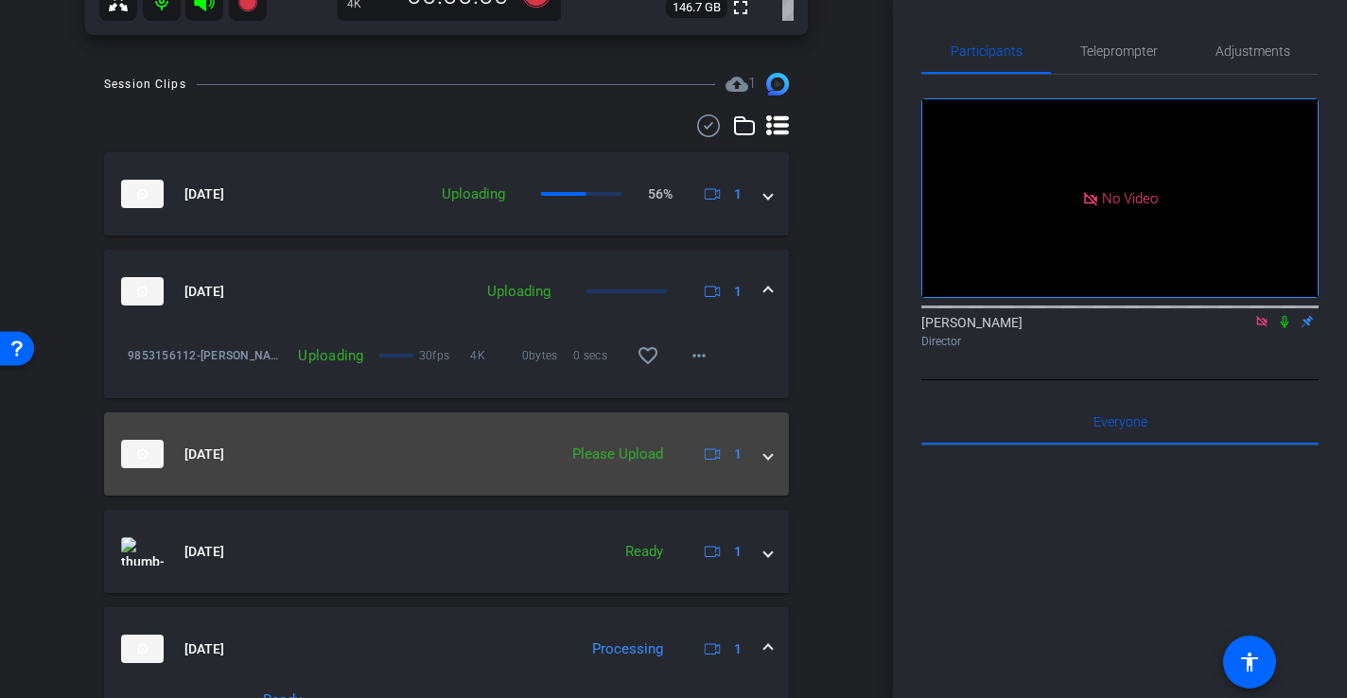
click at [767, 457] on span at bounding box center [768, 454] width 8 height 20
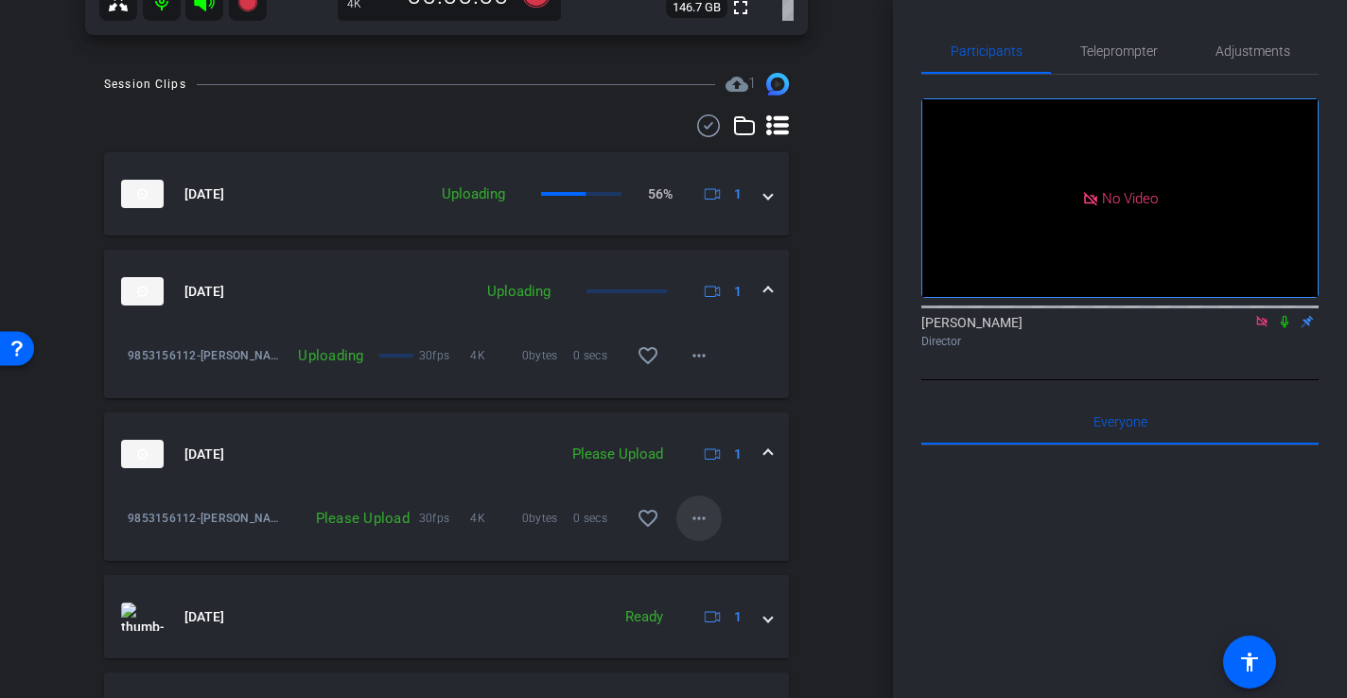
click at [700, 523] on mat-icon "more_horiz" at bounding box center [698, 518] width 23 height 23
click at [732, 557] on span "Upload" at bounding box center [729, 558] width 76 height 23
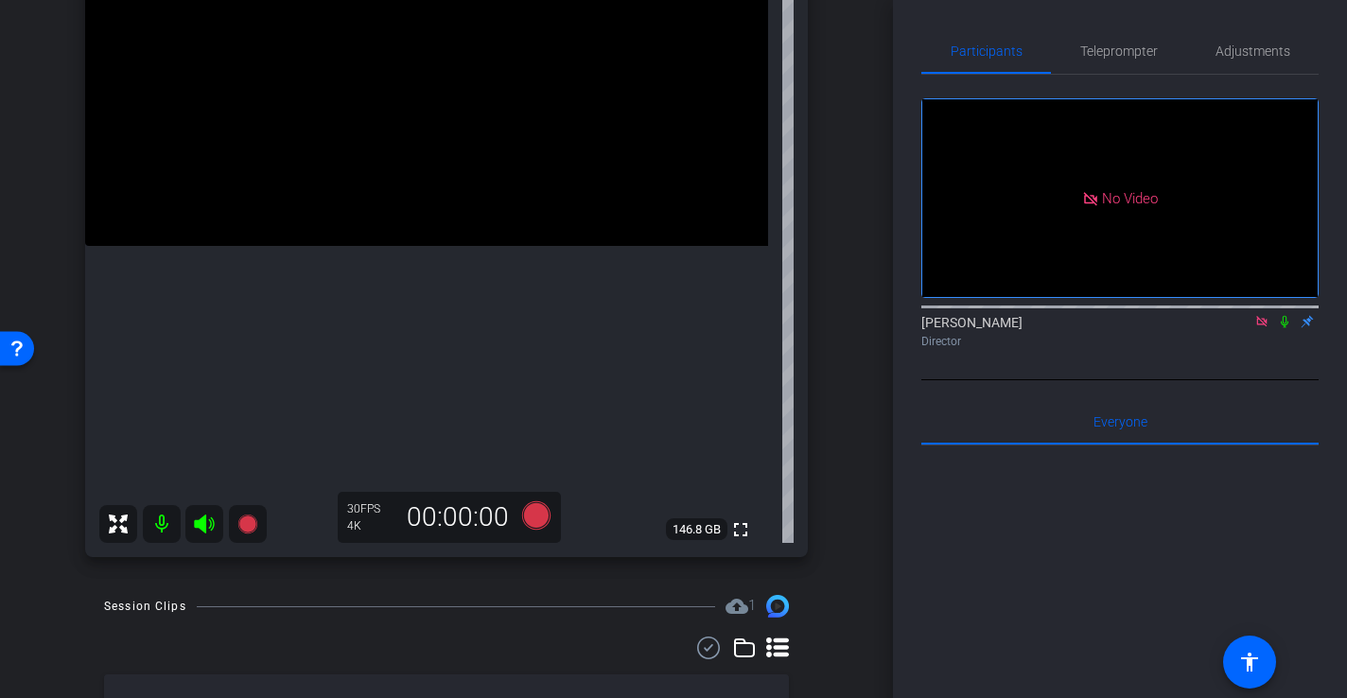
scroll to position [276, 0]
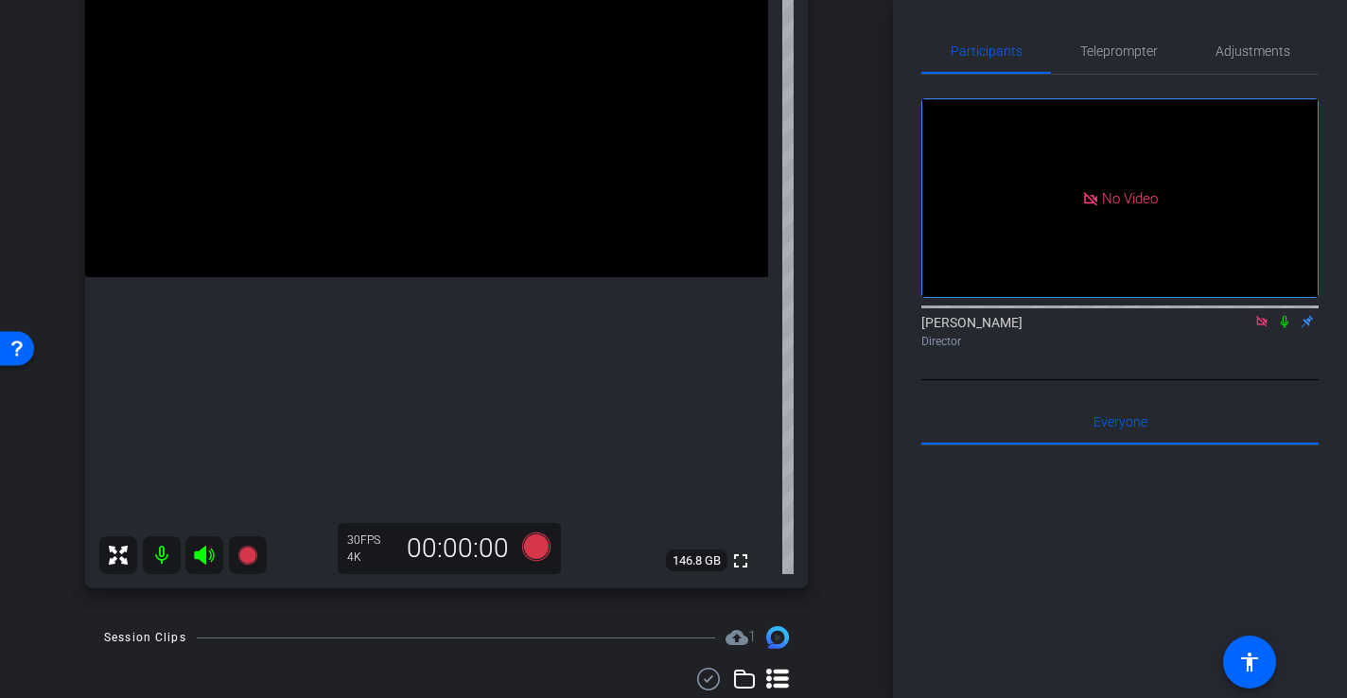
click at [212, 561] on icon at bounding box center [204, 555] width 23 height 23
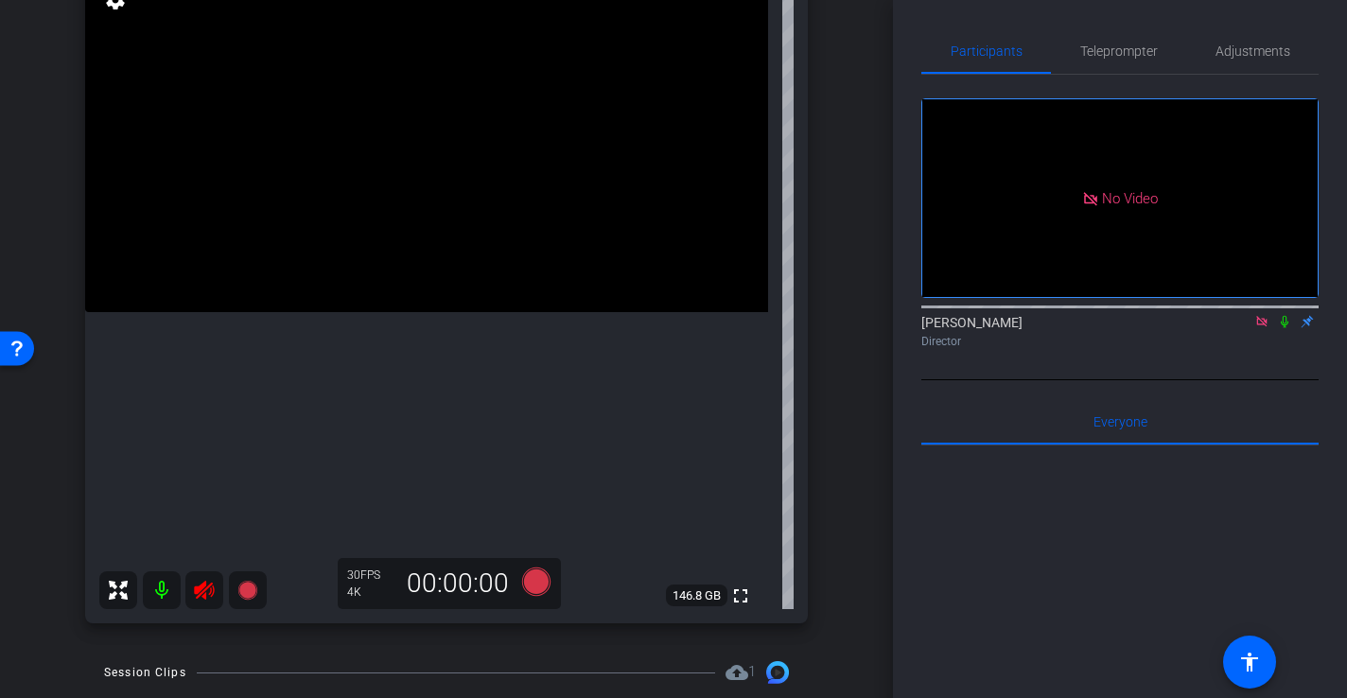
scroll to position [233, 0]
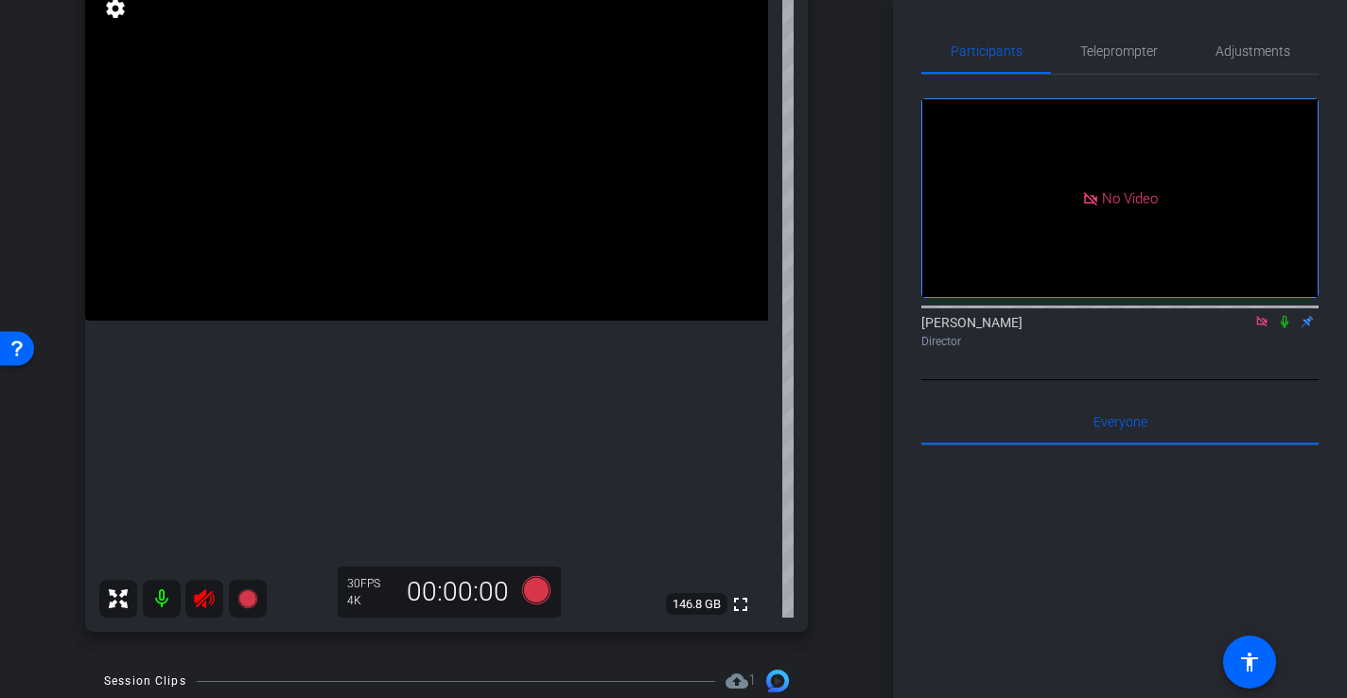
click at [161, 608] on mat-icon at bounding box center [162, 599] width 38 height 38
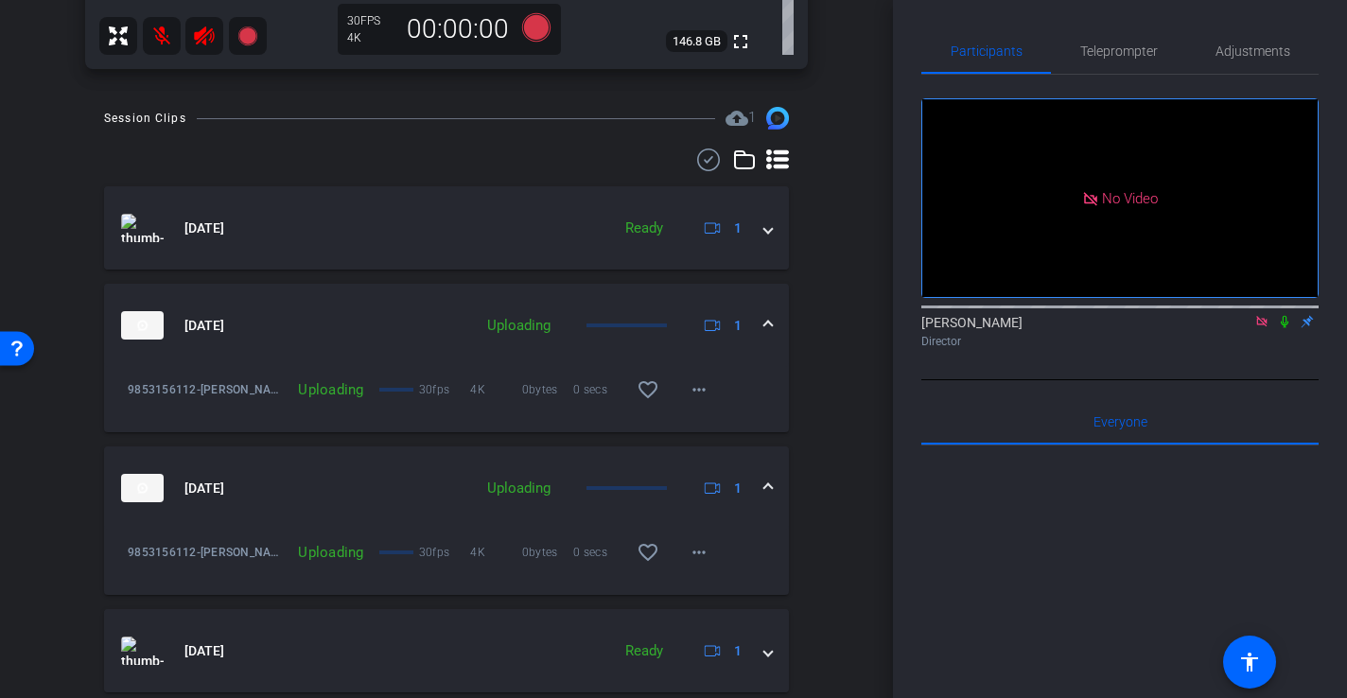
scroll to position [792, 0]
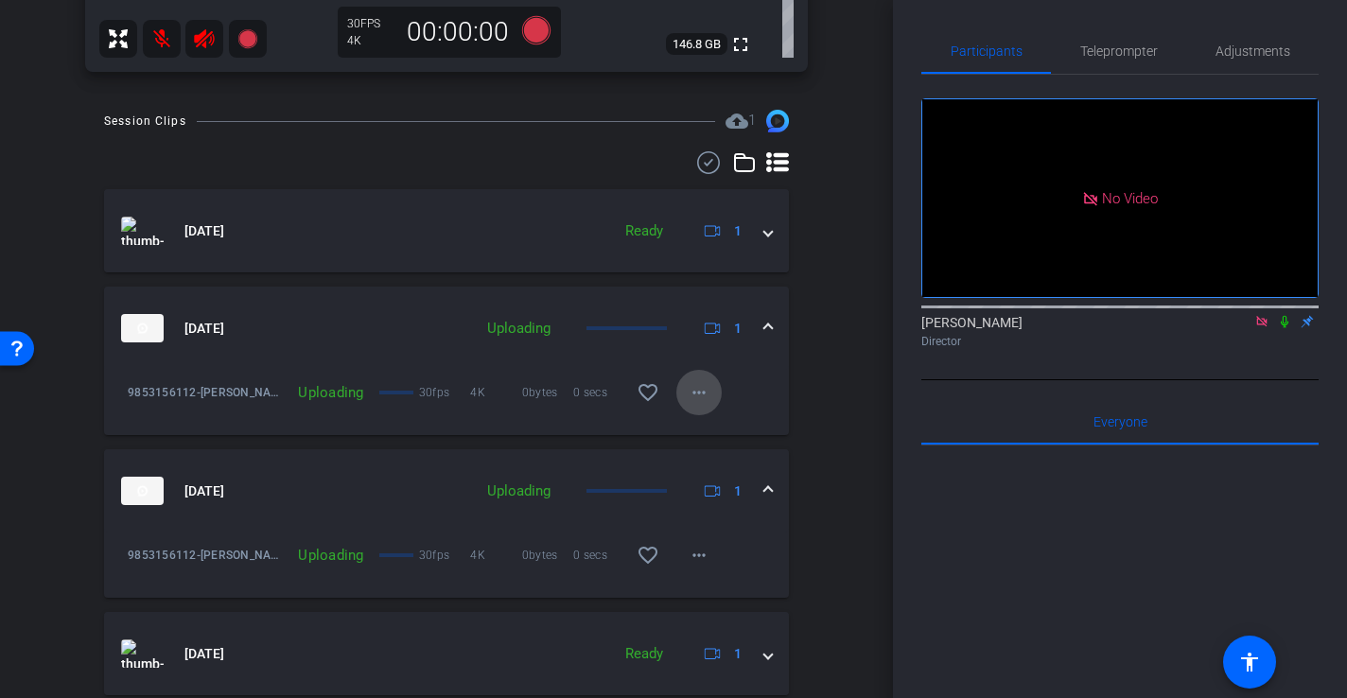
click at [714, 395] on span at bounding box center [698, 392] width 45 height 45
click at [841, 468] on div at bounding box center [673, 349] width 1347 height 698
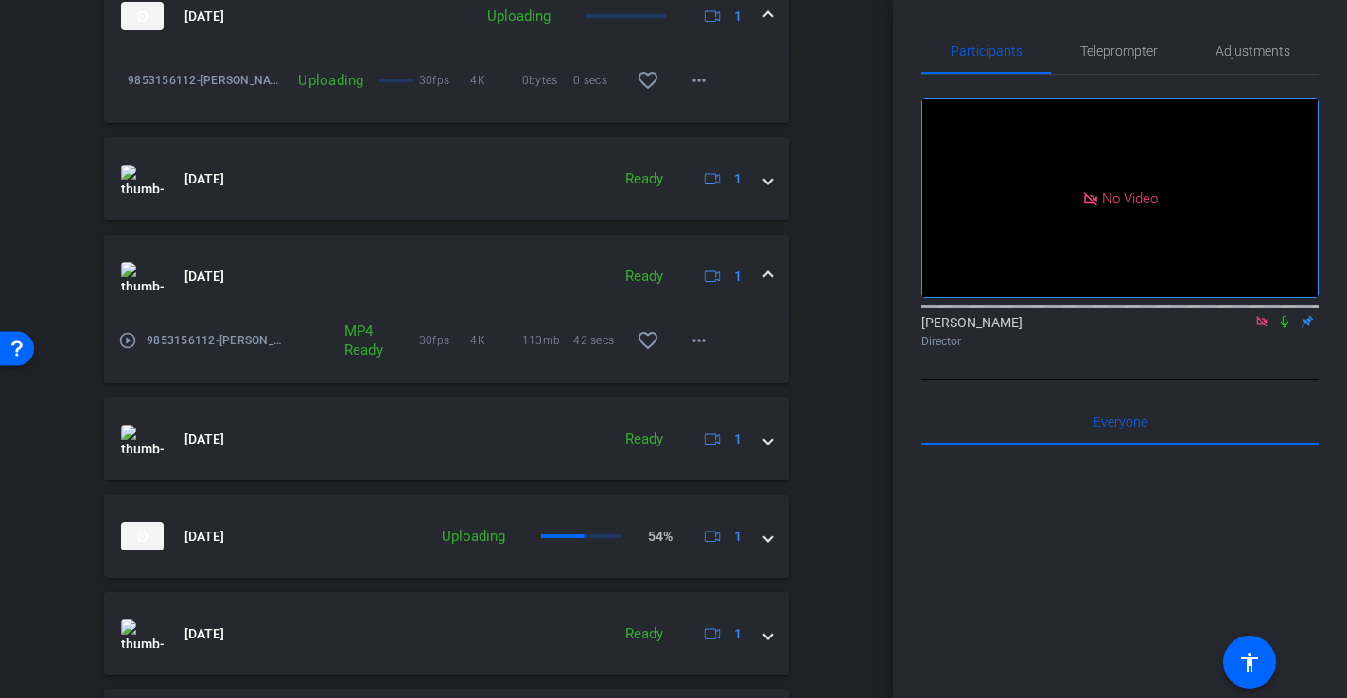
scroll to position [1312, 0]
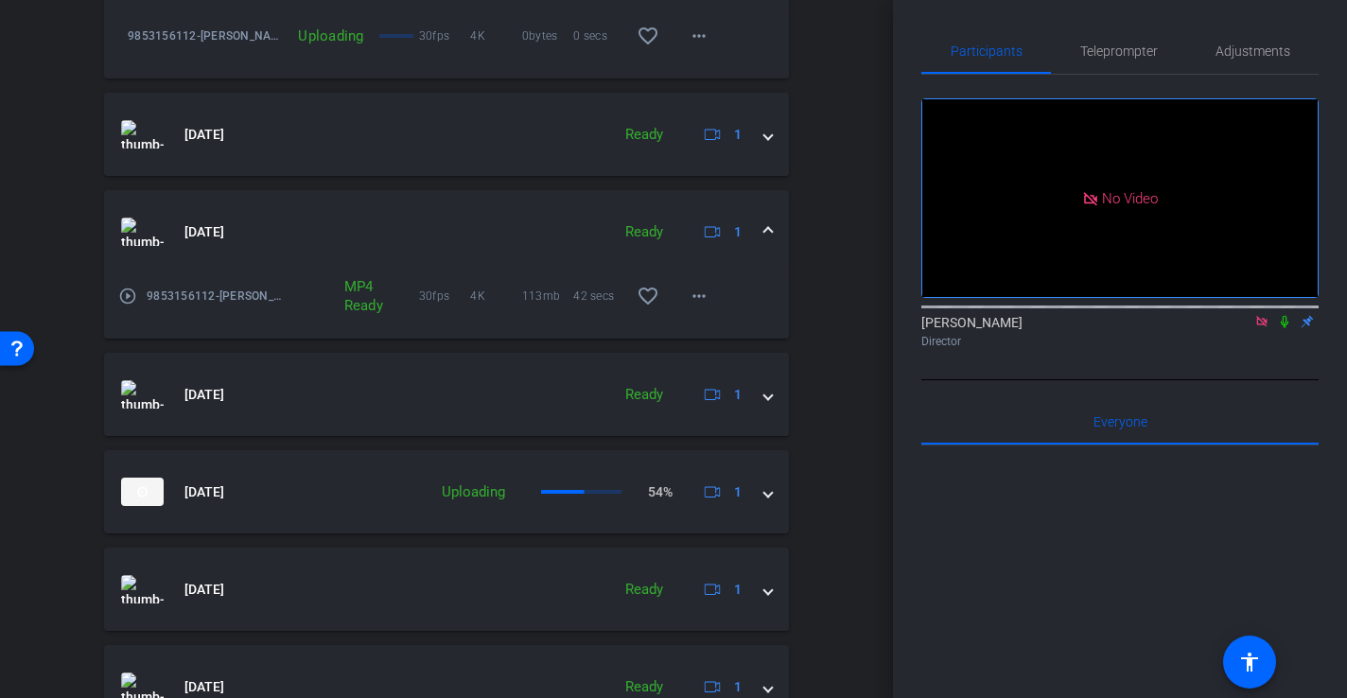
click at [774, 233] on mat-expansion-panel-header "[DATE] Ready 1" at bounding box center [446, 231] width 685 height 83
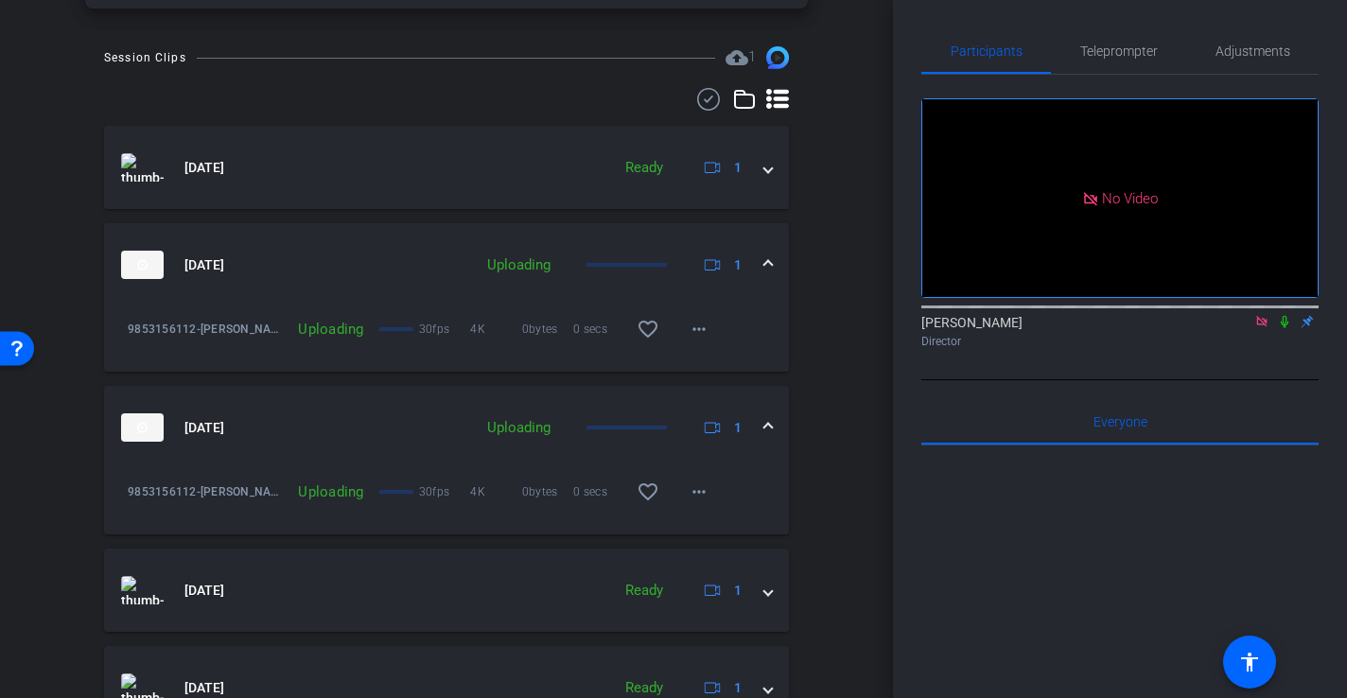
scroll to position [722, 0]
